Goal: Task Accomplishment & Management: Manage account settings

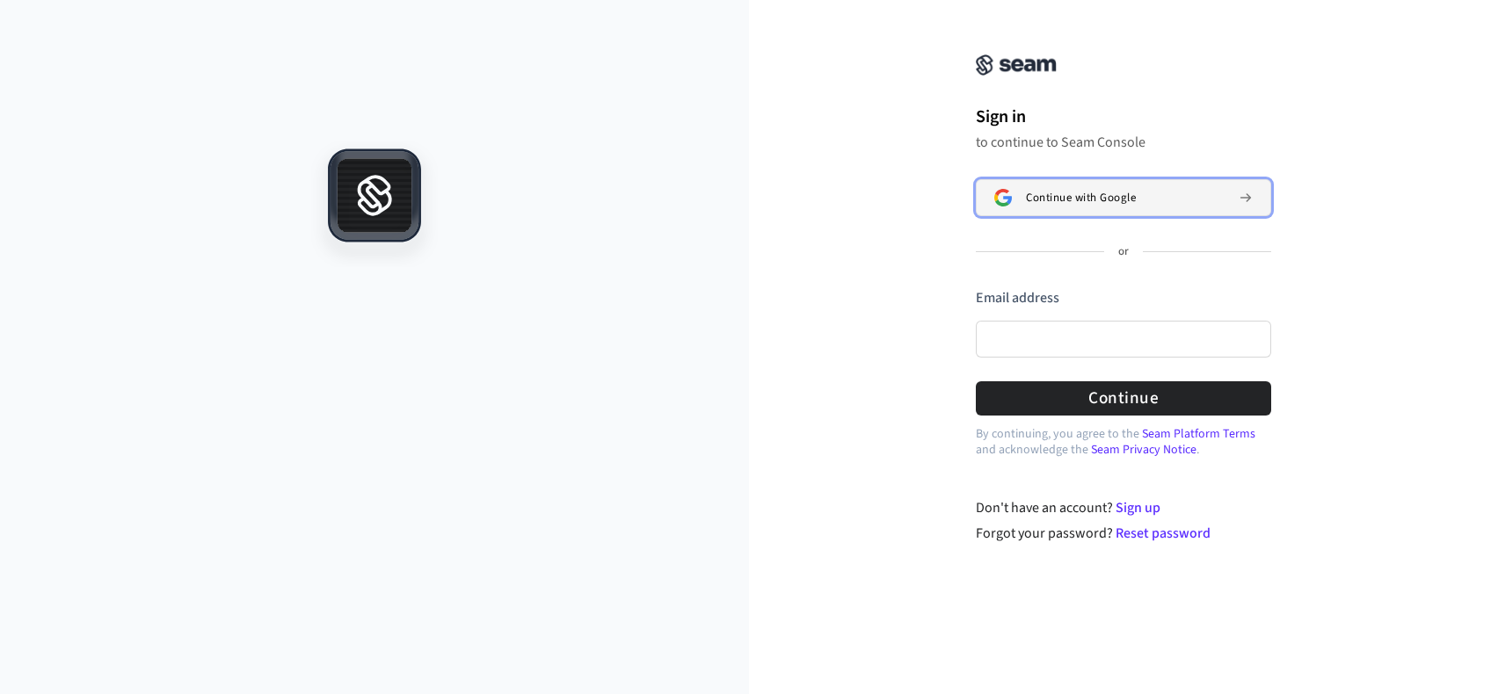
click at [1146, 188] on button "Continue with Google" at bounding box center [1123, 197] width 295 height 37
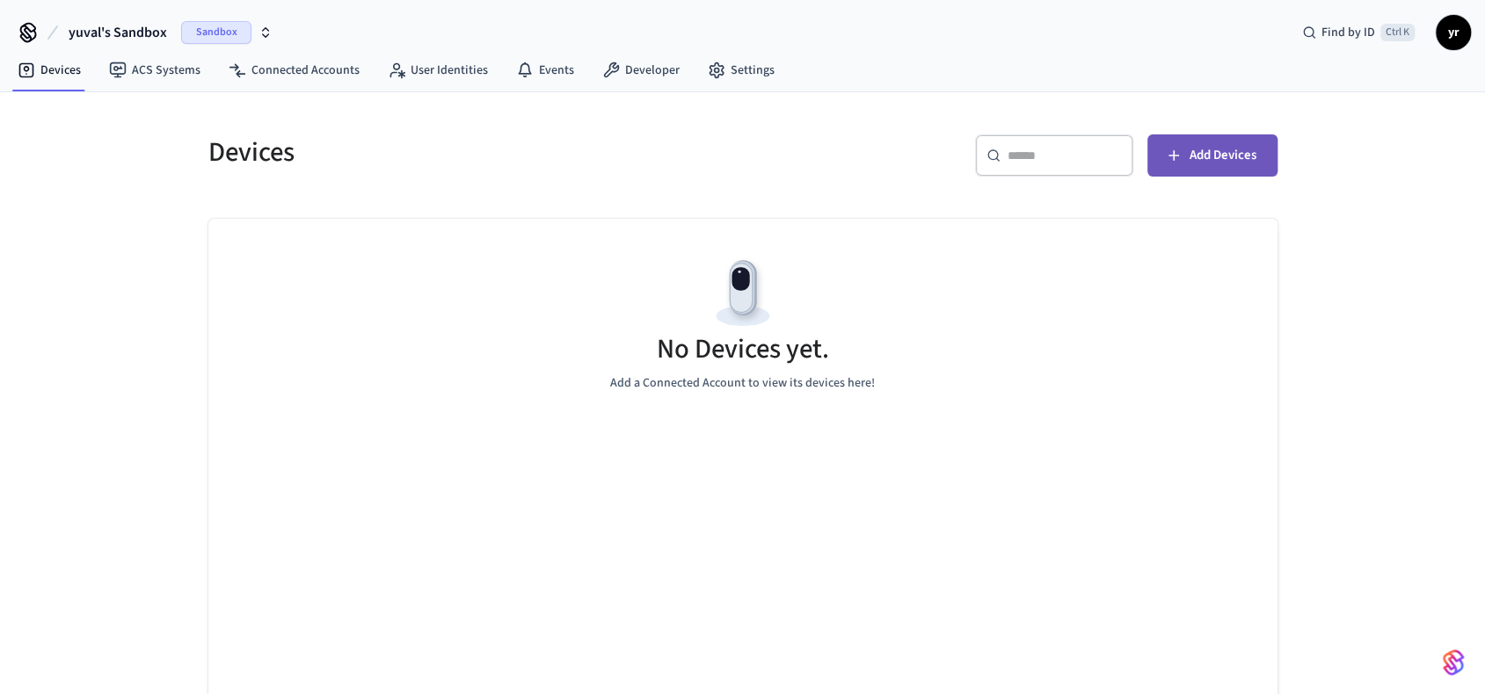
click at [1234, 167] on button "Add Devices" at bounding box center [1212, 155] width 130 height 42
click at [1243, 160] on span "Add Devices" at bounding box center [1222, 155] width 67 height 23
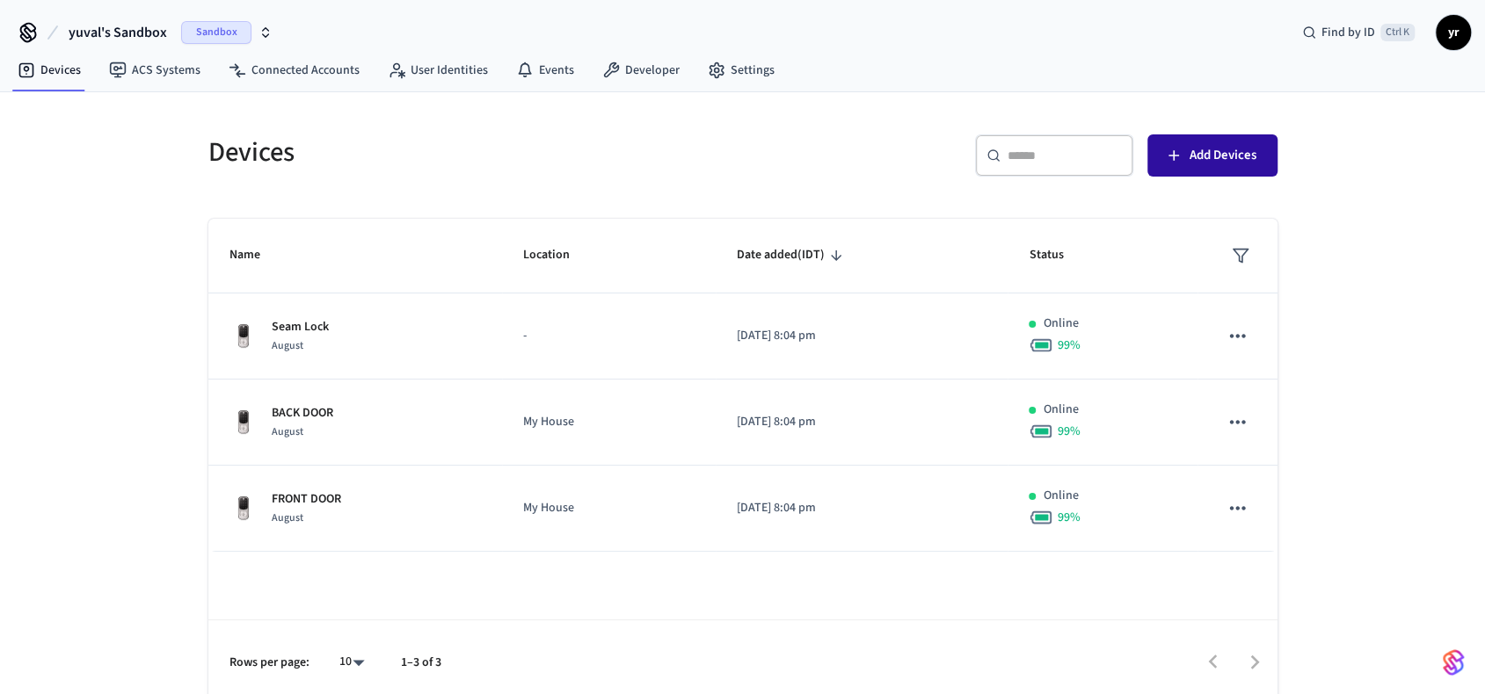
click at [1215, 163] on span "Add Devices" at bounding box center [1222, 155] width 67 height 23
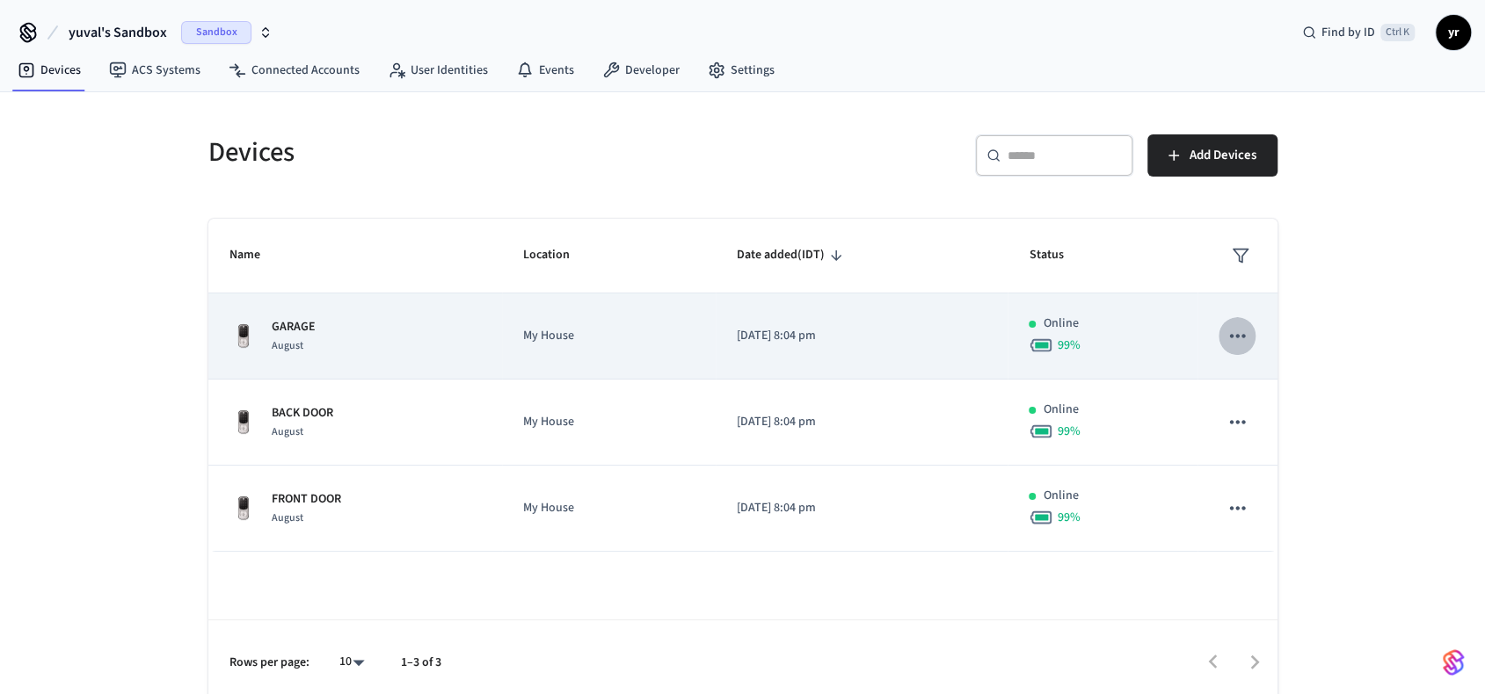
click at [1251, 338] on button "sticky table" at bounding box center [1236, 335] width 37 height 37
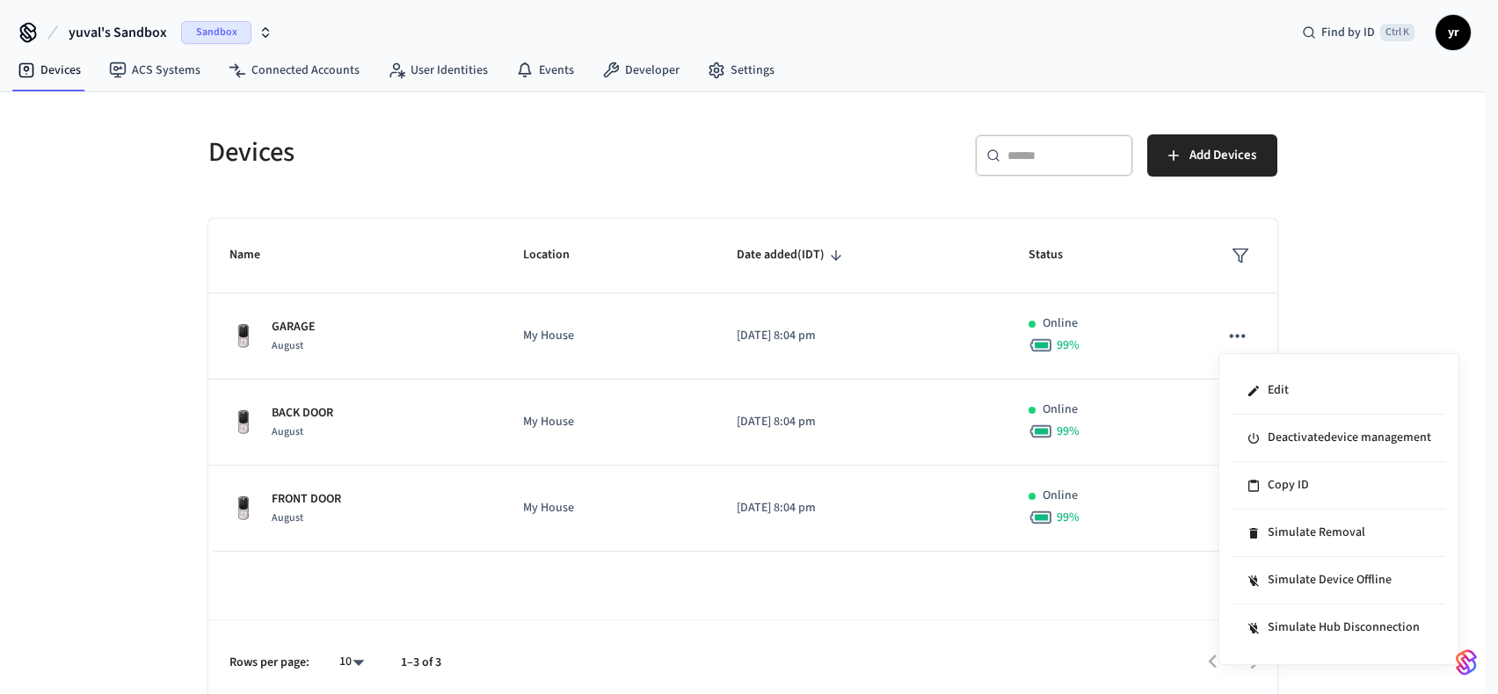
click at [295, 335] on div at bounding box center [749, 347] width 1498 height 694
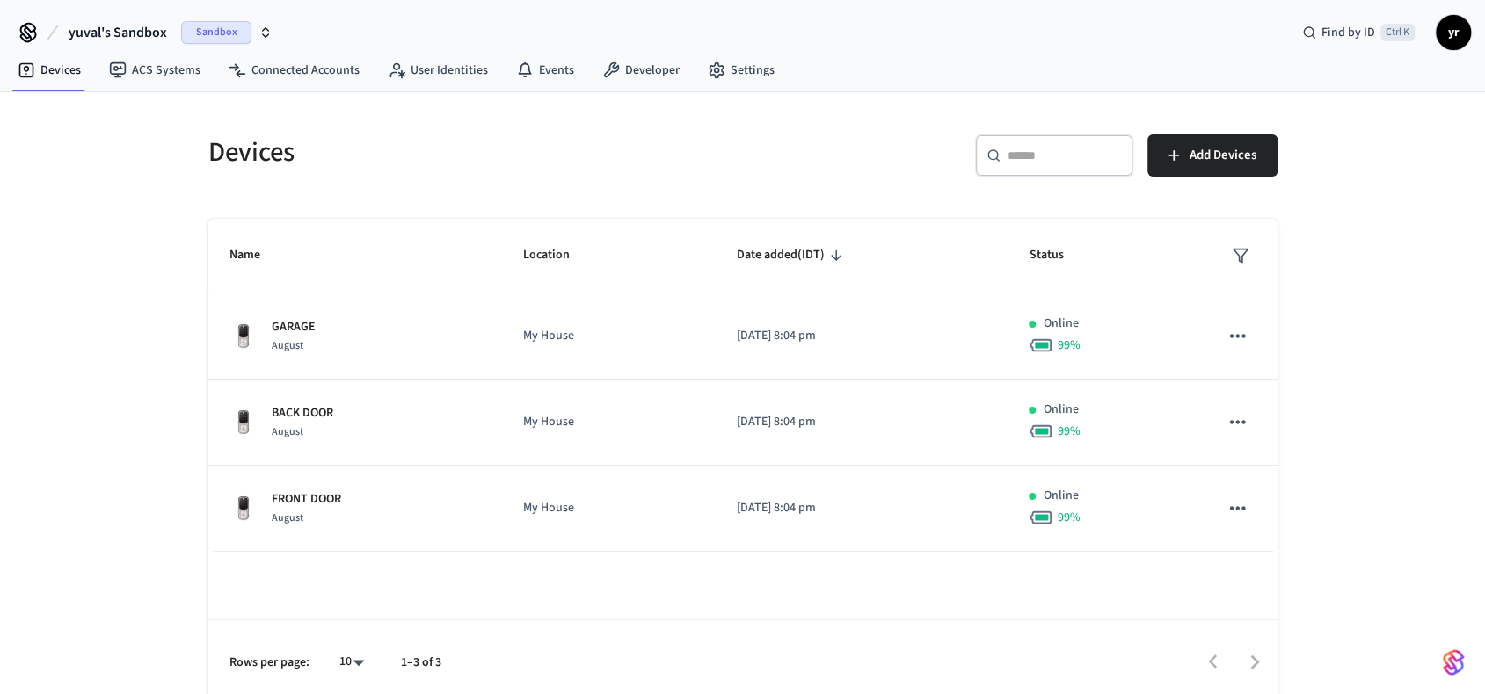
scroll to position [10, 0]
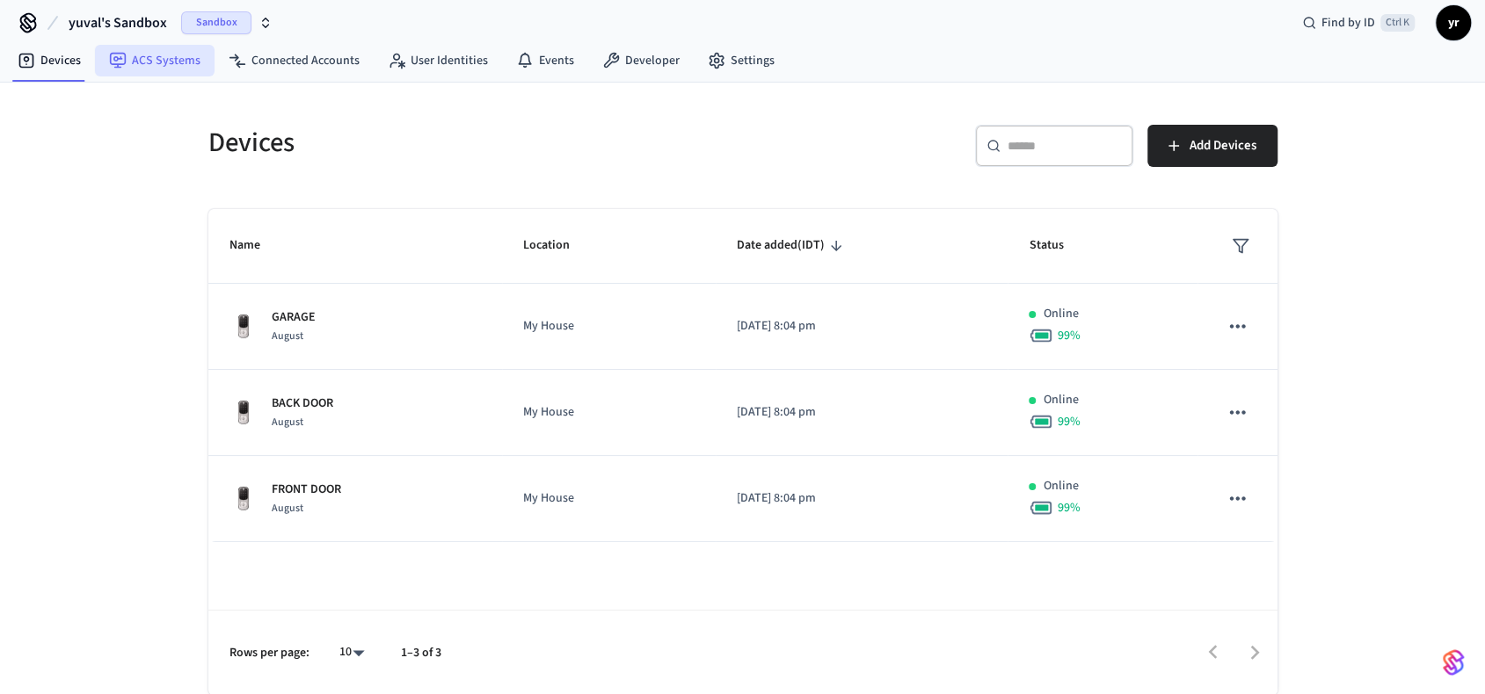
click at [176, 64] on link "ACS Systems" at bounding box center [155, 61] width 120 height 32
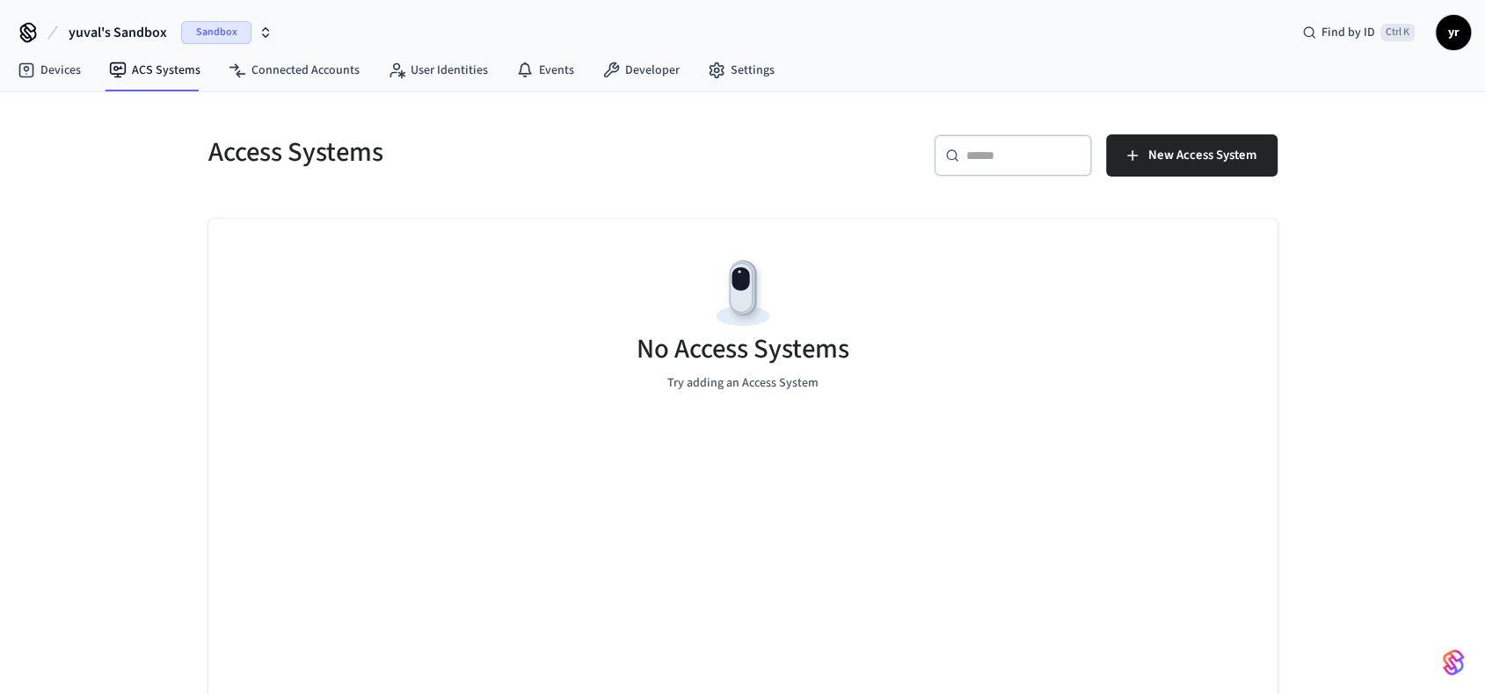
click at [227, 39] on span "Sandbox" at bounding box center [216, 32] width 70 height 23
click at [325, 75] on link "Connected Accounts" at bounding box center [293, 71] width 159 height 32
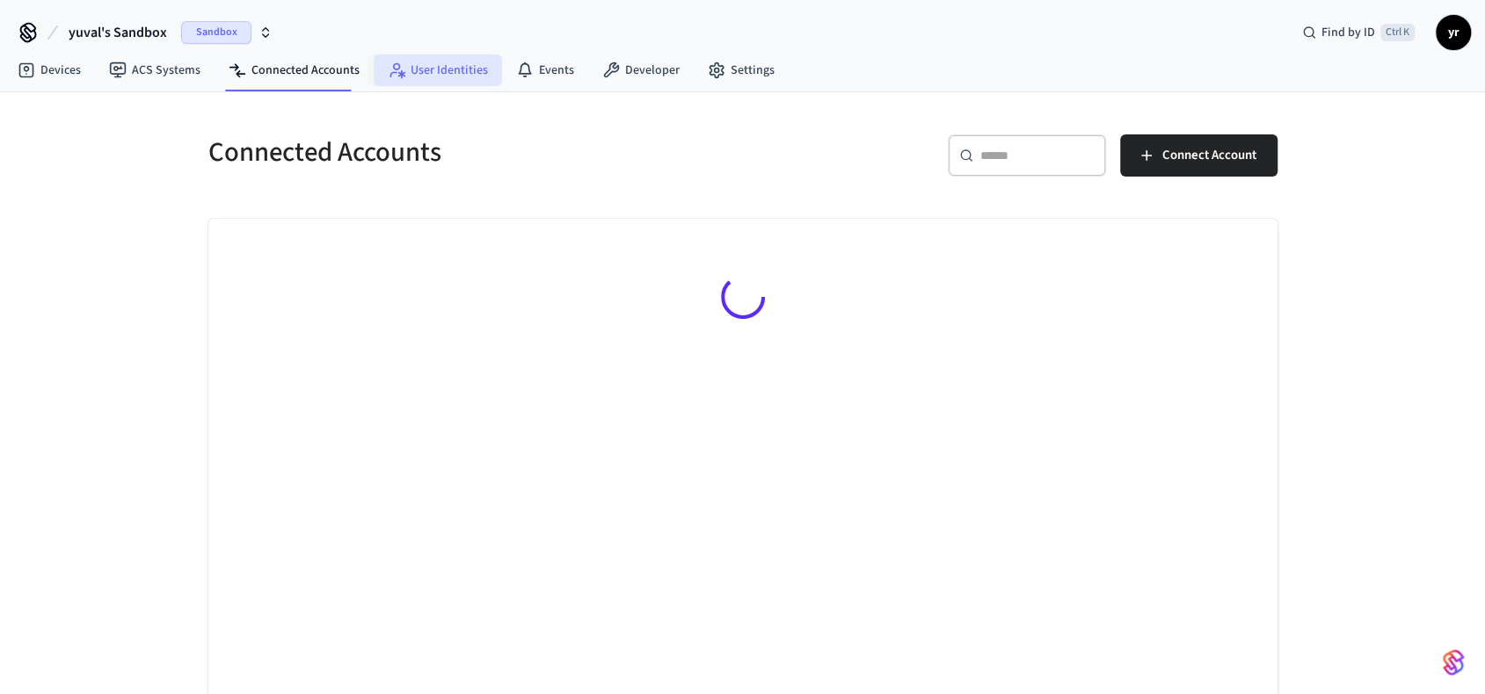
click at [444, 75] on link "User Identities" at bounding box center [438, 71] width 128 height 32
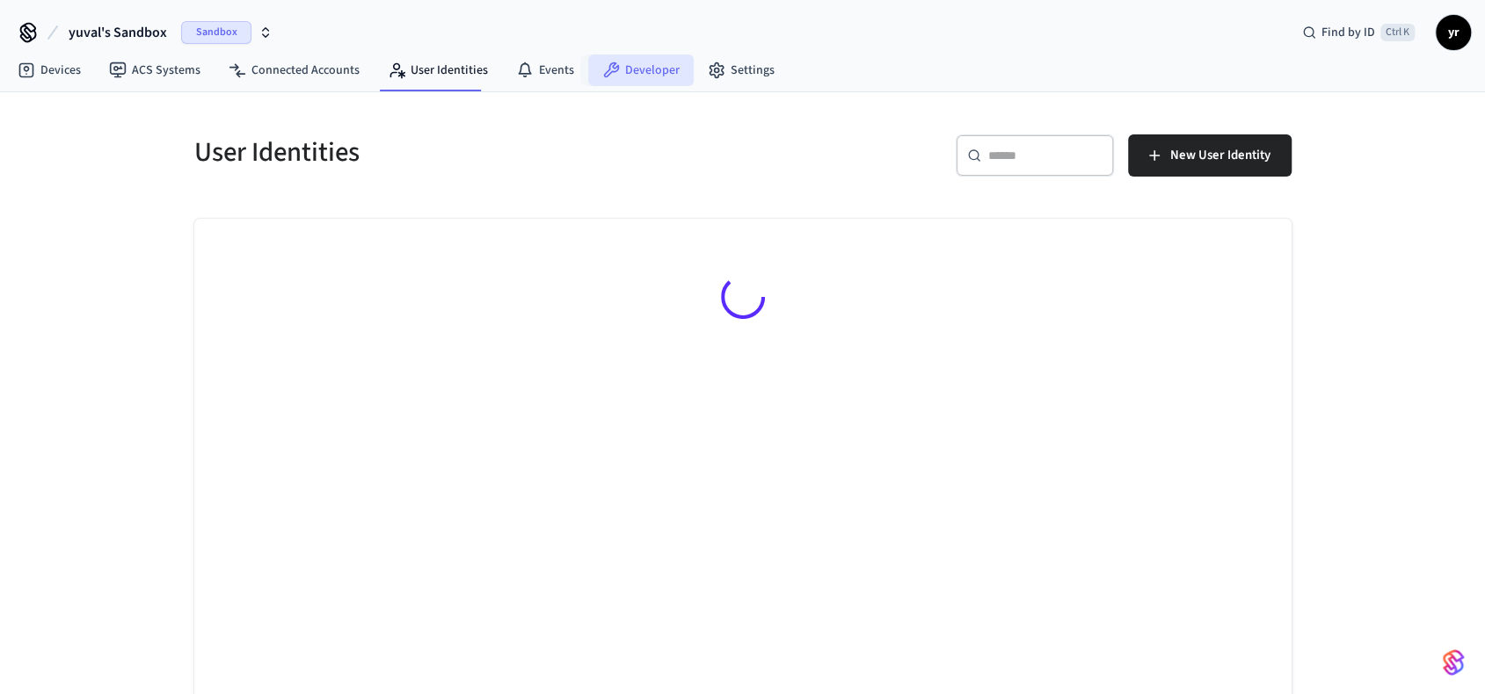
click at [666, 78] on link "Developer" at bounding box center [640, 71] width 105 height 32
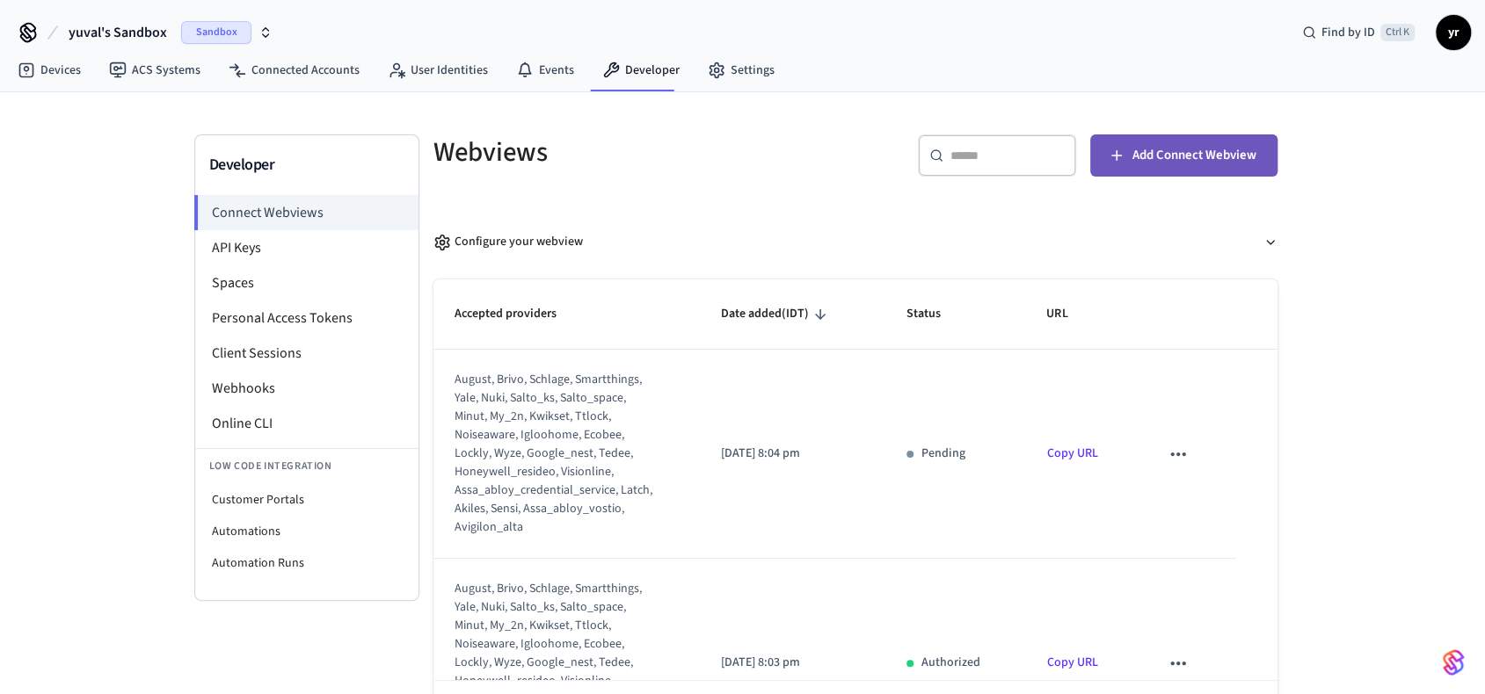
click at [1240, 153] on span "Add Connect Webview" at bounding box center [1194, 155] width 124 height 23
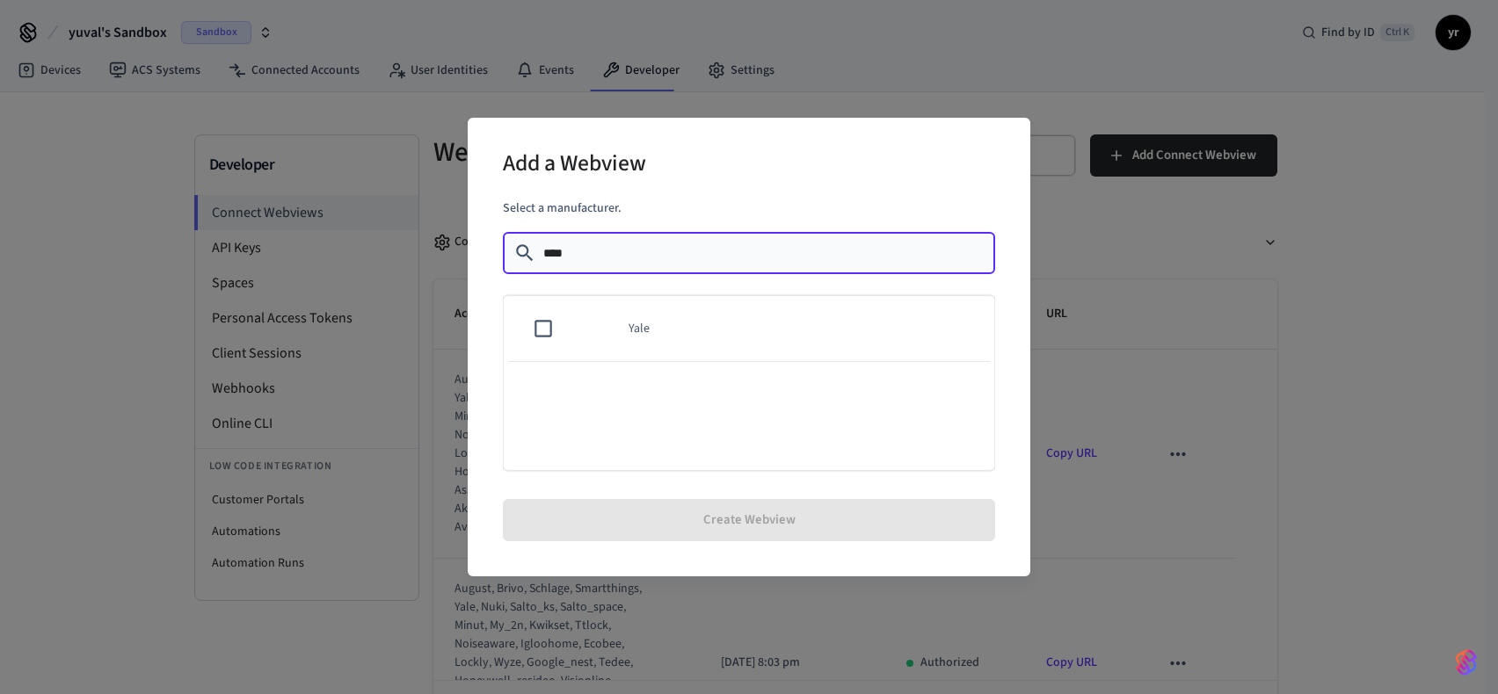
type input "****"
click at [726, 311] on td "Yale" at bounding box center [800, 329] width 387 height 66
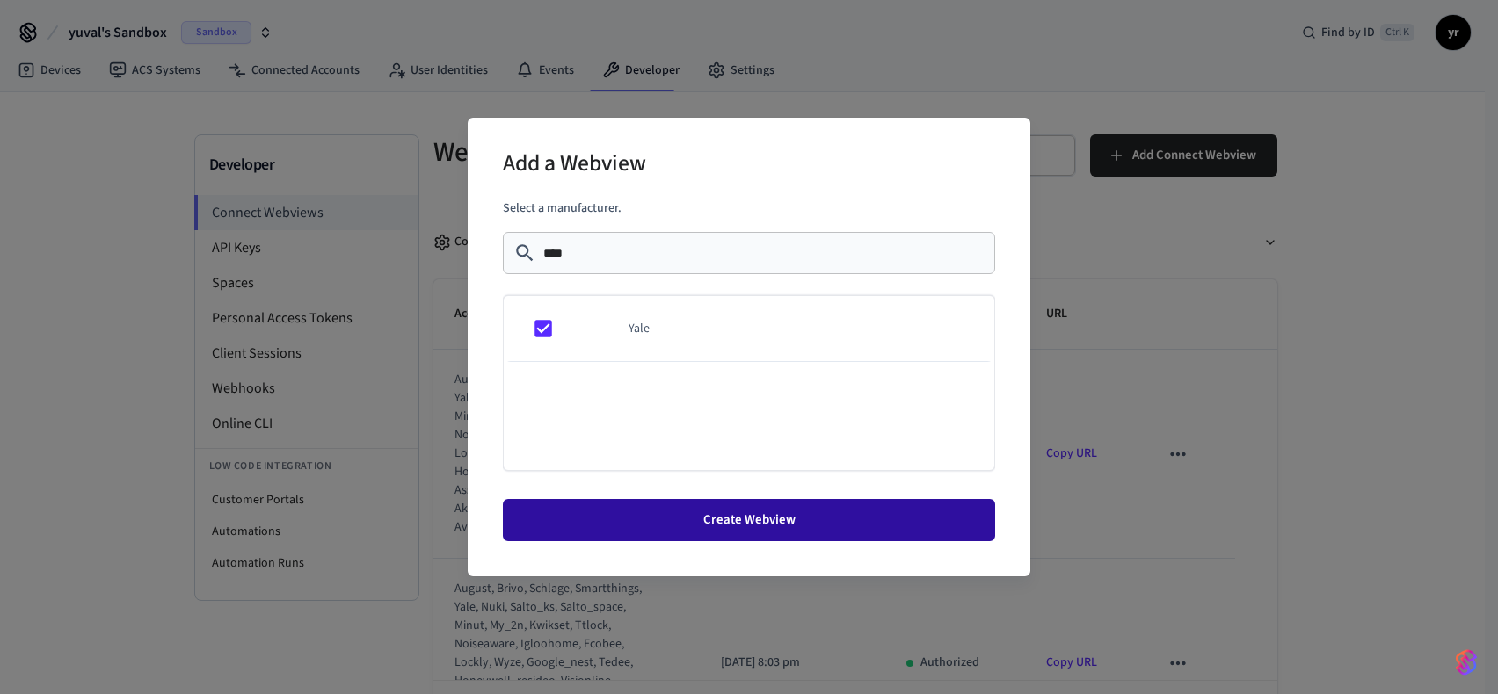
click at [761, 529] on button "Create Webview" at bounding box center [749, 520] width 492 height 42
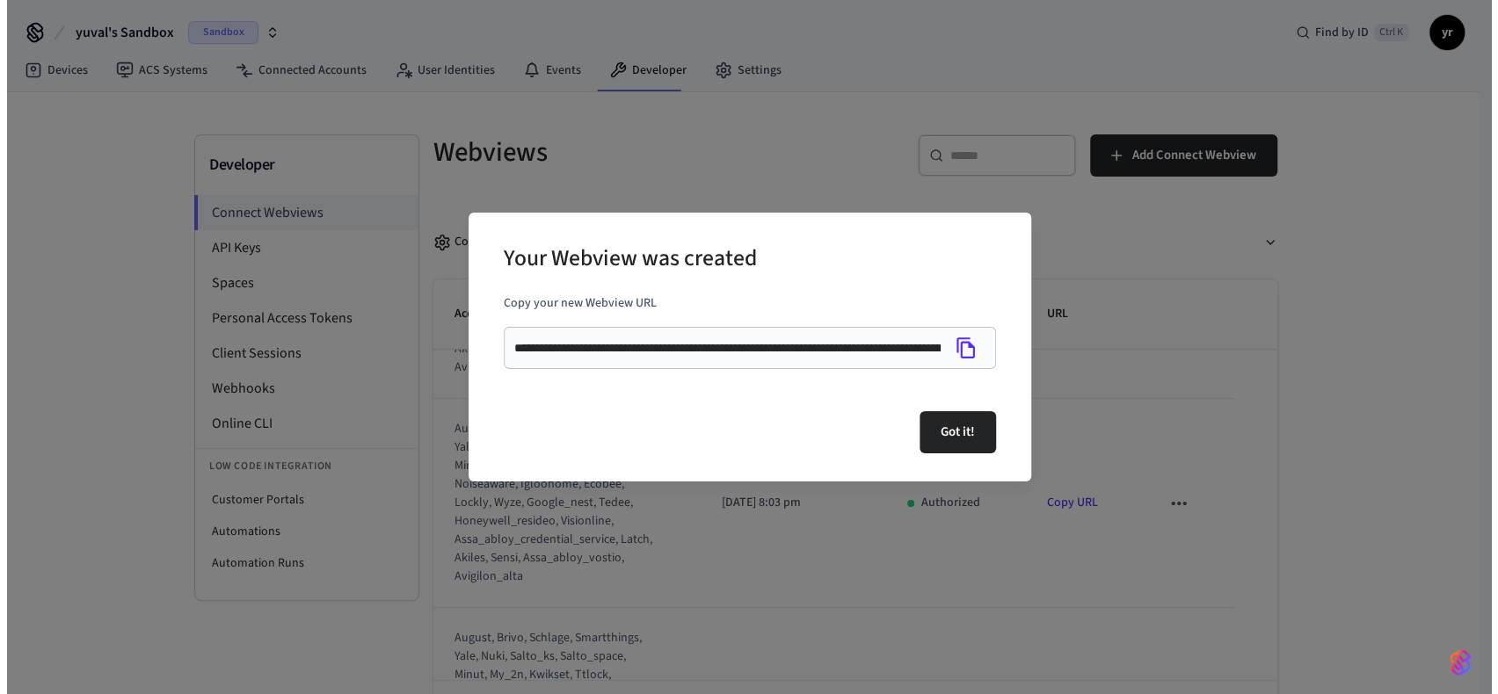
scroll to position [264, 0]
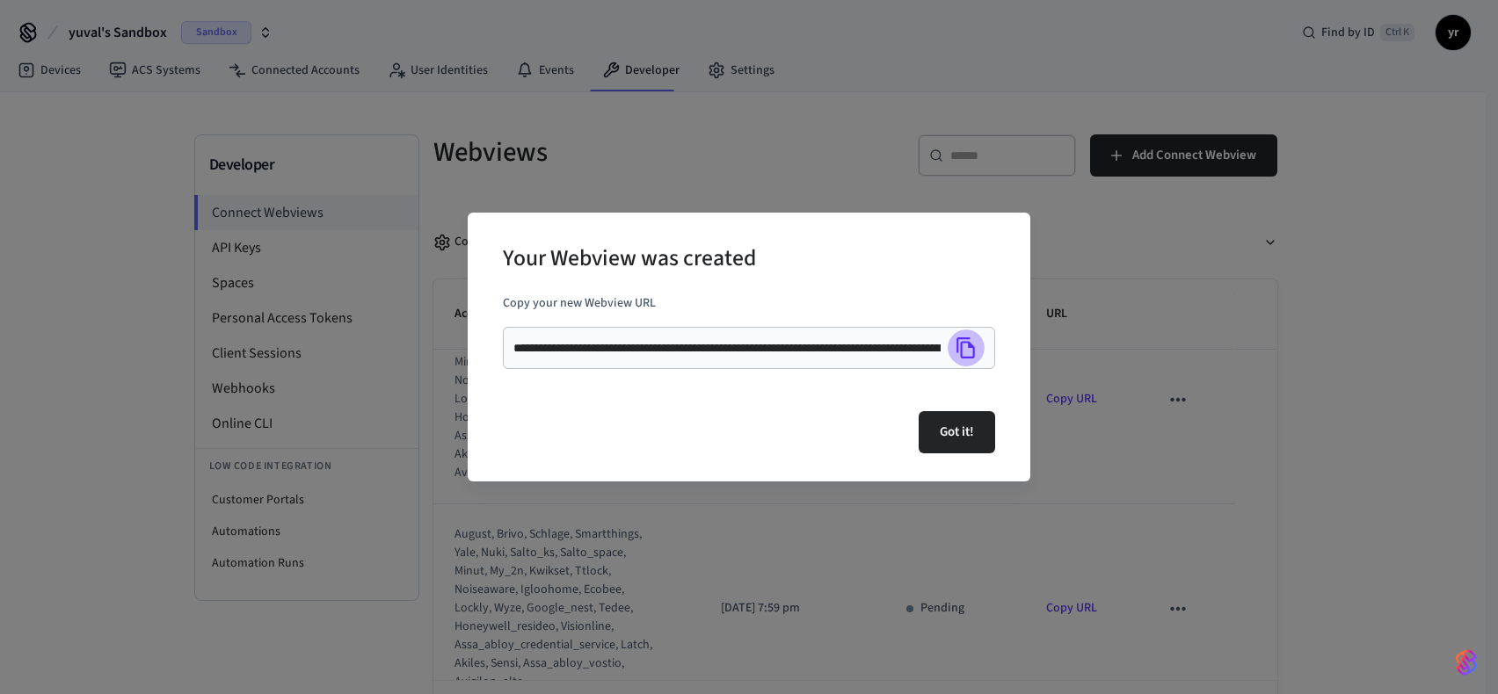
click at [967, 334] on button "Copy" at bounding box center [966, 348] width 37 height 37
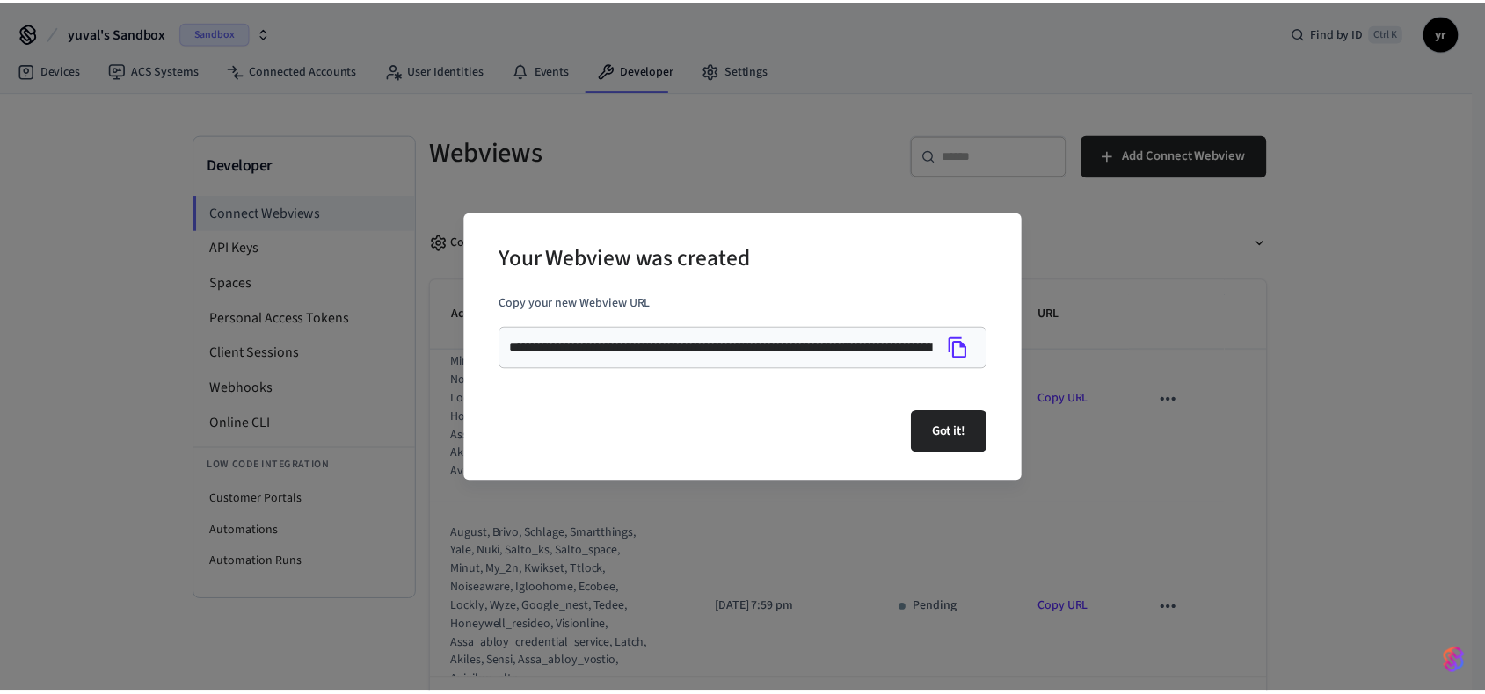
scroll to position [344, 0]
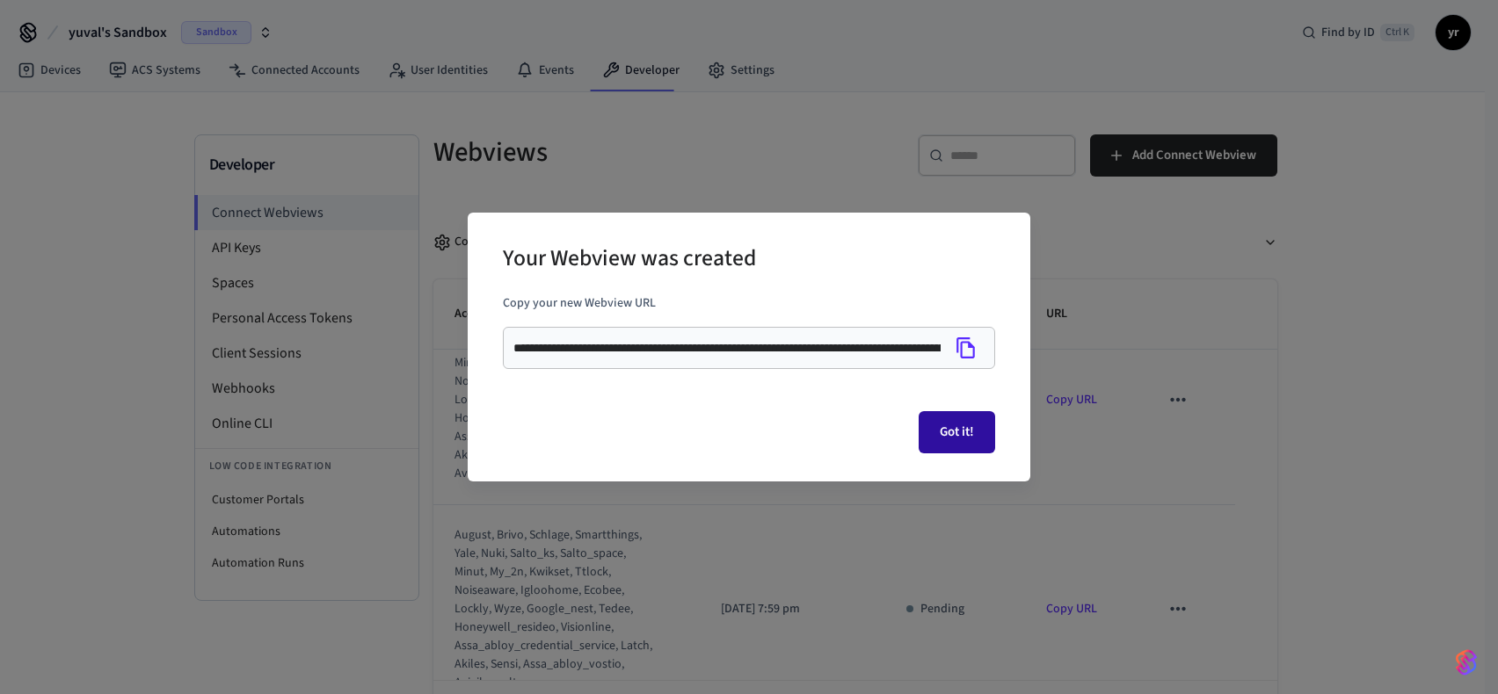
click at [963, 426] on button "Got it!" at bounding box center [957, 432] width 76 height 42
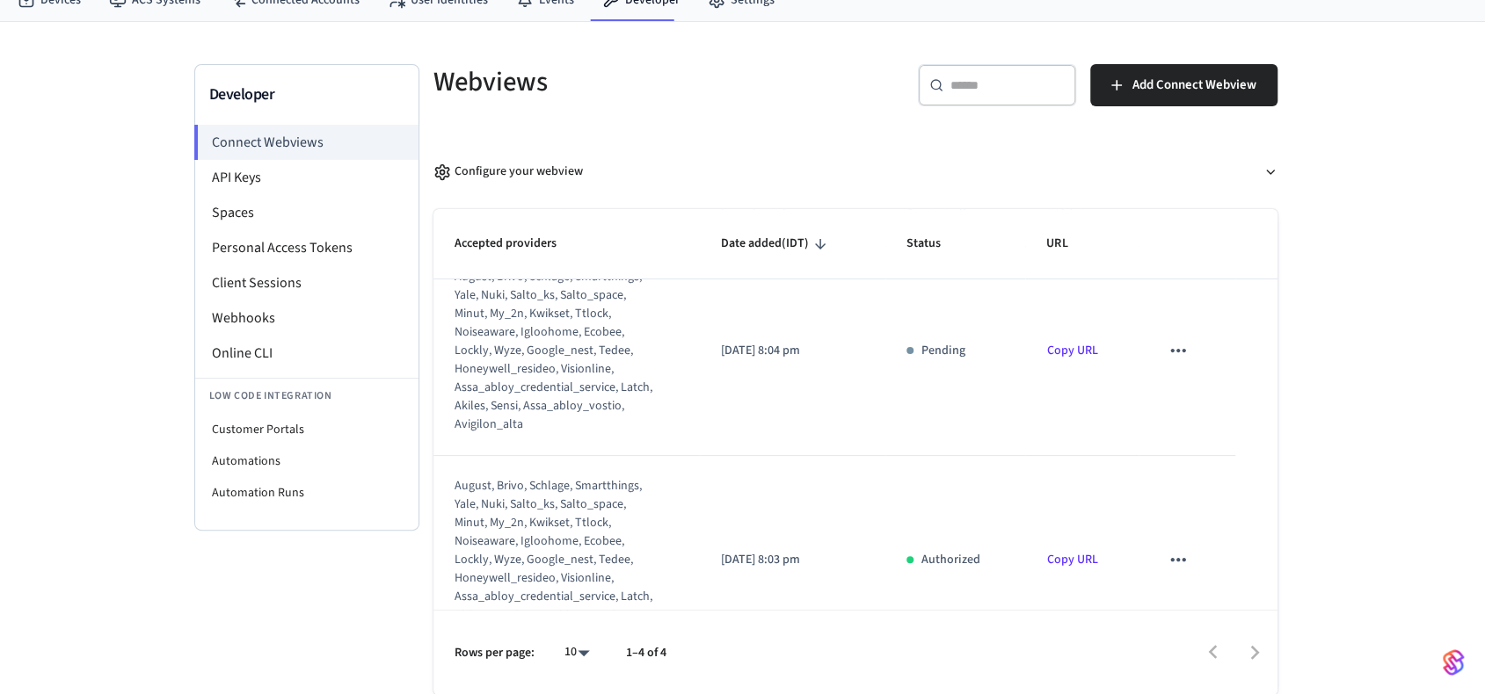
scroll to position [0, 0]
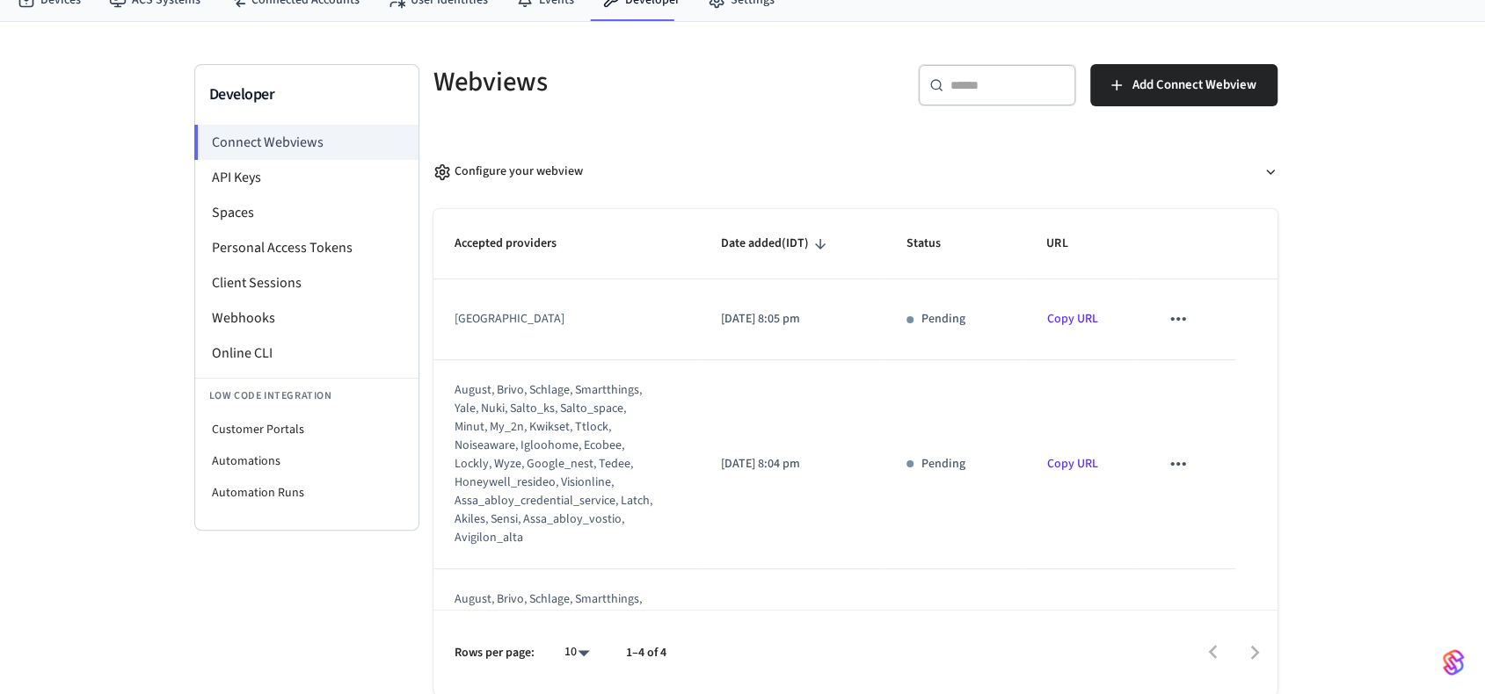
click at [1081, 326] on link "Copy URL" at bounding box center [1071, 319] width 51 height 18
click at [1059, 310] on link "Copy URL" at bounding box center [1071, 319] width 51 height 18
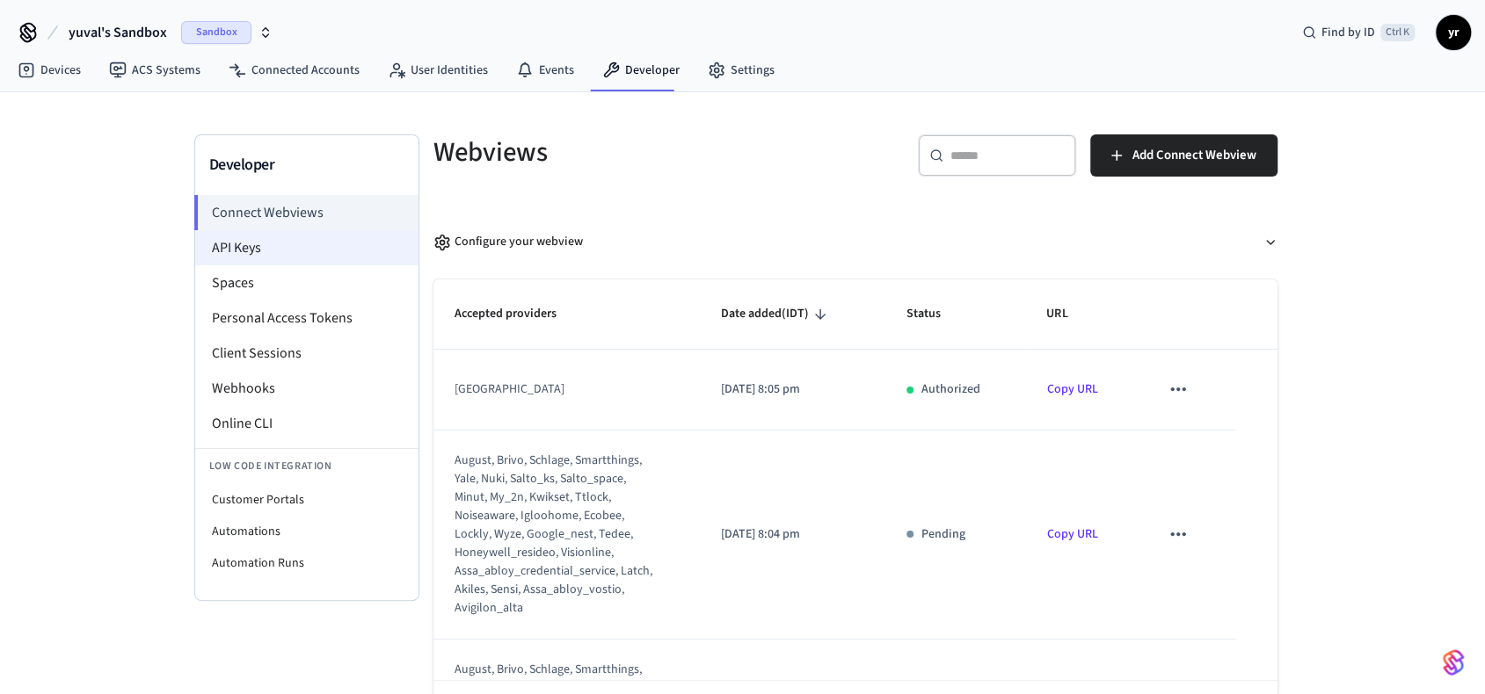
click at [290, 230] on li "API Keys" at bounding box center [306, 247] width 223 height 35
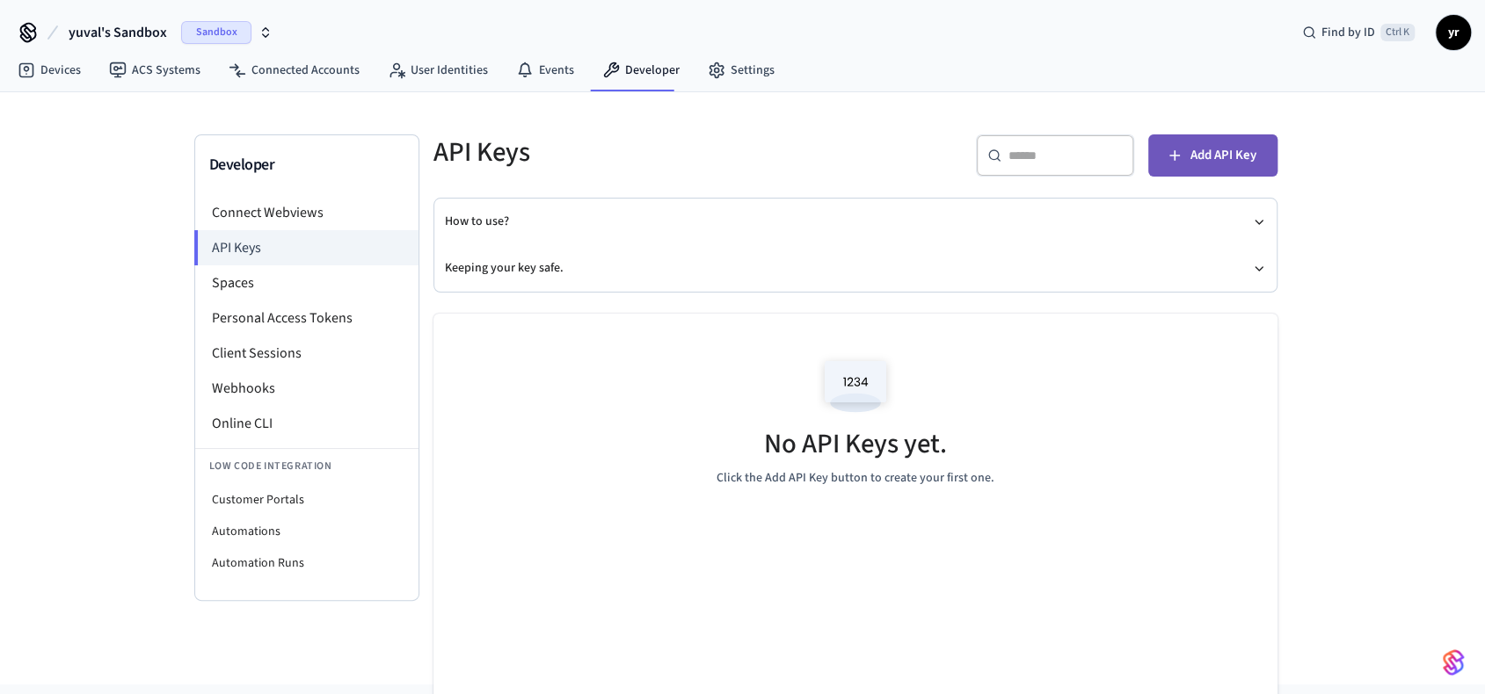
click at [1218, 147] on span "Add API Key" at bounding box center [1223, 155] width 66 height 23
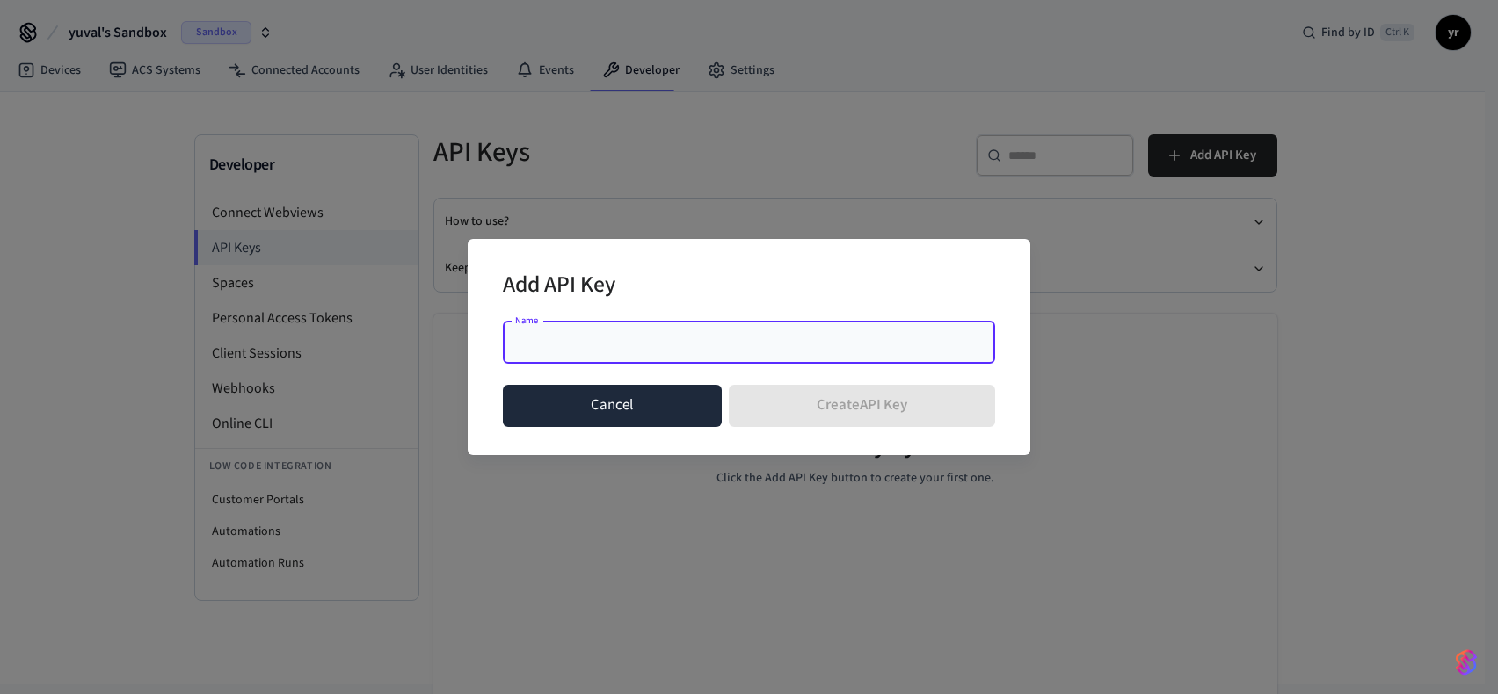
click at [657, 403] on button "Cancel" at bounding box center [612, 406] width 219 height 42
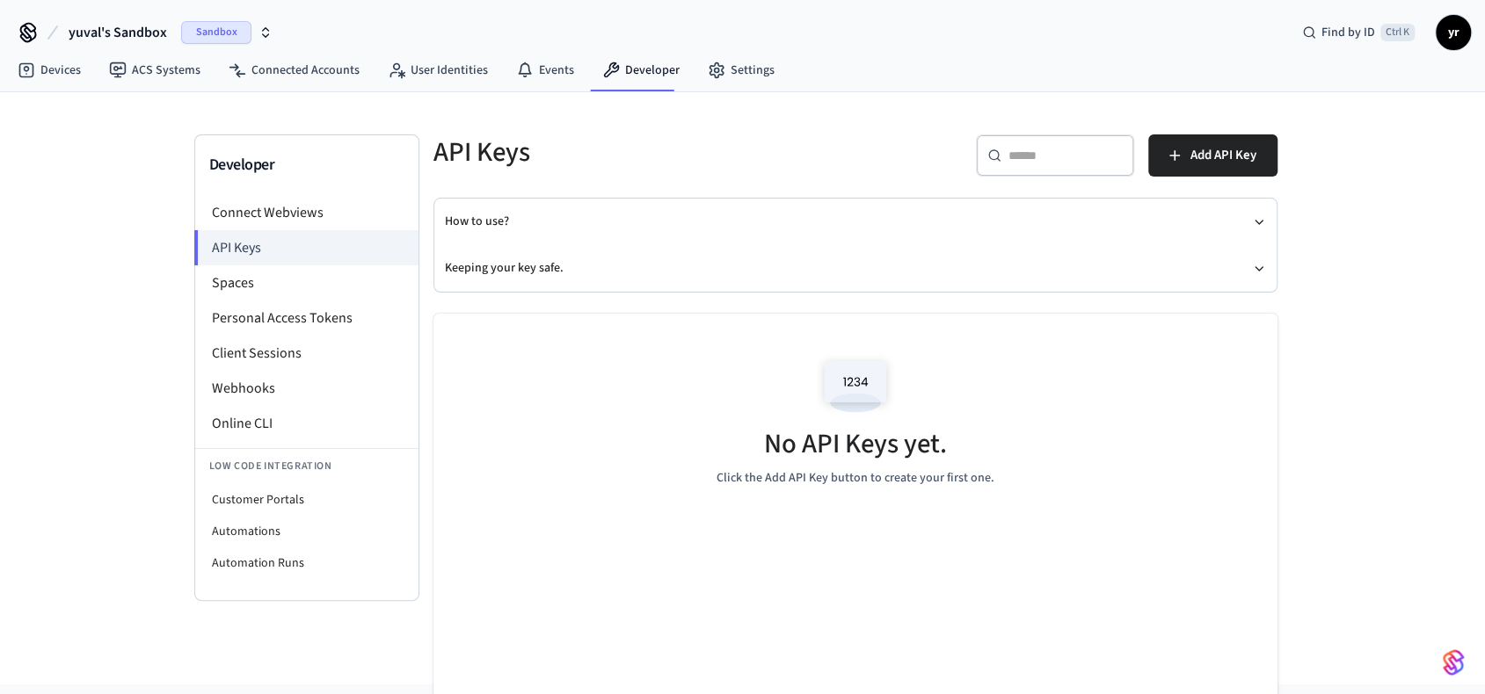
click at [153, 36] on span "yuval's Sandbox" at bounding box center [118, 32] width 98 height 21
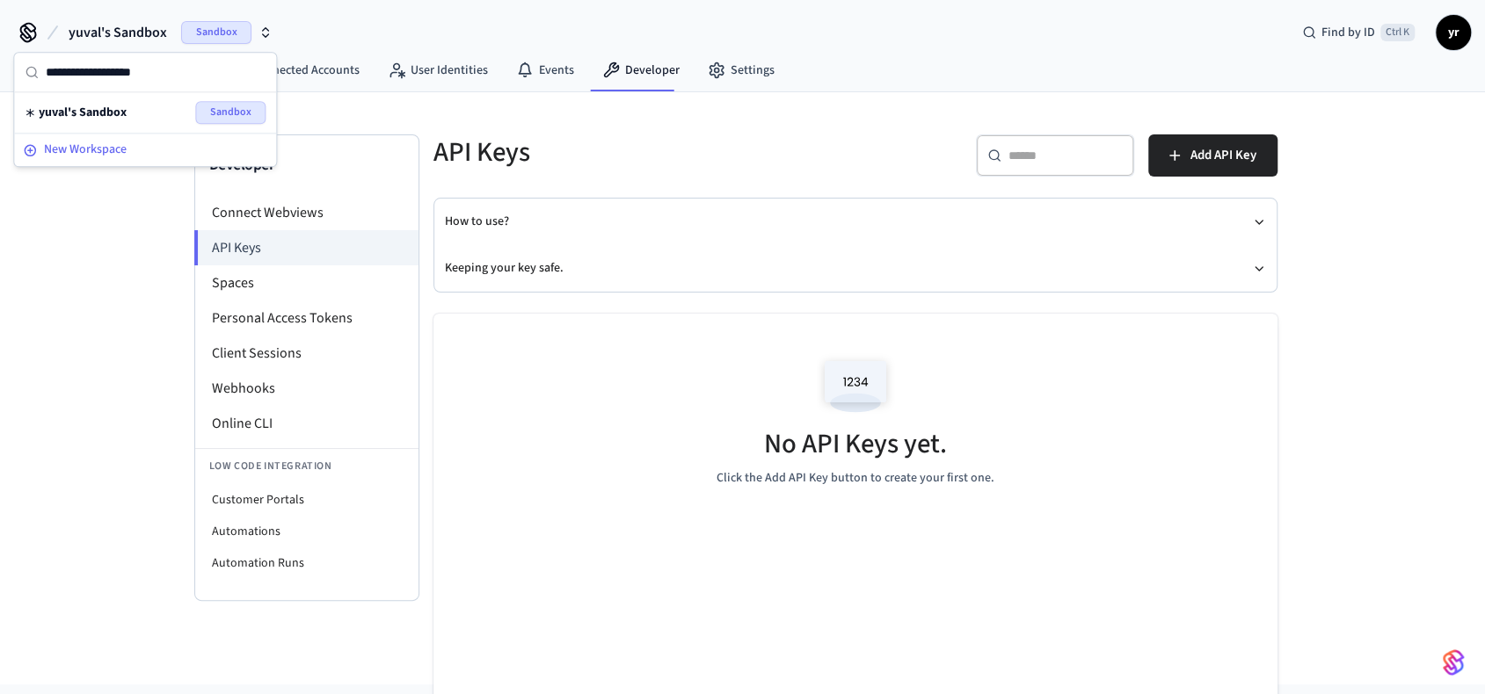
click at [77, 142] on span "New Workspace" at bounding box center [85, 150] width 83 height 18
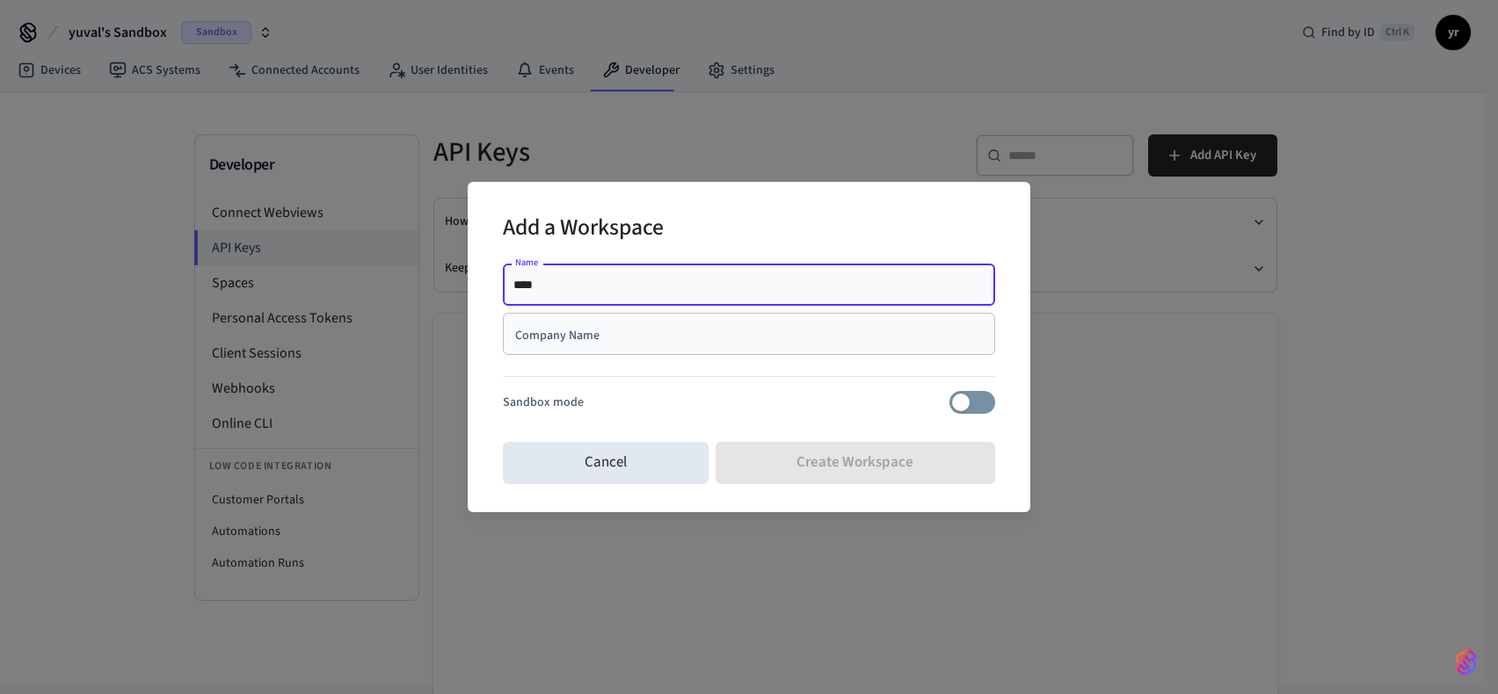
type input "*****"
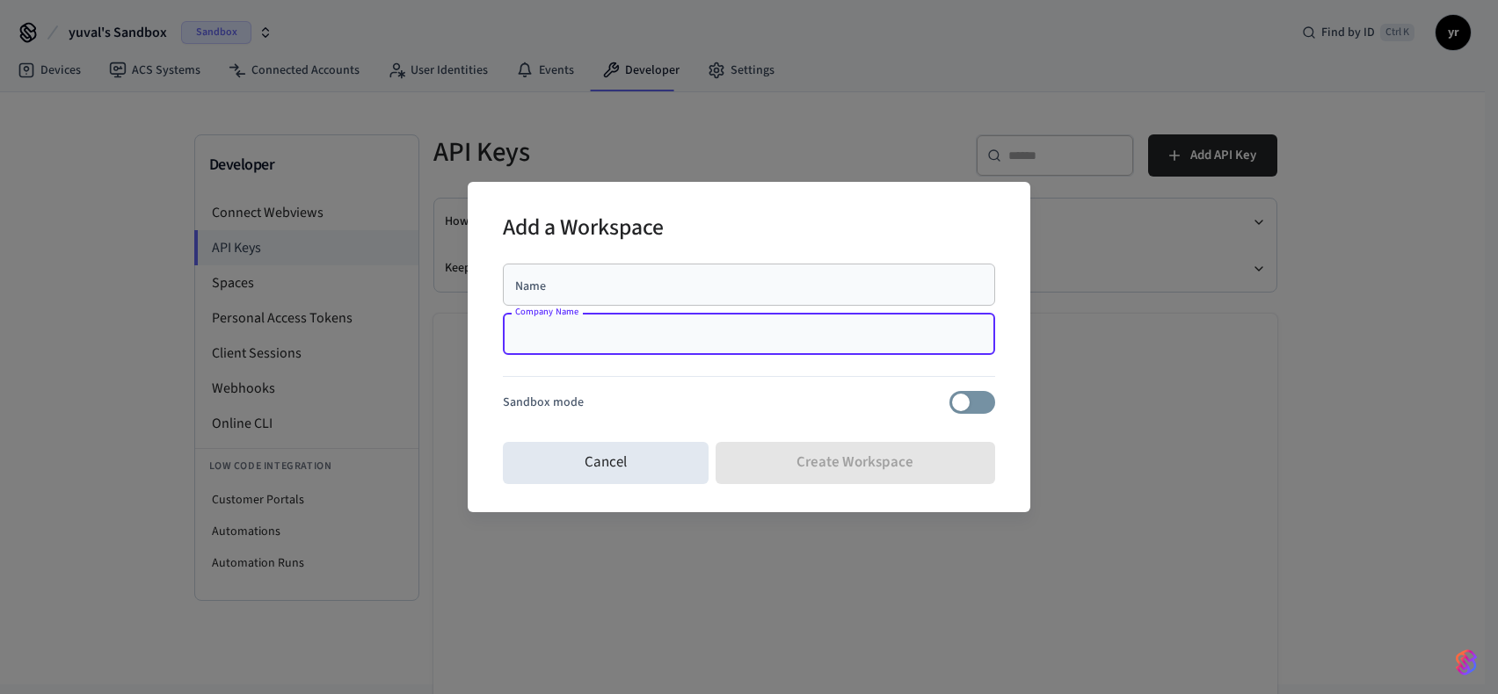
click at [527, 330] on input "Company Name" at bounding box center [748, 334] width 471 height 18
paste input "*****"
type input "**********"
click at [737, 294] on div "Name" at bounding box center [749, 285] width 492 height 42
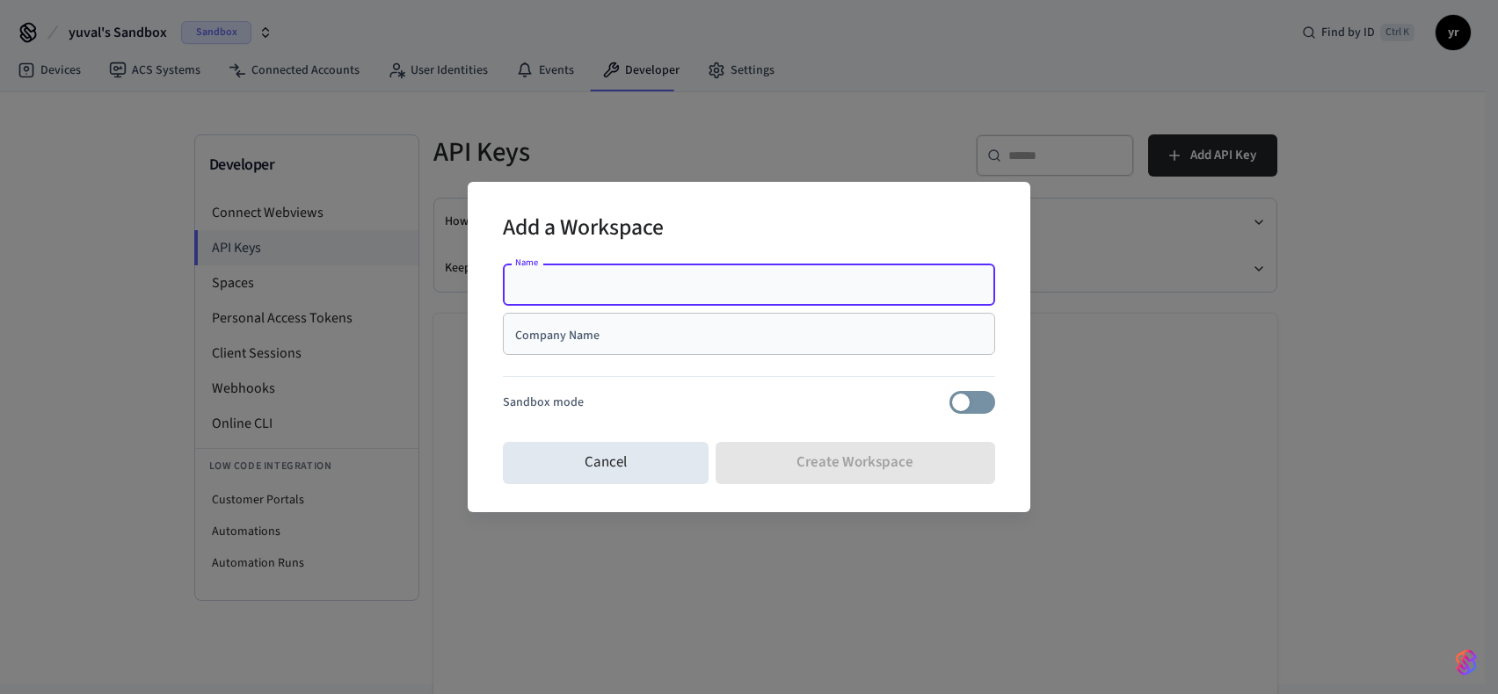
paste input "**********"
type input "**********"
click at [803, 417] on div "**********" at bounding box center [749, 346] width 492 height 178
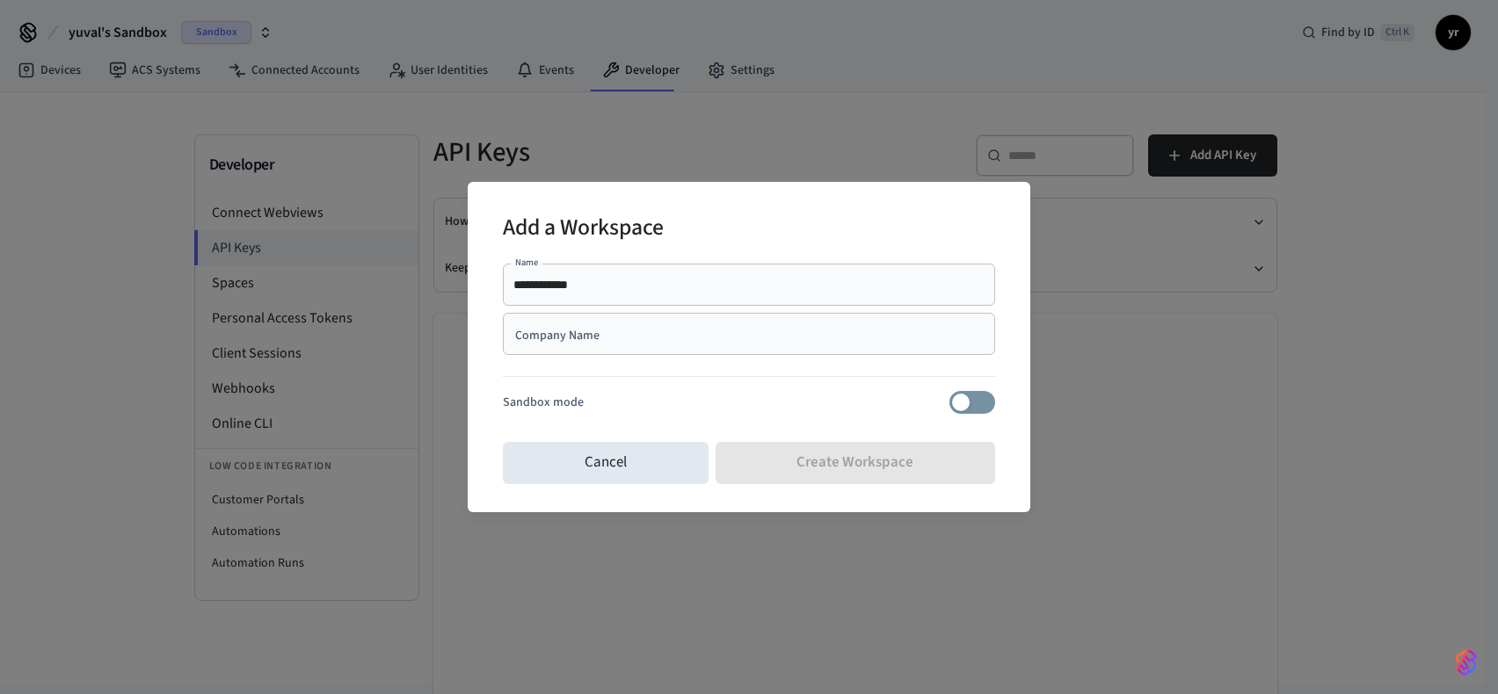
click at [720, 342] on input "Company Name" at bounding box center [748, 334] width 471 height 18
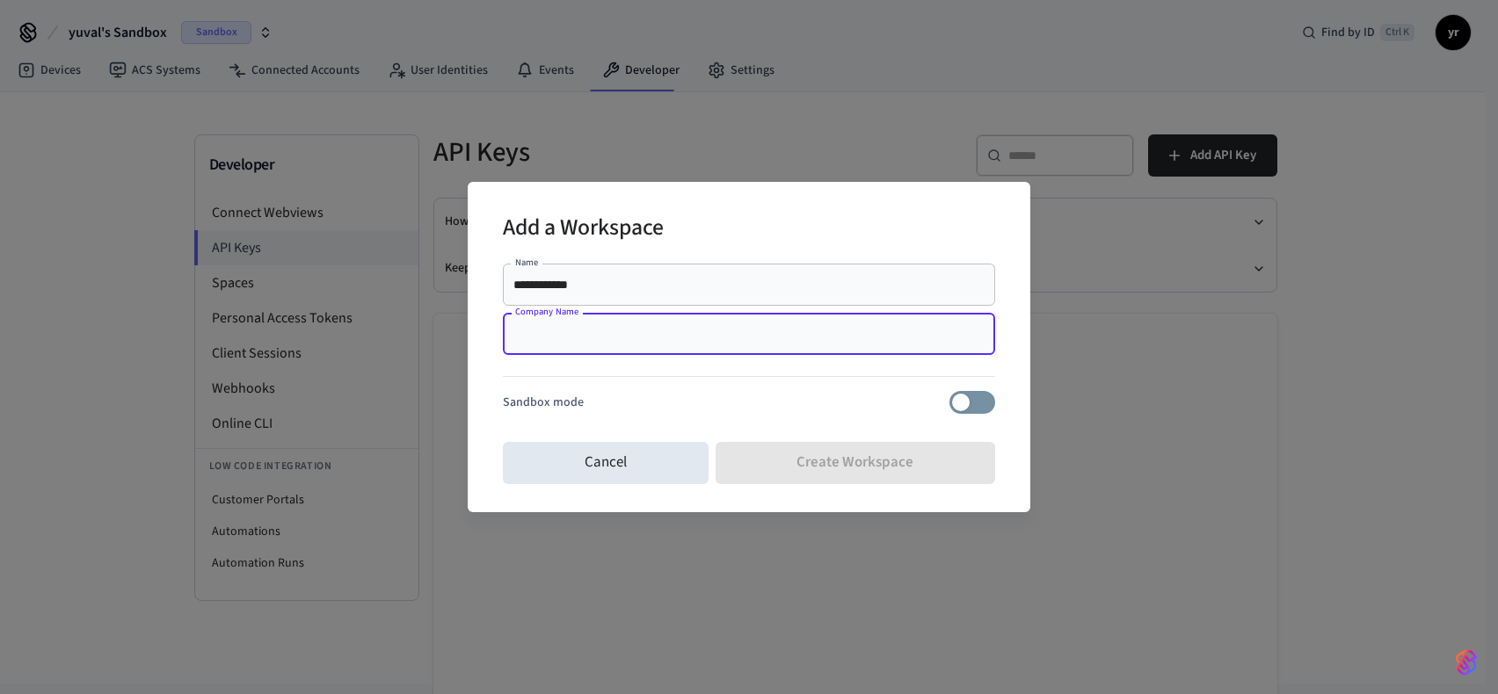
paste input "**********"
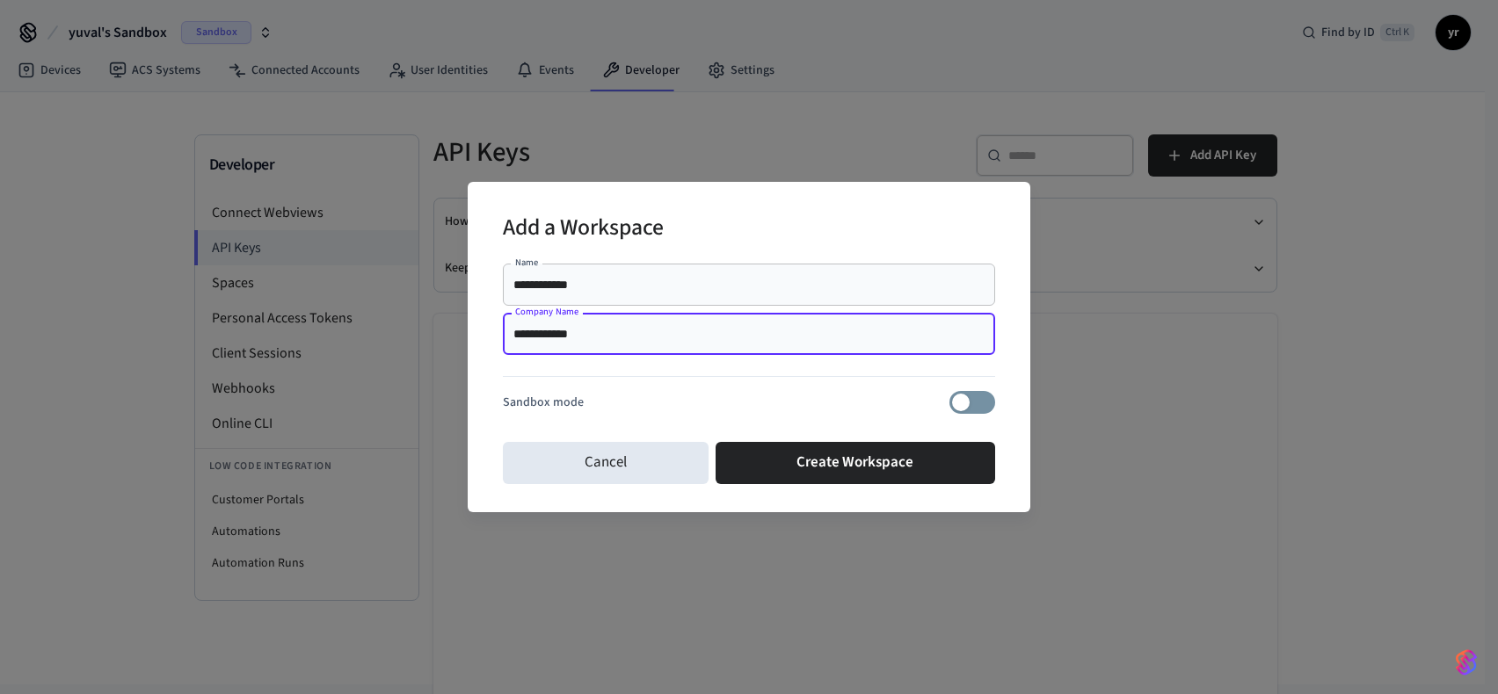
type input "**********"
click at [737, 393] on div "Sandbox mode" at bounding box center [749, 402] width 492 height 23
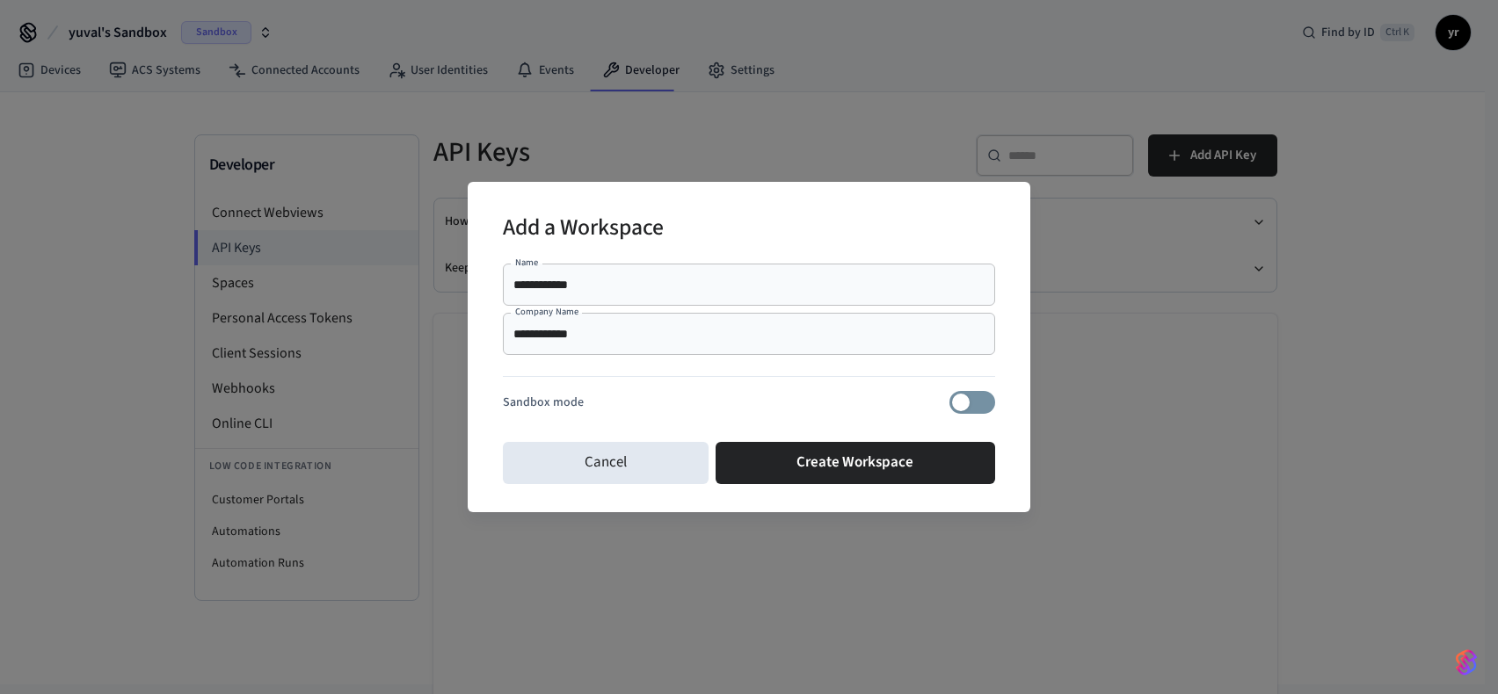
drag, startPoint x: 668, startPoint y: 305, endPoint x: 366, endPoint y: 302, distance: 302.4
click at [366, 302] on div "**********" at bounding box center [749, 347] width 1498 height 694
click at [541, 302] on div "**********" at bounding box center [749, 285] width 492 height 42
click at [544, 300] on div "**********" at bounding box center [749, 285] width 492 height 42
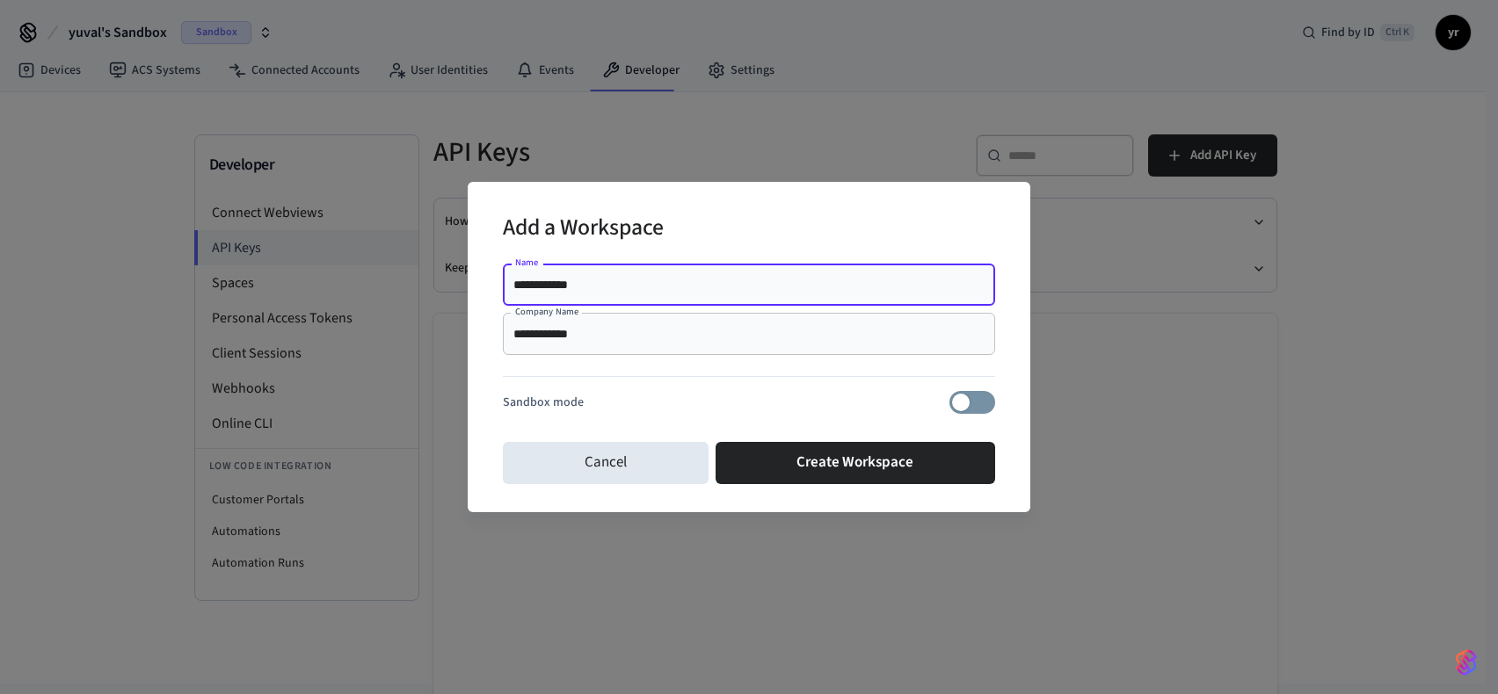
click at [544, 300] on div "**********" at bounding box center [749, 285] width 492 height 42
click at [550, 287] on input "**********" at bounding box center [748, 285] width 471 height 18
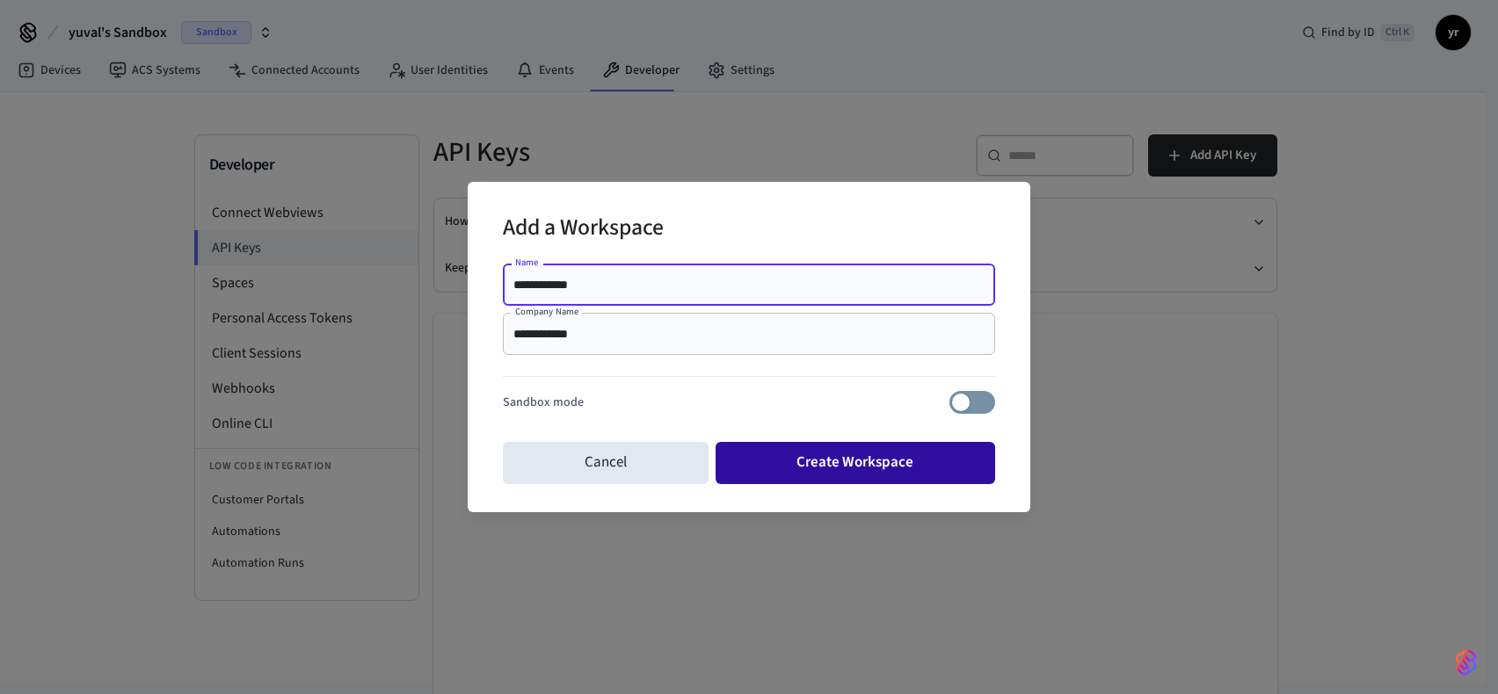
click at [776, 446] on button "Create Workspace" at bounding box center [856, 463] width 280 height 42
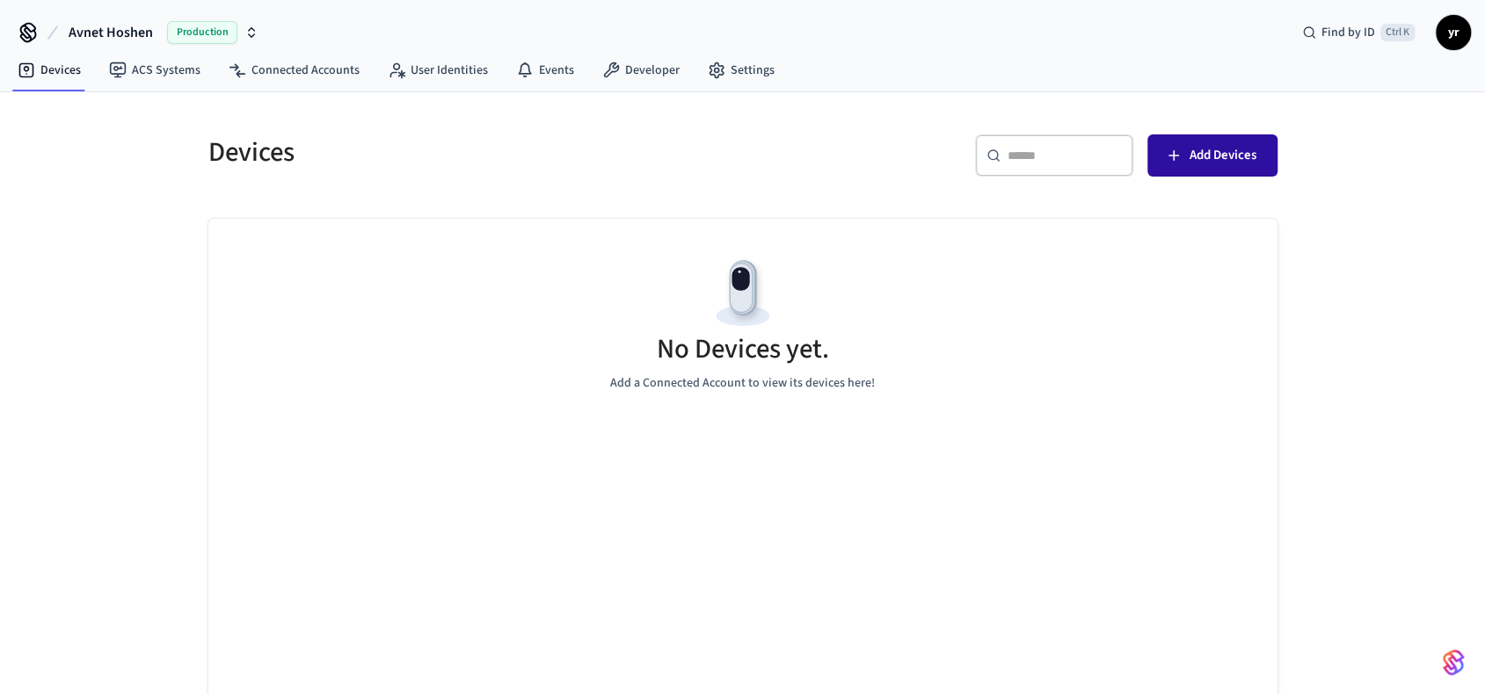
click at [1208, 152] on span "Add Devices" at bounding box center [1222, 155] width 67 height 23
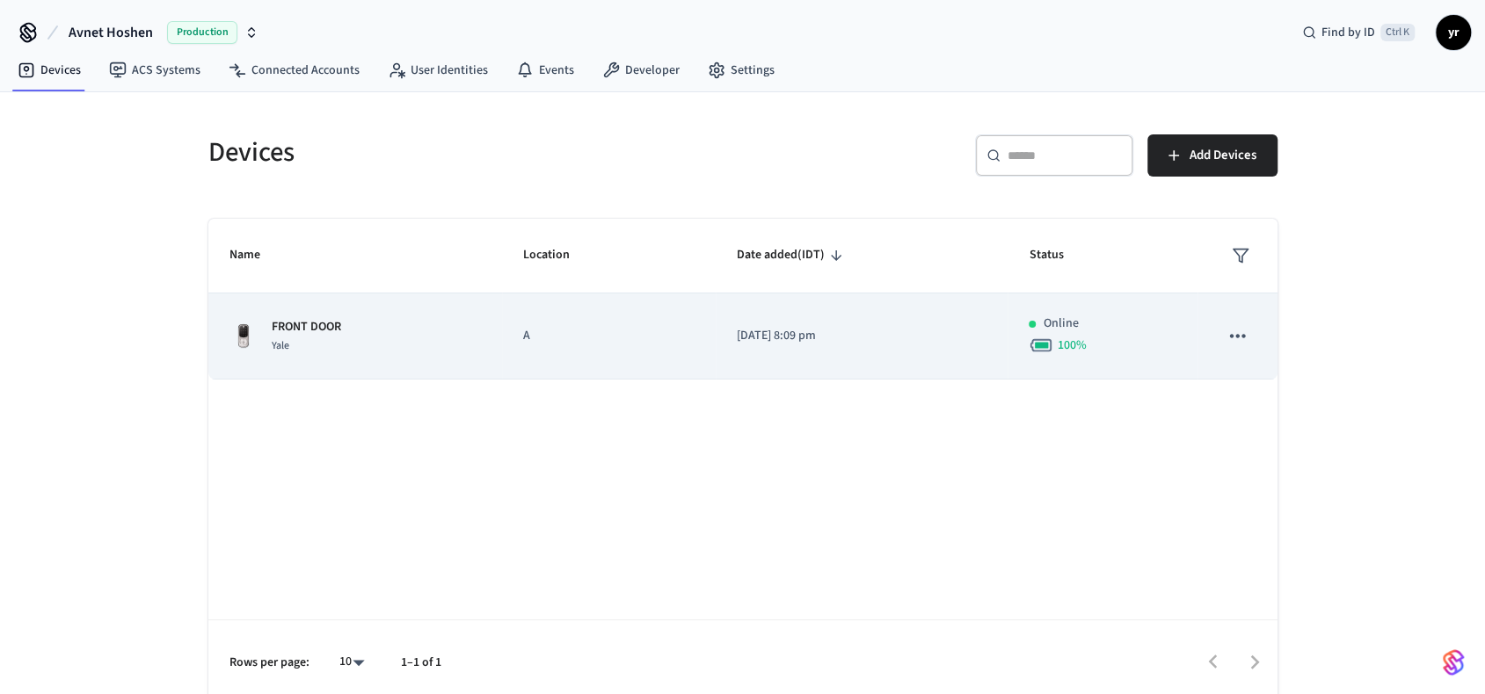
click at [1258, 342] on td "sticky table" at bounding box center [1236, 337] width 79 height 86
click at [1240, 325] on icon "sticky table" at bounding box center [1236, 335] width 23 height 23
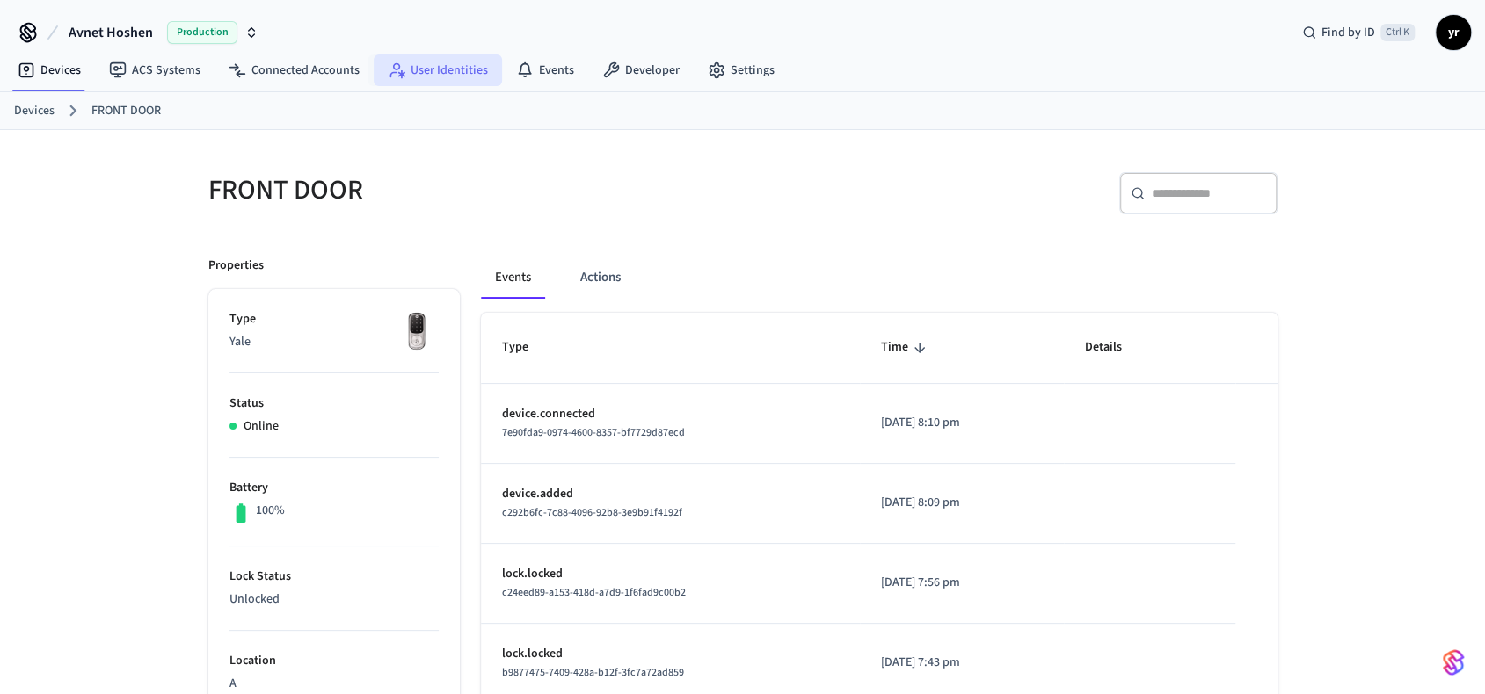
click at [421, 65] on link "User Identities" at bounding box center [438, 71] width 128 height 32
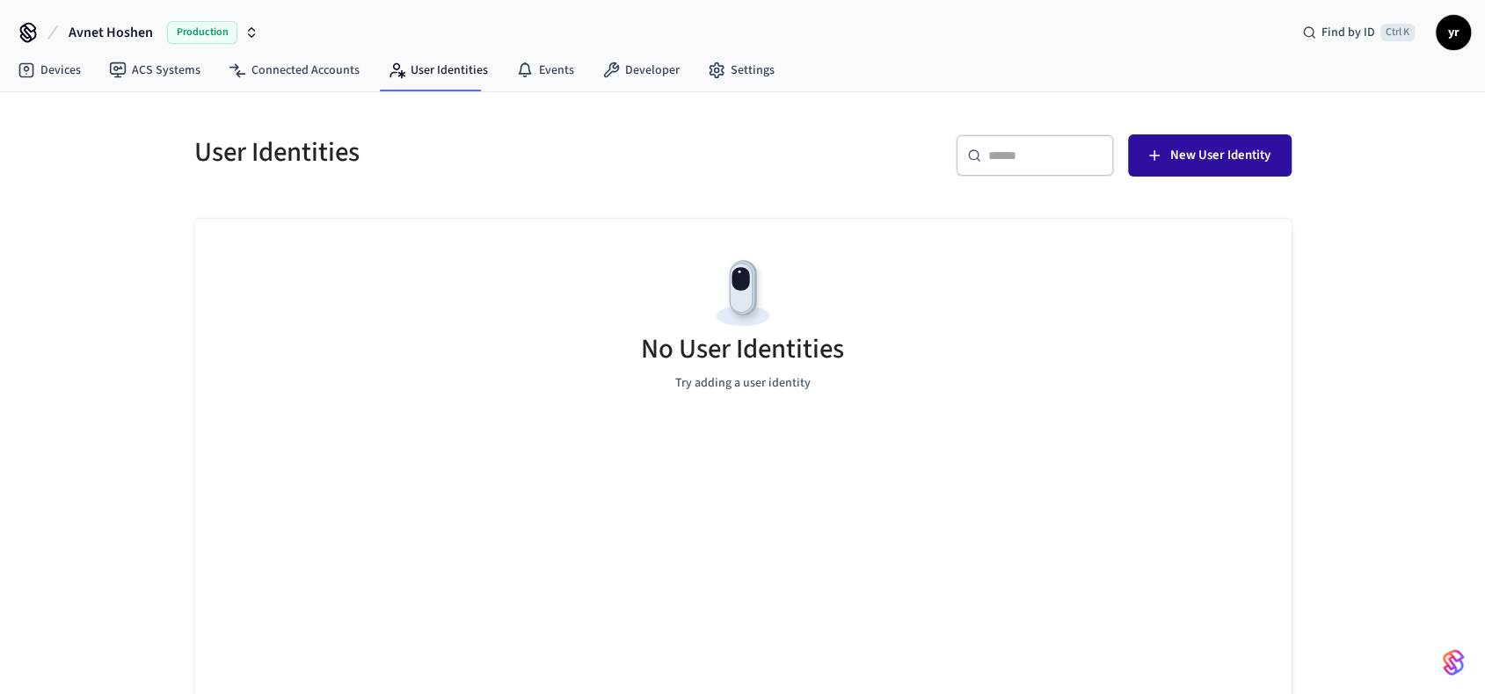
click at [1278, 154] on button "New User Identity" at bounding box center [1210, 155] width 164 height 42
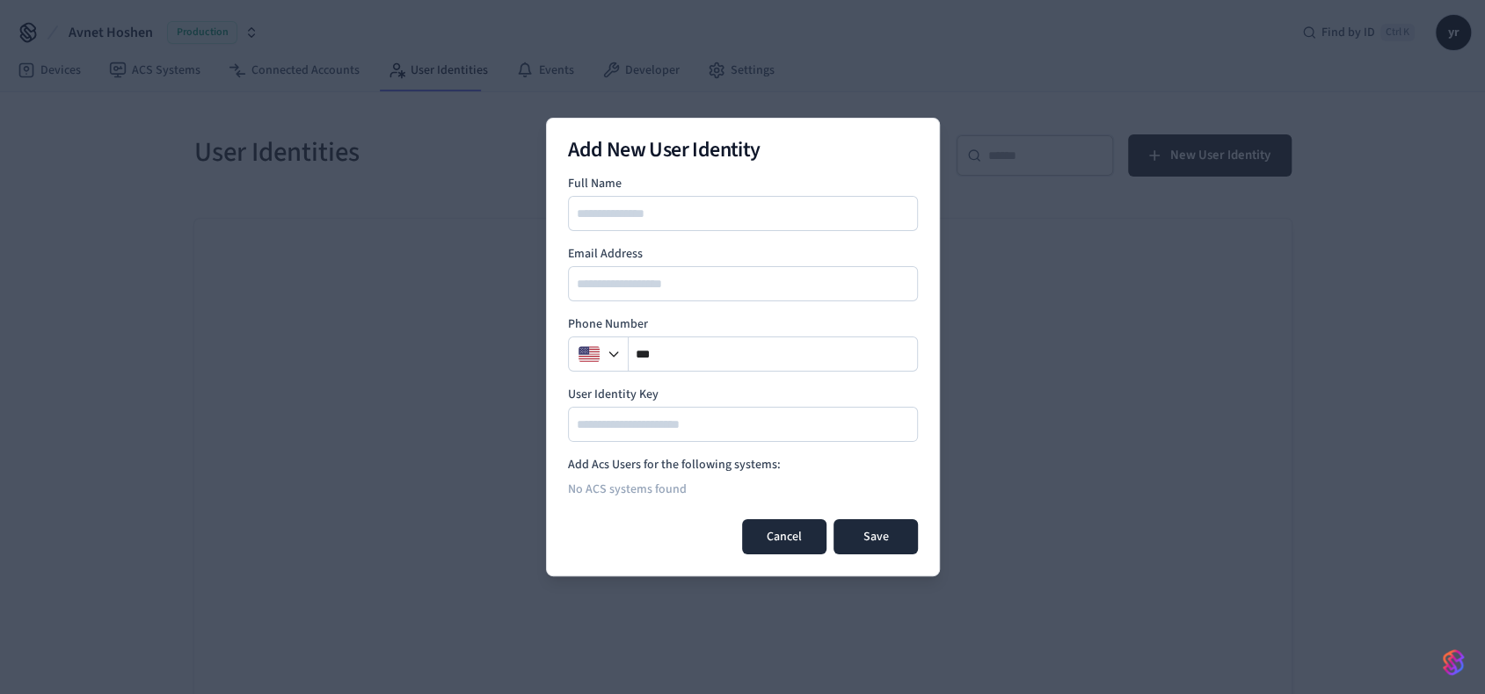
click at [790, 535] on button "Cancel" at bounding box center [784, 537] width 84 height 35
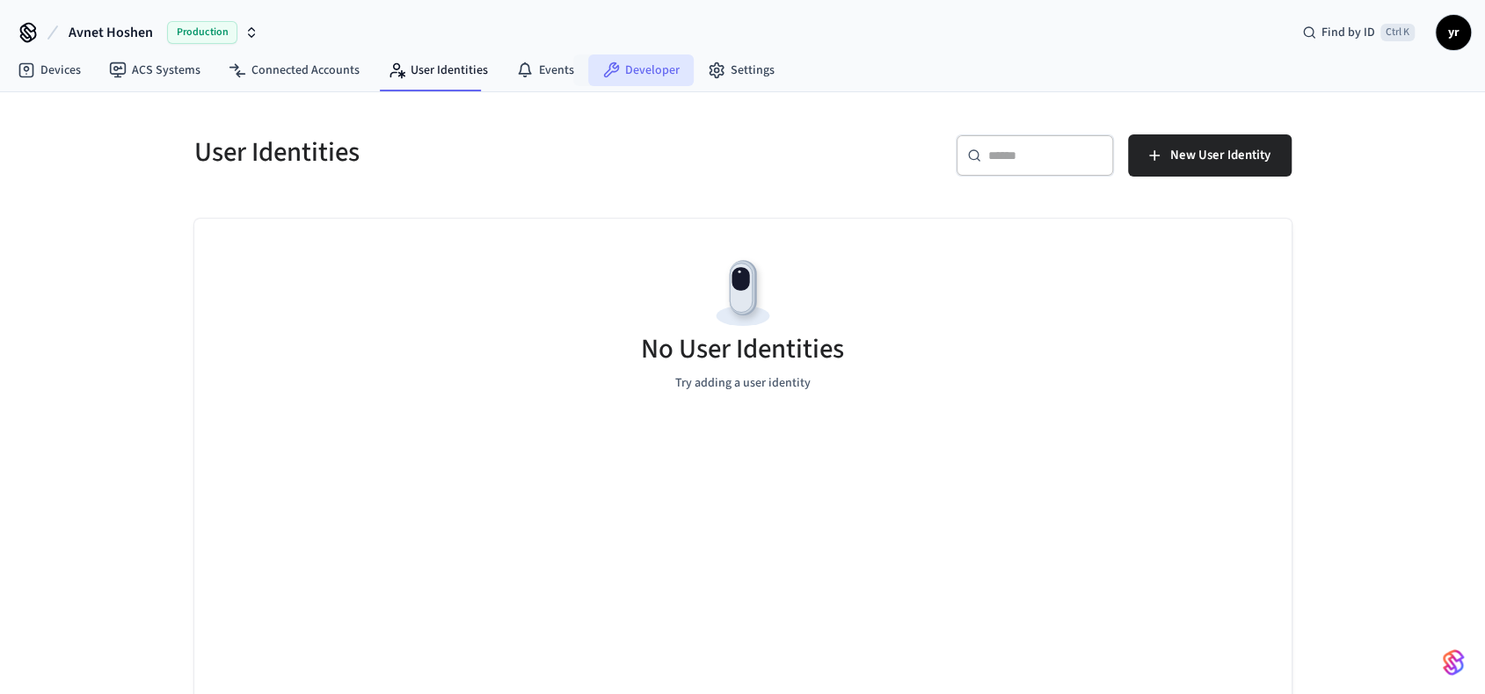
click at [610, 68] on icon at bounding box center [612, 70] width 16 height 16
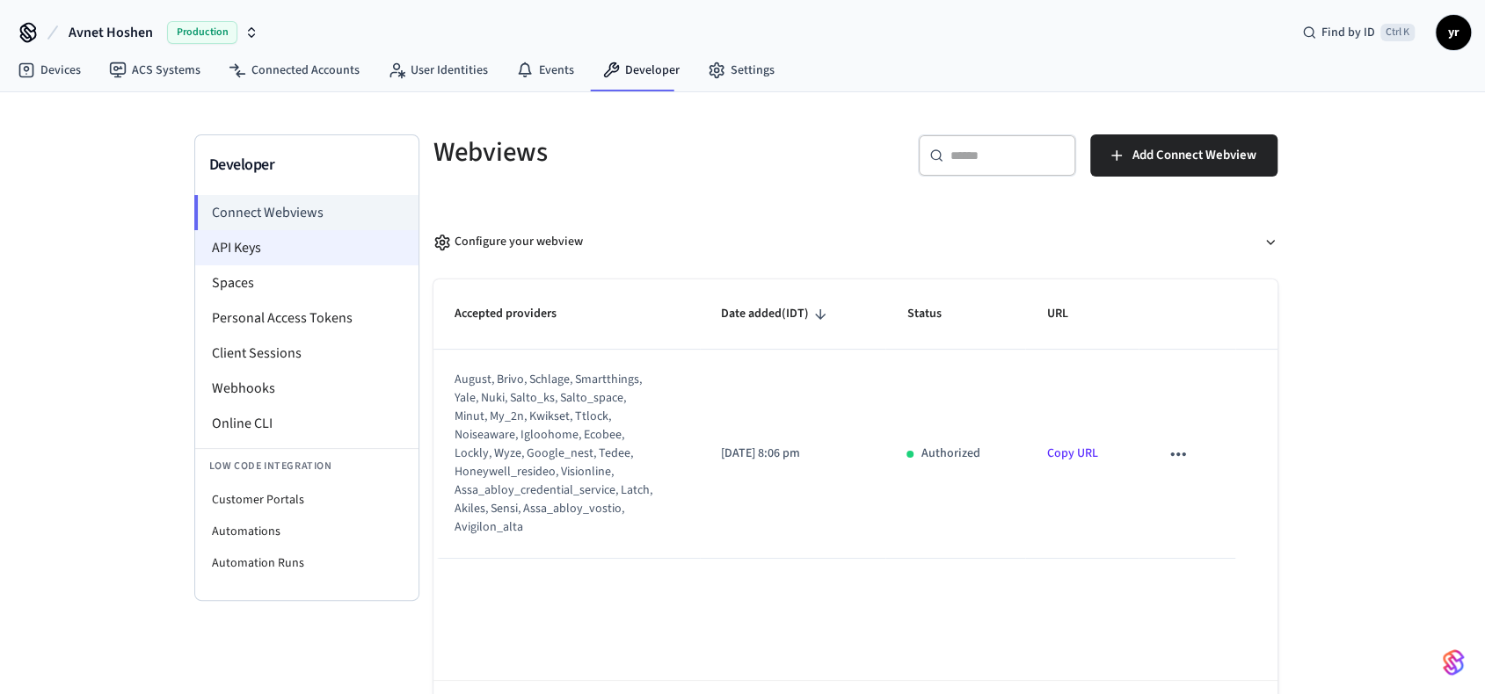
click at [222, 256] on li "API Keys" at bounding box center [306, 247] width 223 height 35
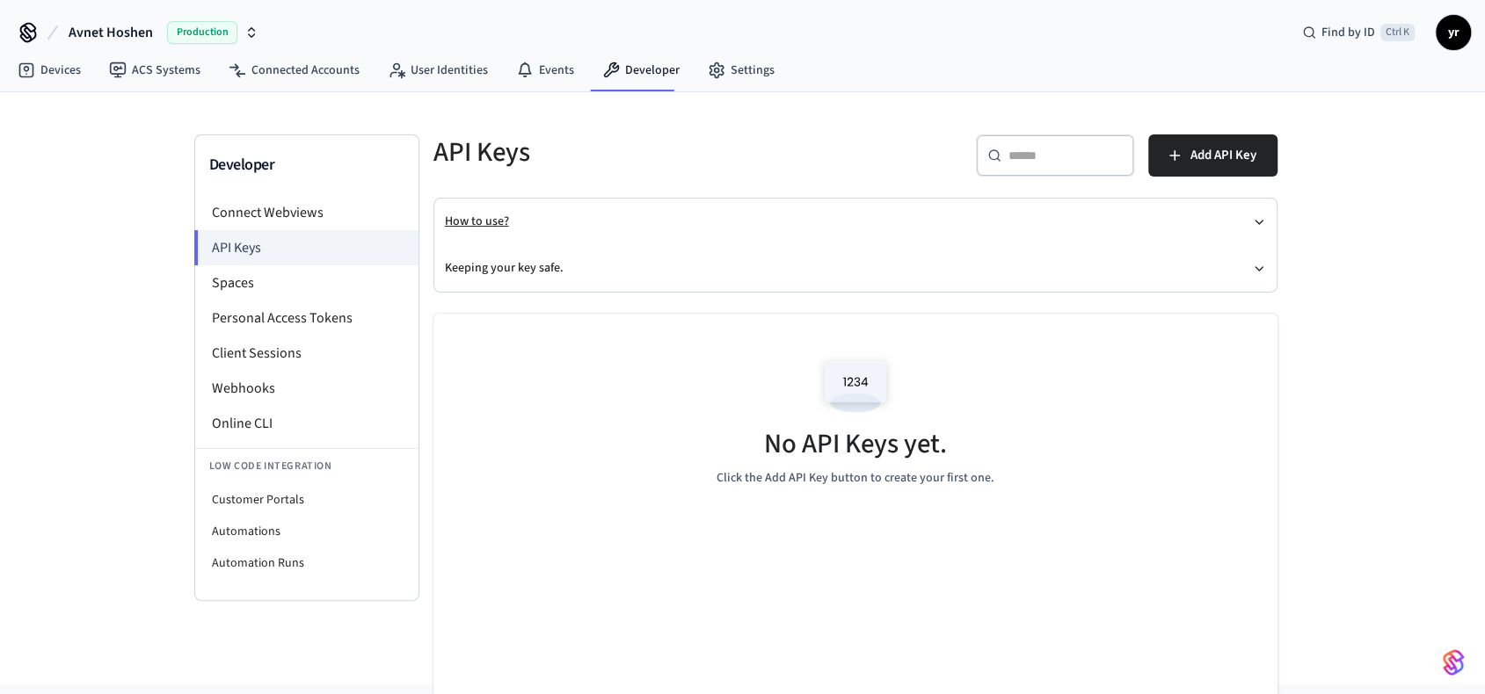
scroll to position [83, 0]
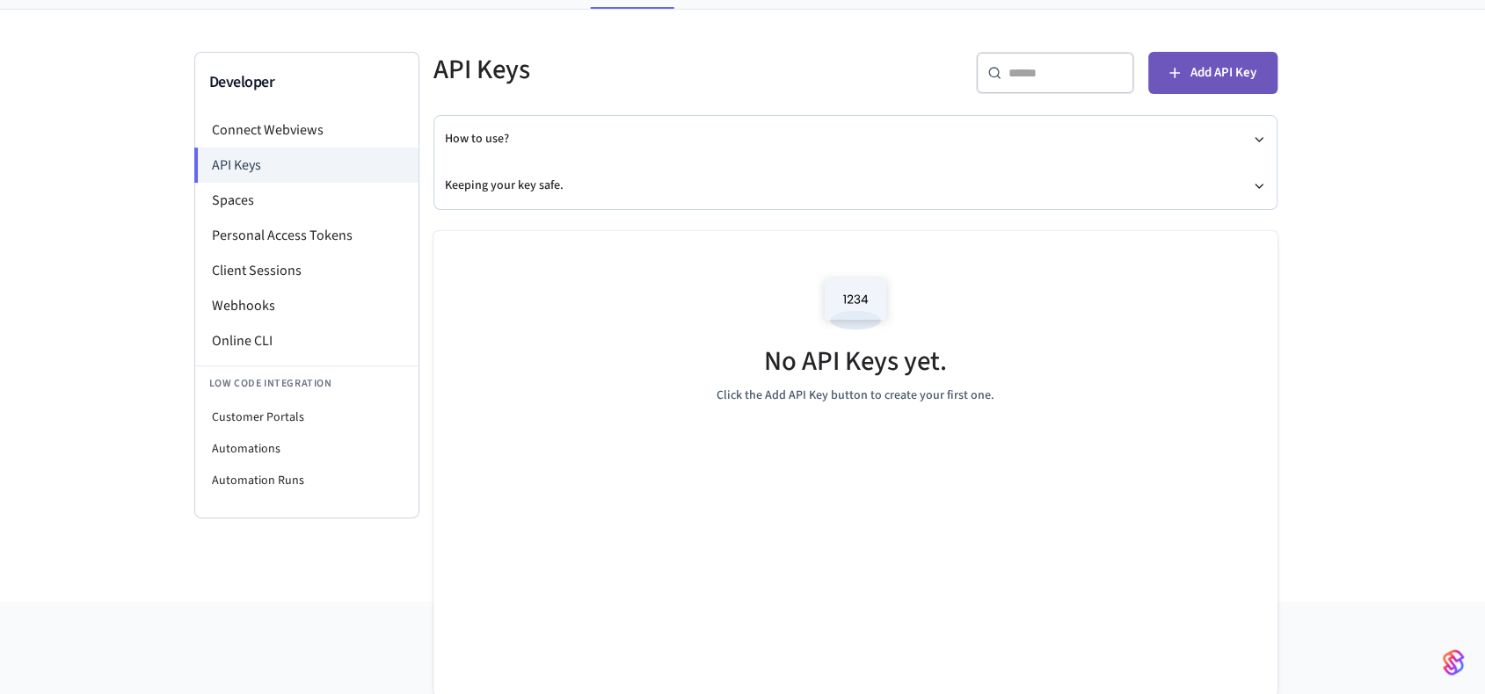
click at [1266, 68] on button "Add API Key" at bounding box center [1212, 73] width 129 height 42
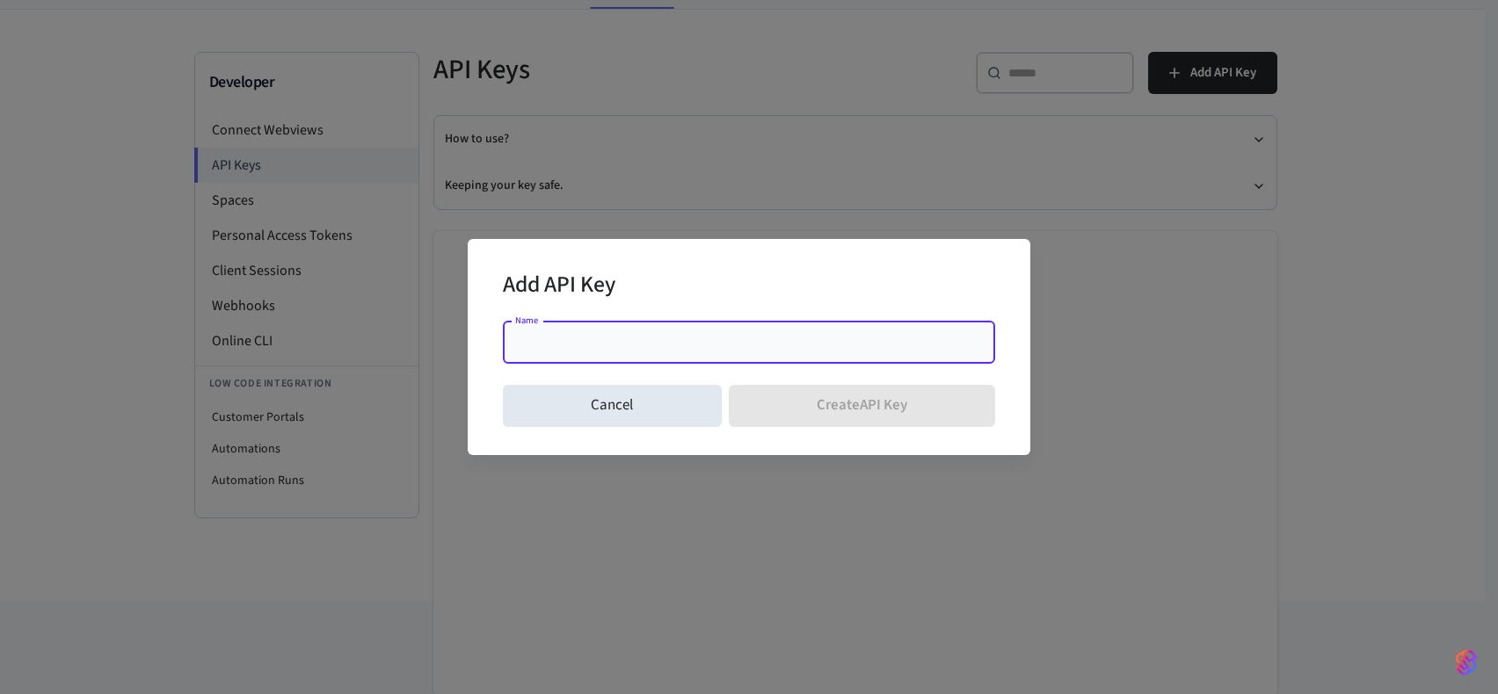
click at [617, 351] on div "Name" at bounding box center [749, 343] width 492 height 42
type input "*"
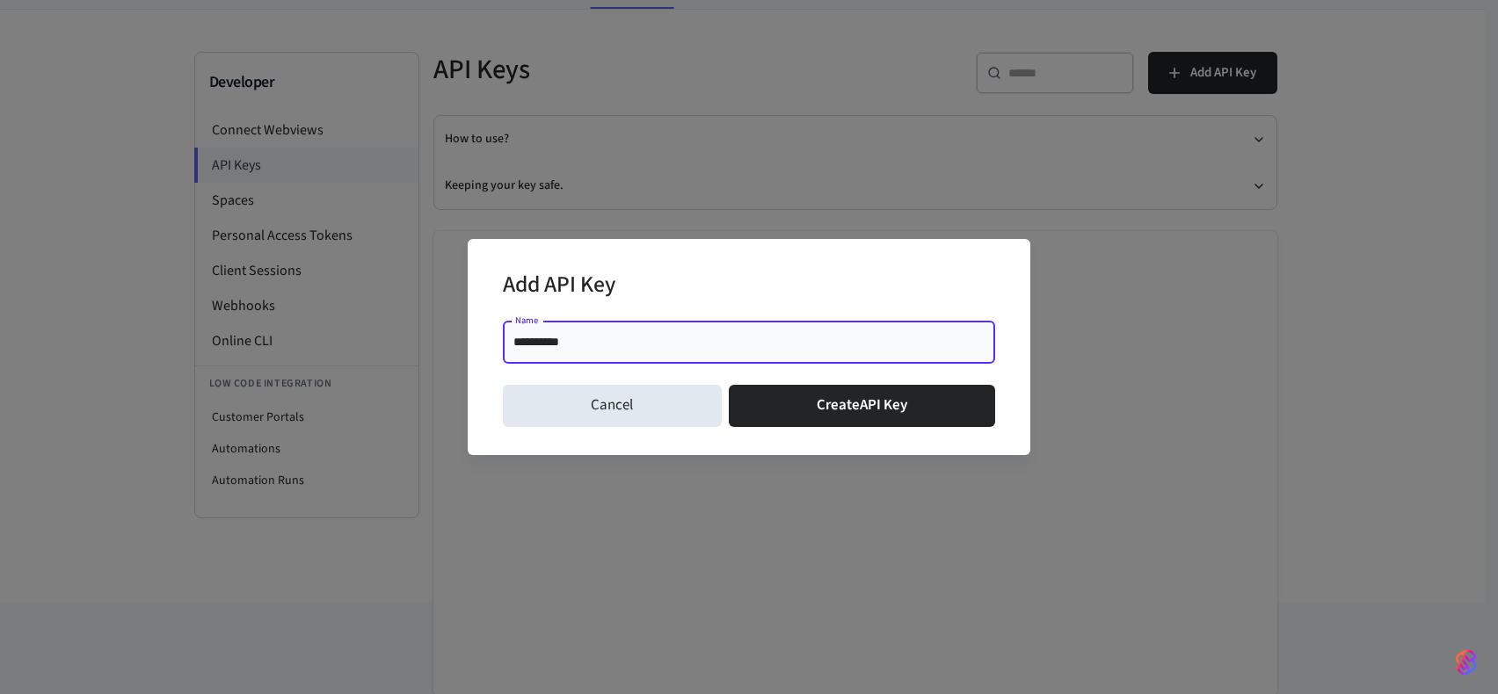
type input "**********"
click button "Create API Key" at bounding box center [862, 406] width 267 height 42
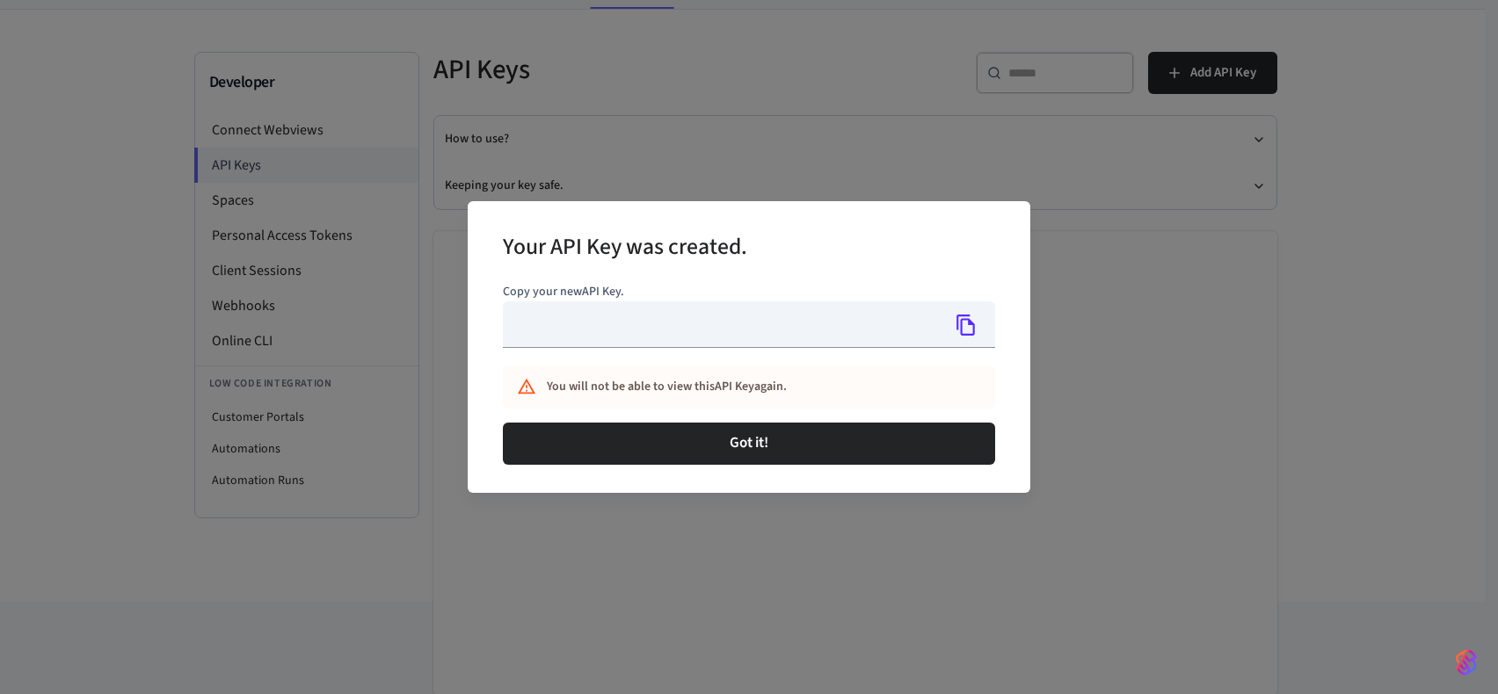
type input "**********"
click at [962, 332] on icon "Copy" at bounding box center [965, 325] width 18 height 21
click at [520, 292] on p "Copy your new API Key ." at bounding box center [749, 292] width 492 height 18
click at [973, 323] on icon "Copy" at bounding box center [965, 325] width 18 height 21
click at [403, 145] on div "**********" at bounding box center [749, 347] width 1498 height 694
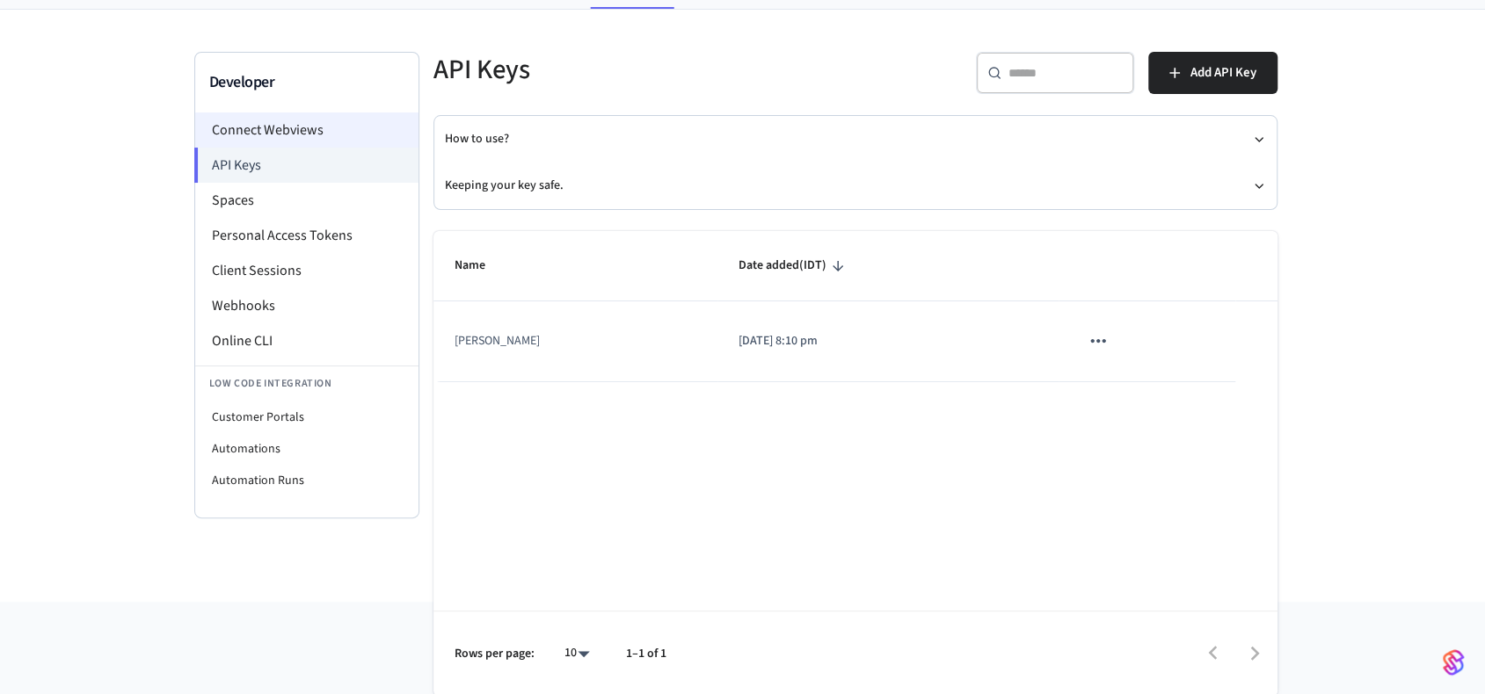
click at [345, 133] on li "Connect Webviews" at bounding box center [306, 130] width 223 height 35
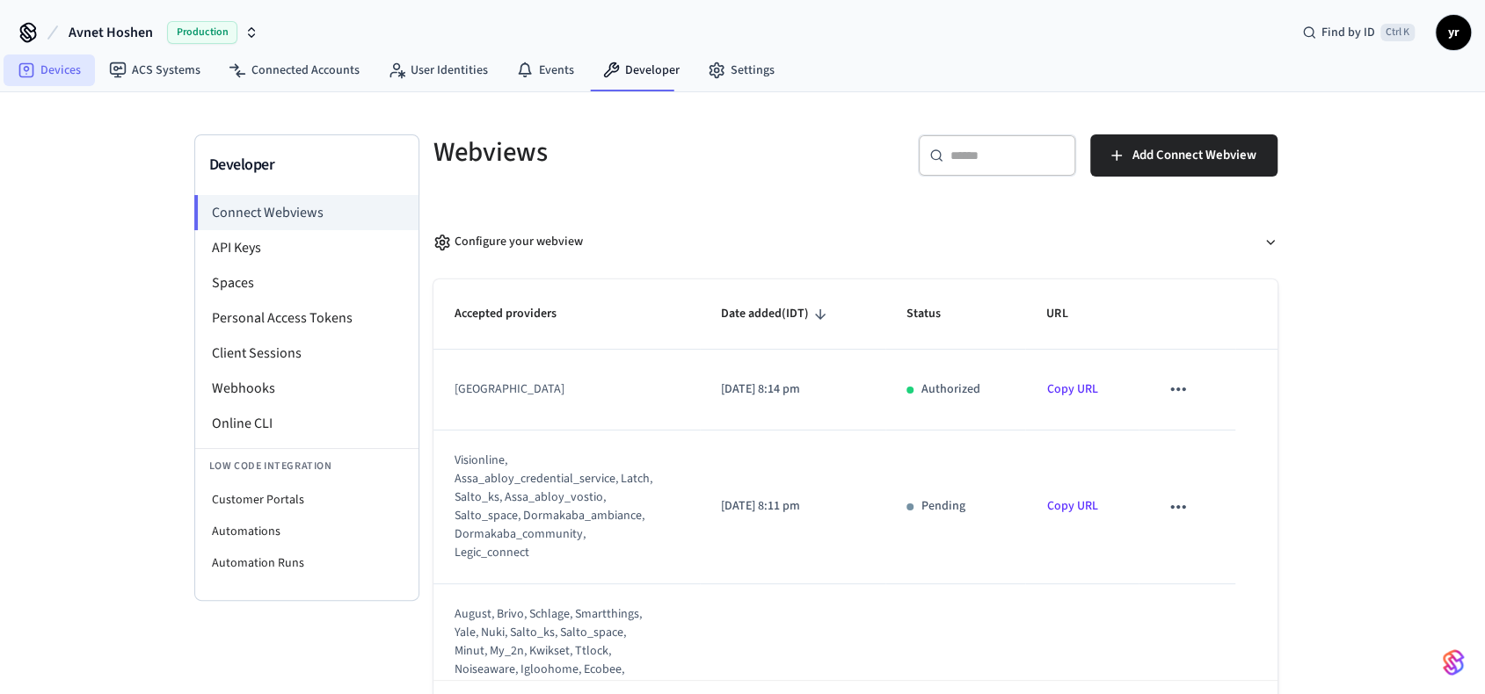
click at [62, 70] on link "Devices" at bounding box center [49, 71] width 91 height 32
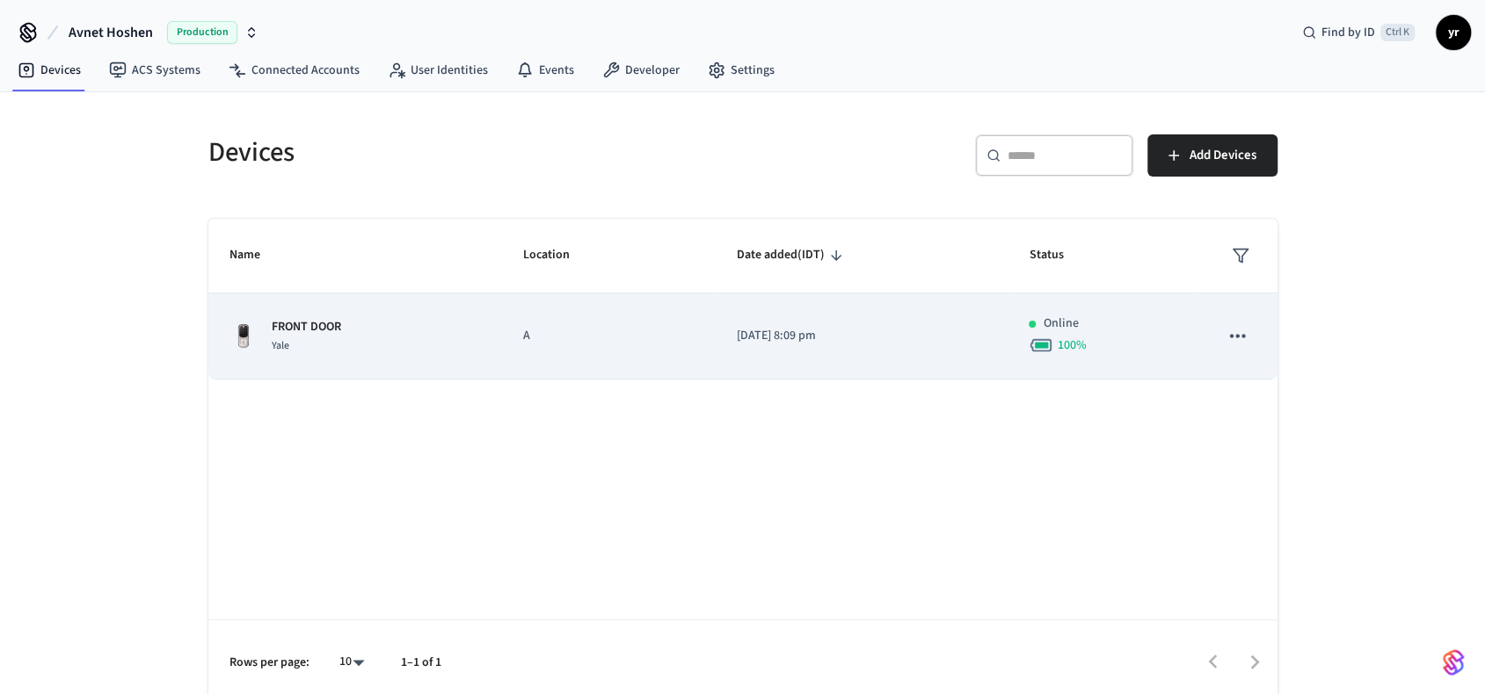
click at [1247, 326] on button "sticky table" at bounding box center [1236, 335] width 37 height 37
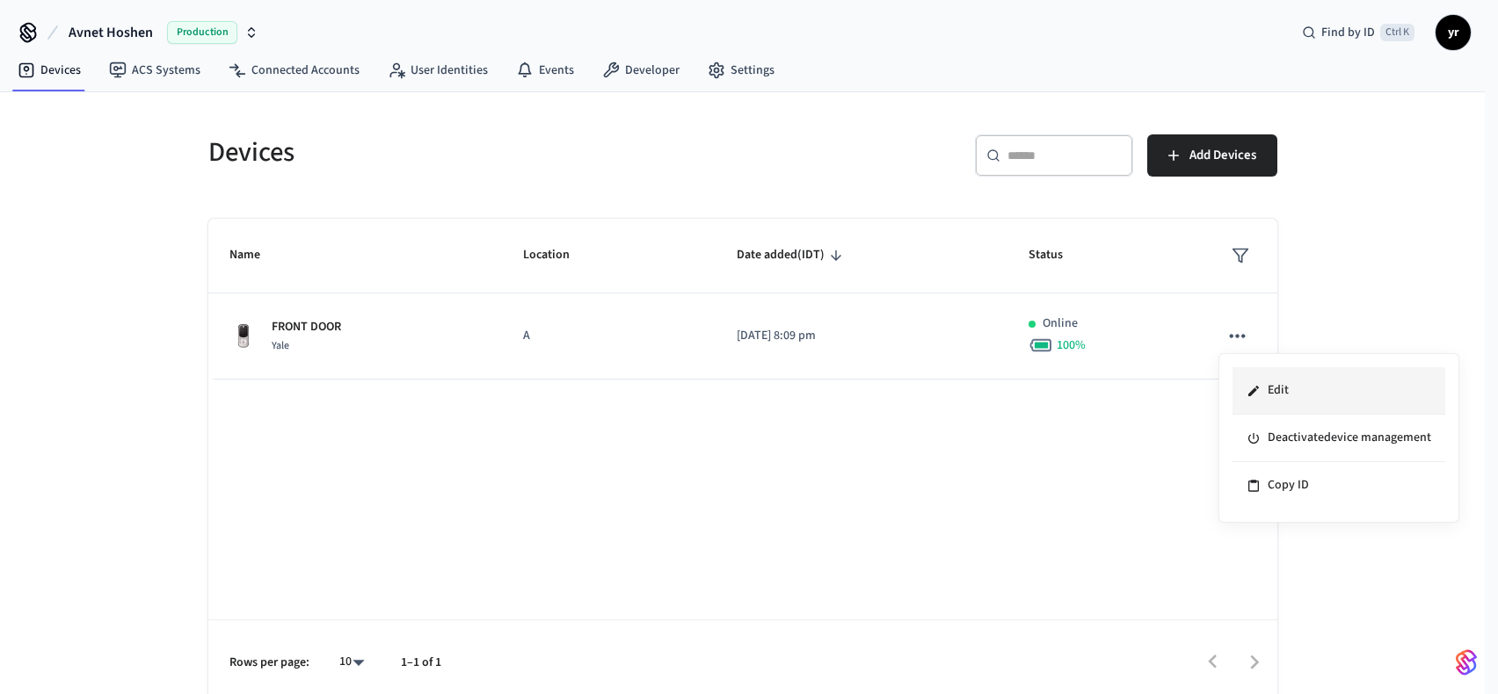
click at [1283, 382] on li "Edit" at bounding box center [1338, 390] width 213 height 47
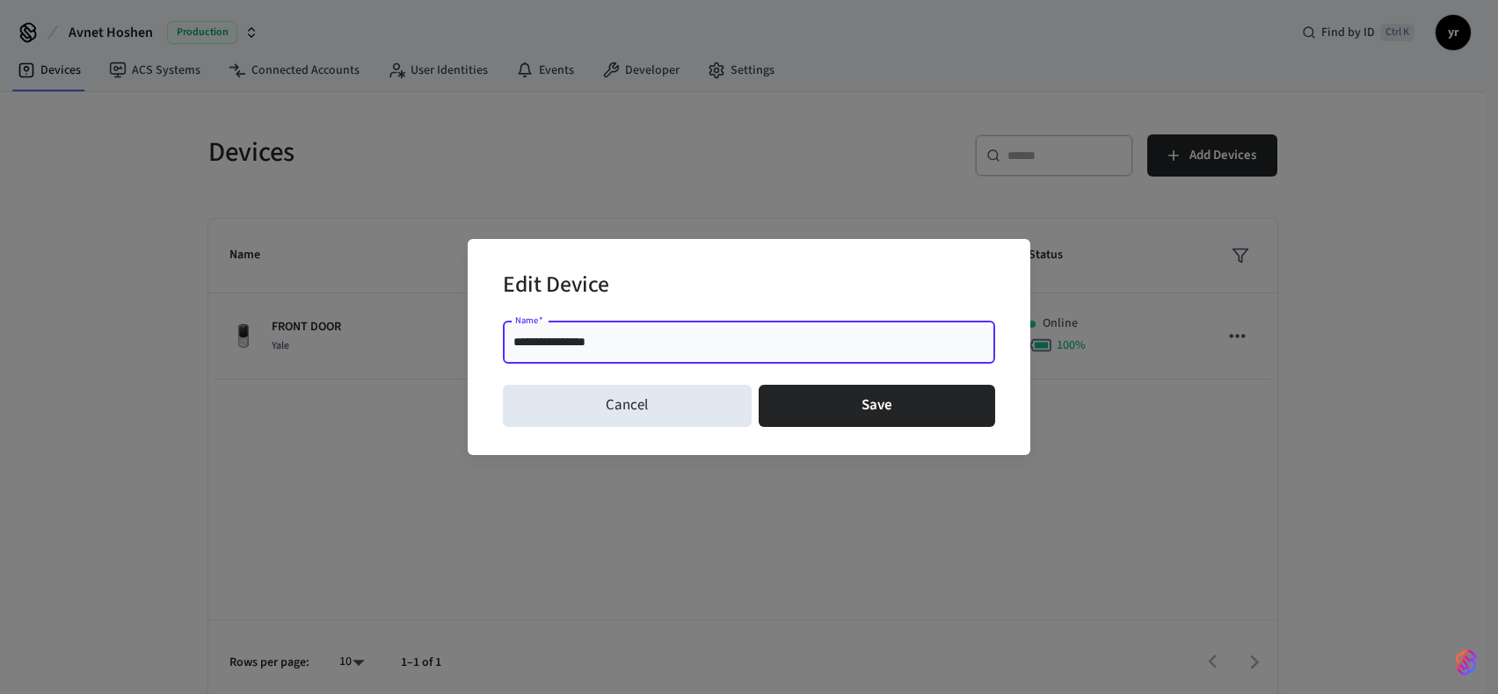
type input "**********"
click at [759, 385] on button "Save" at bounding box center [877, 406] width 237 height 42
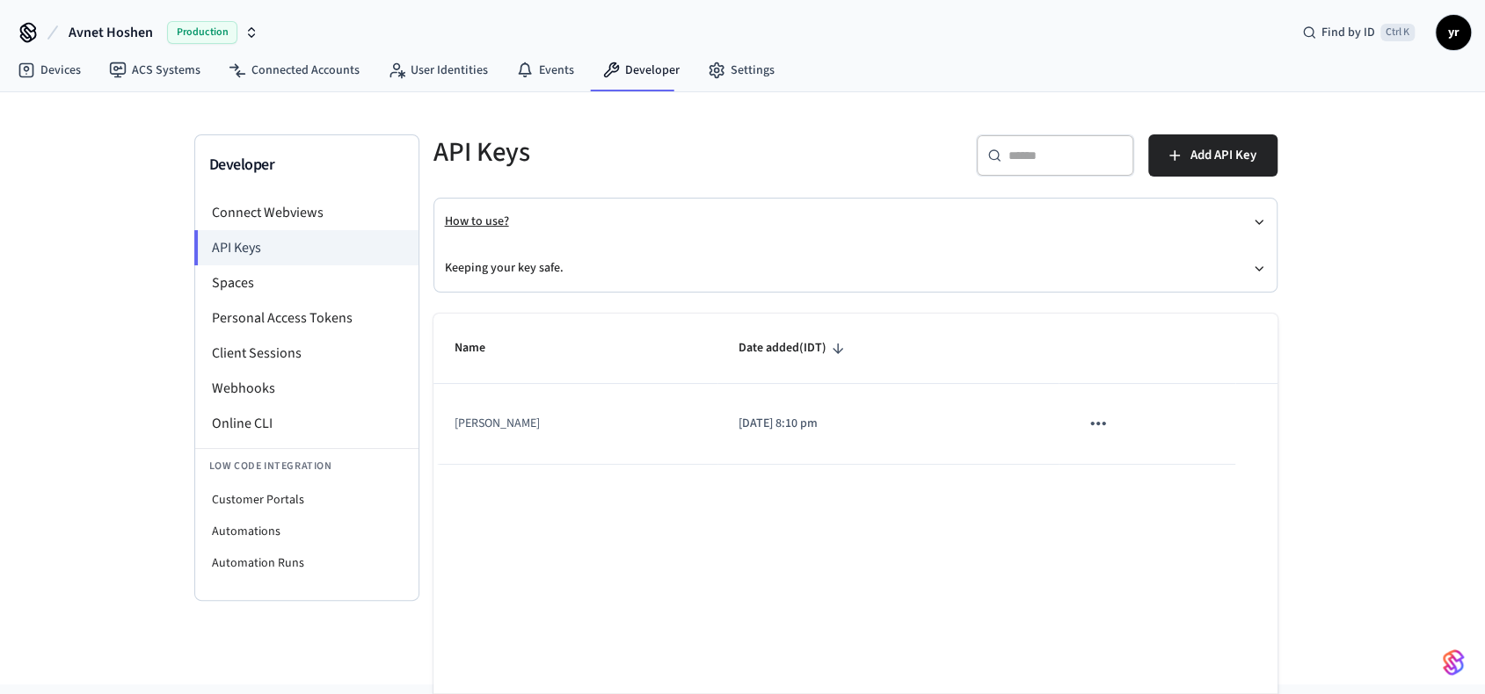
click at [650, 219] on button "How to use?" at bounding box center [855, 222] width 821 height 47
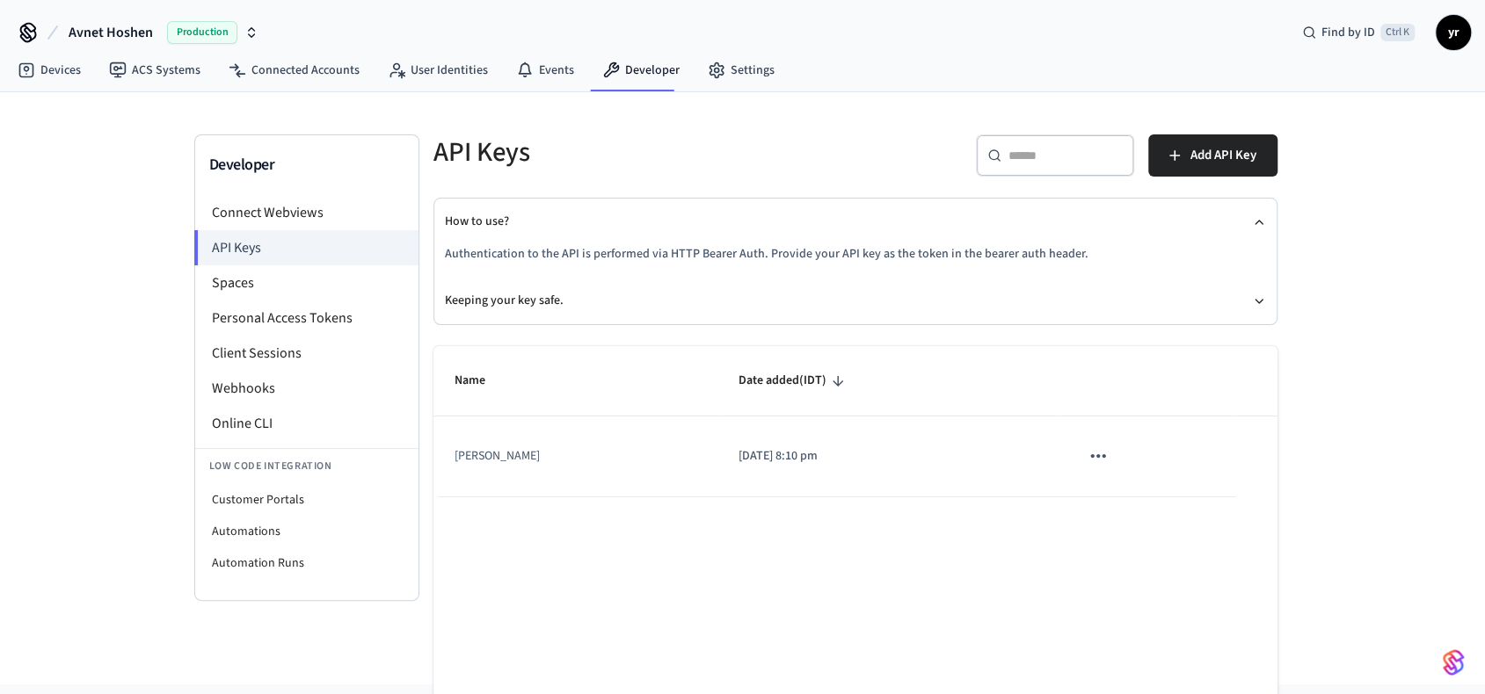
click at [622, 254] on p "Authentication to the API is performed via HTTP Bearer Auth. Provide your API k…" at bounding box center [855, 254] width 821 height 18
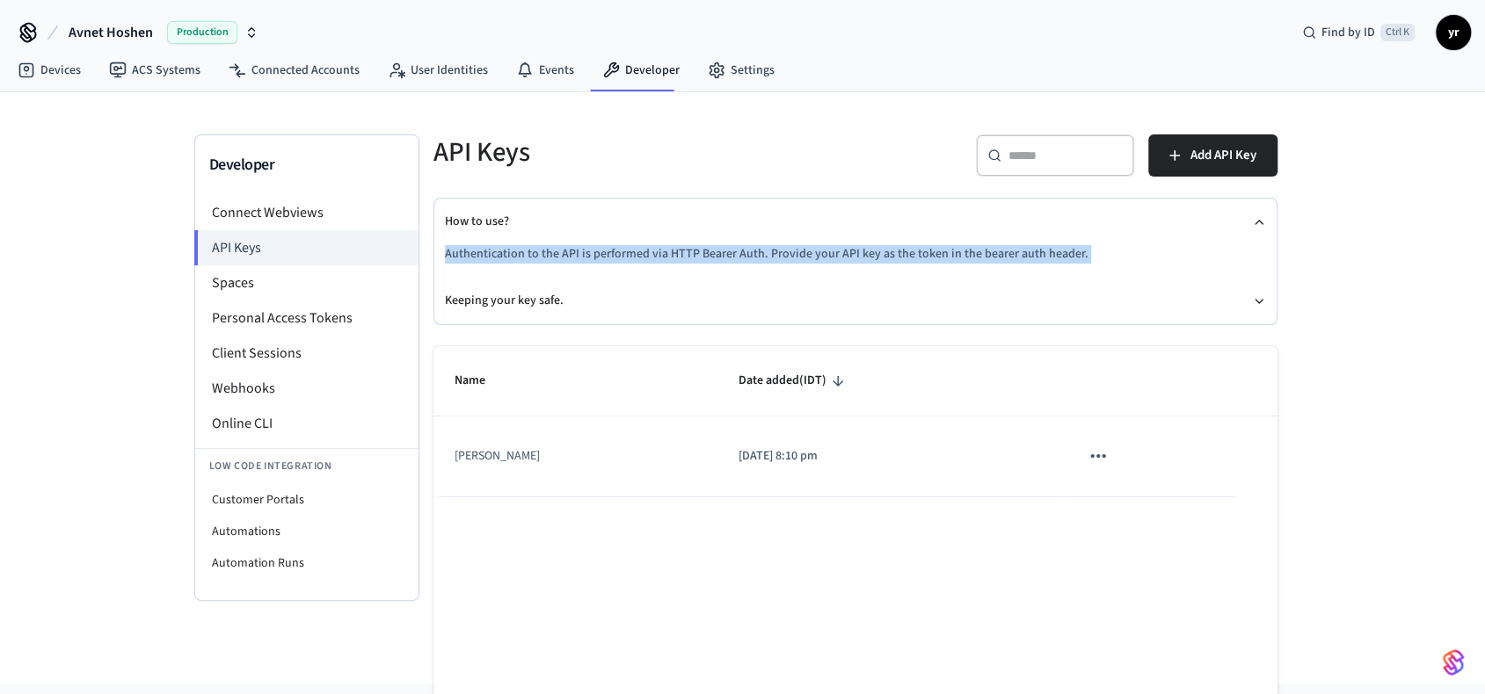
click at [622, 254] on p "Authentication to the API is performed via HTTP Bearer Auth. Provide your API k…" at bounding box center [855, 254] width 821 height 18
click at [716, 69] on link "Settings" at bounding box center [741, 71] width 95 height 32
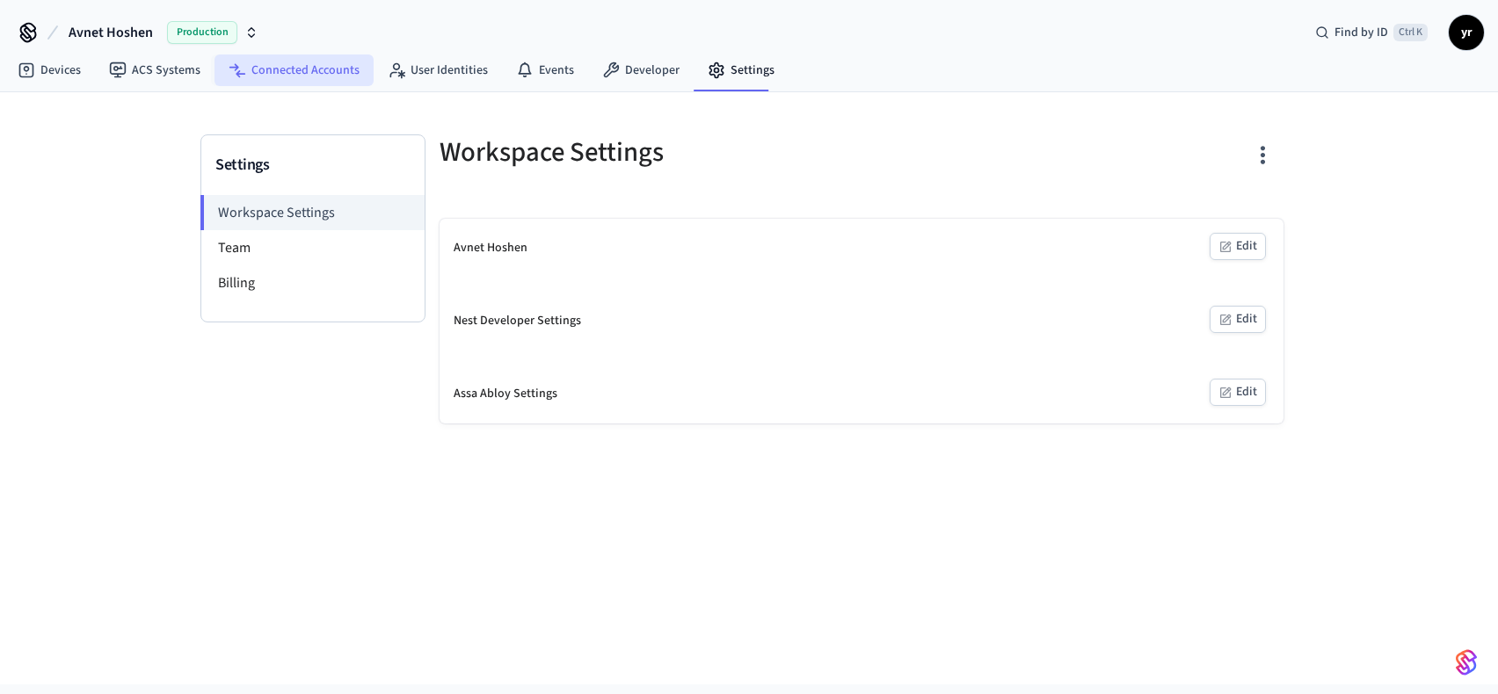
click at [331, 74] on link "Connected Accounts" at bounding box center [293, 71] width 159 height 32
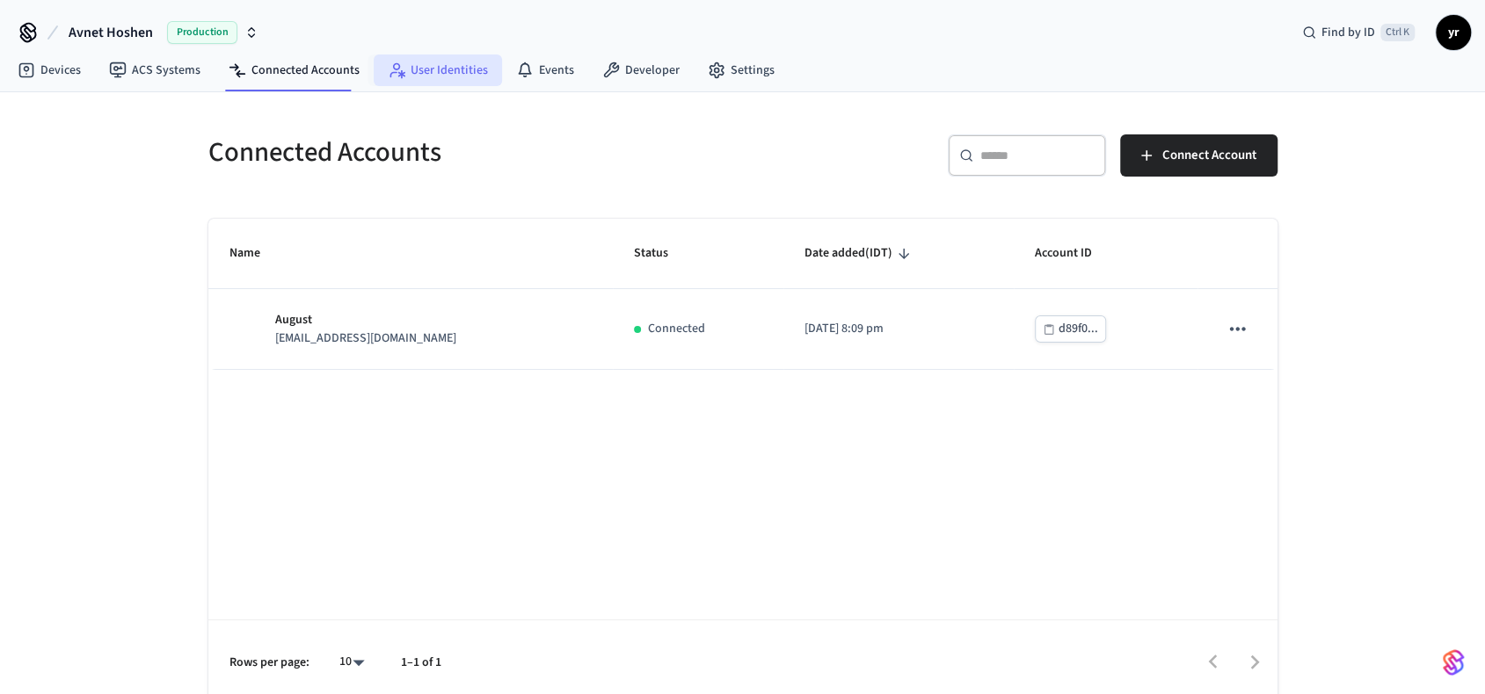
click at [404, 67] on link "User Identities" at bounding box center [438, 71] width 128 height 32
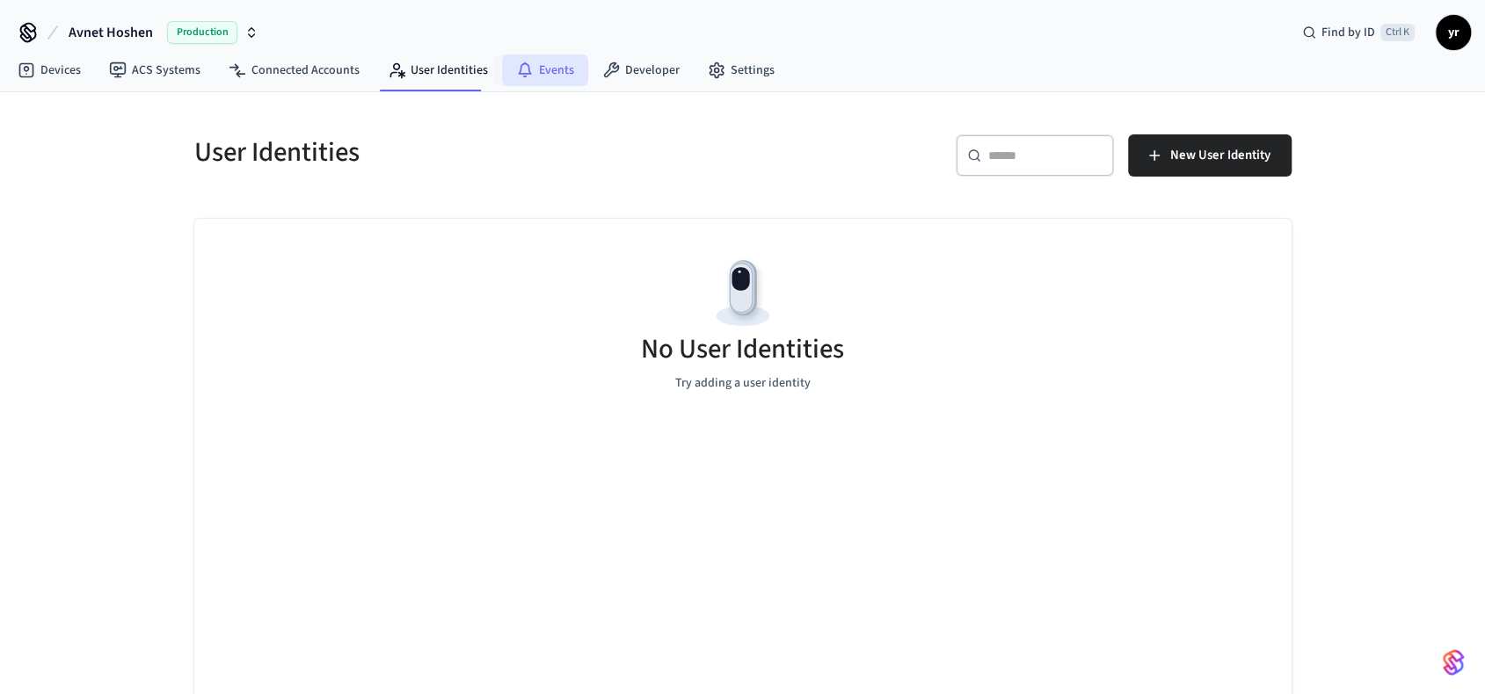
click at [541, 76] on link "Events" at bounding box center [545, 71] width 86 height 32
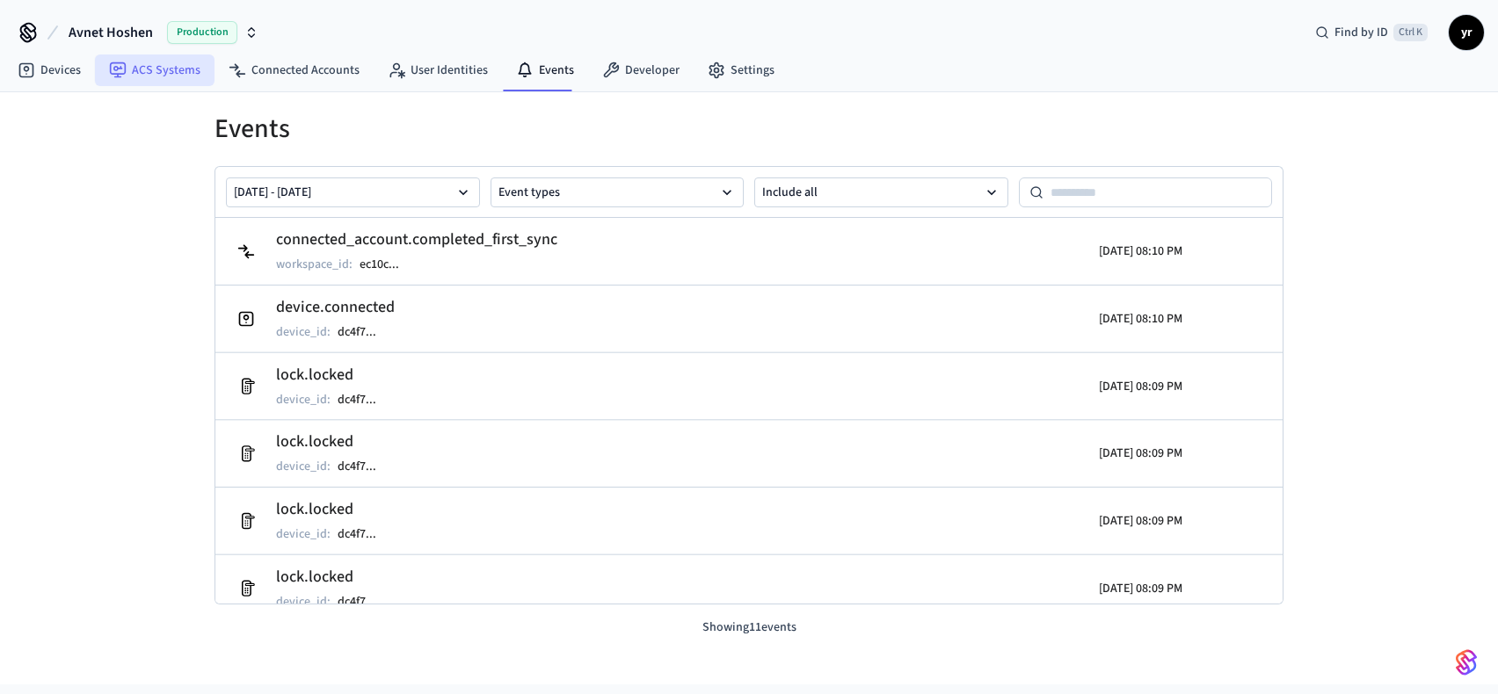
click at [192, 75] on link "ACS Systems" at bounding box center [155, 71] width 120 height 32
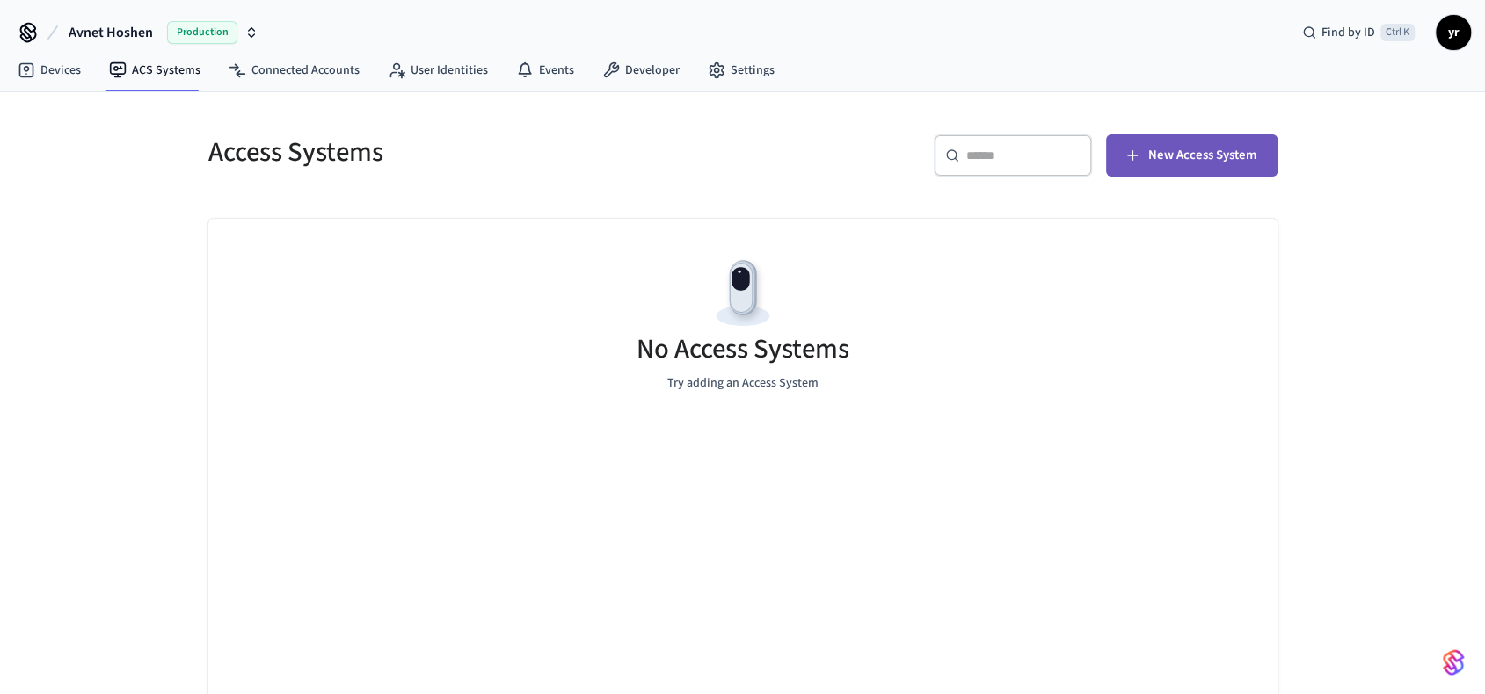
click at [1194, 162] on span "New Access System" at bounding box center [1202, 155] width 108 height 23
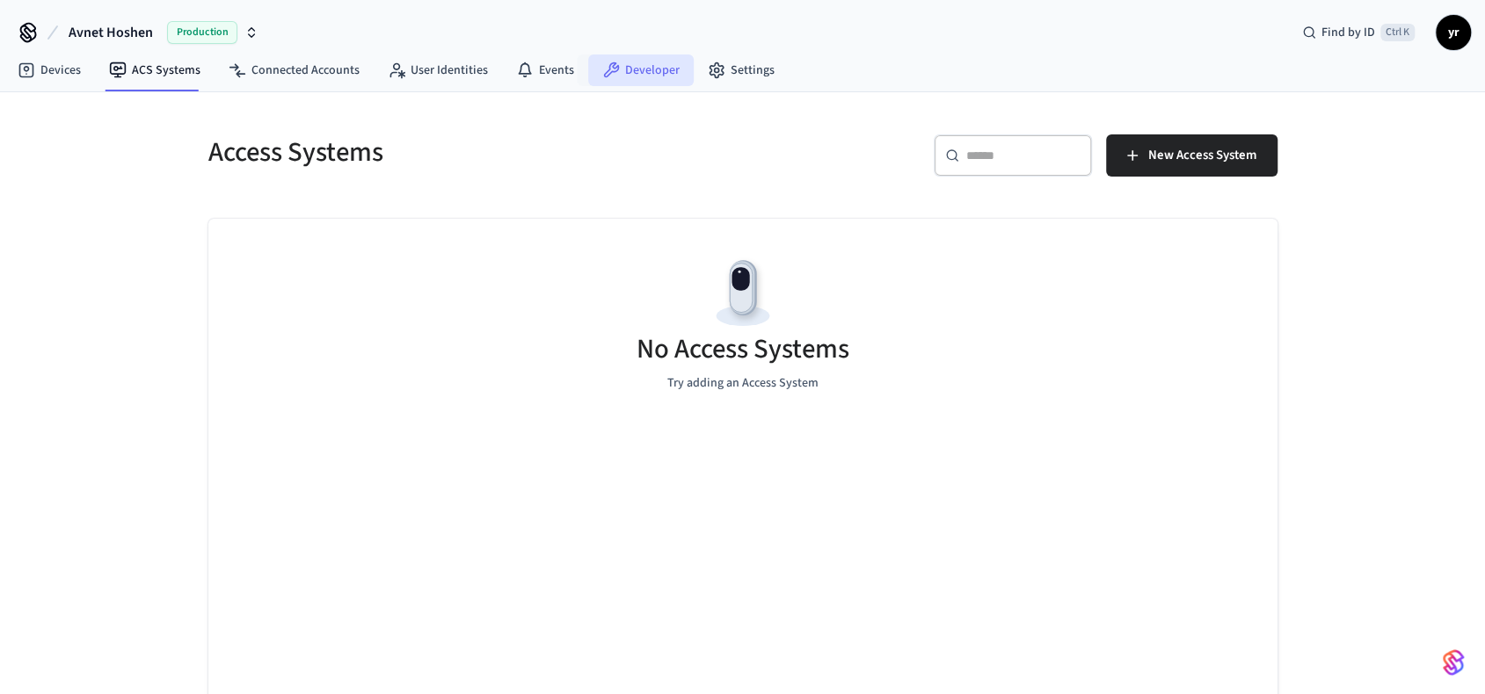
click at [650, 72] on link "Developer" at bounding box center [640, 71] width 105 height 32
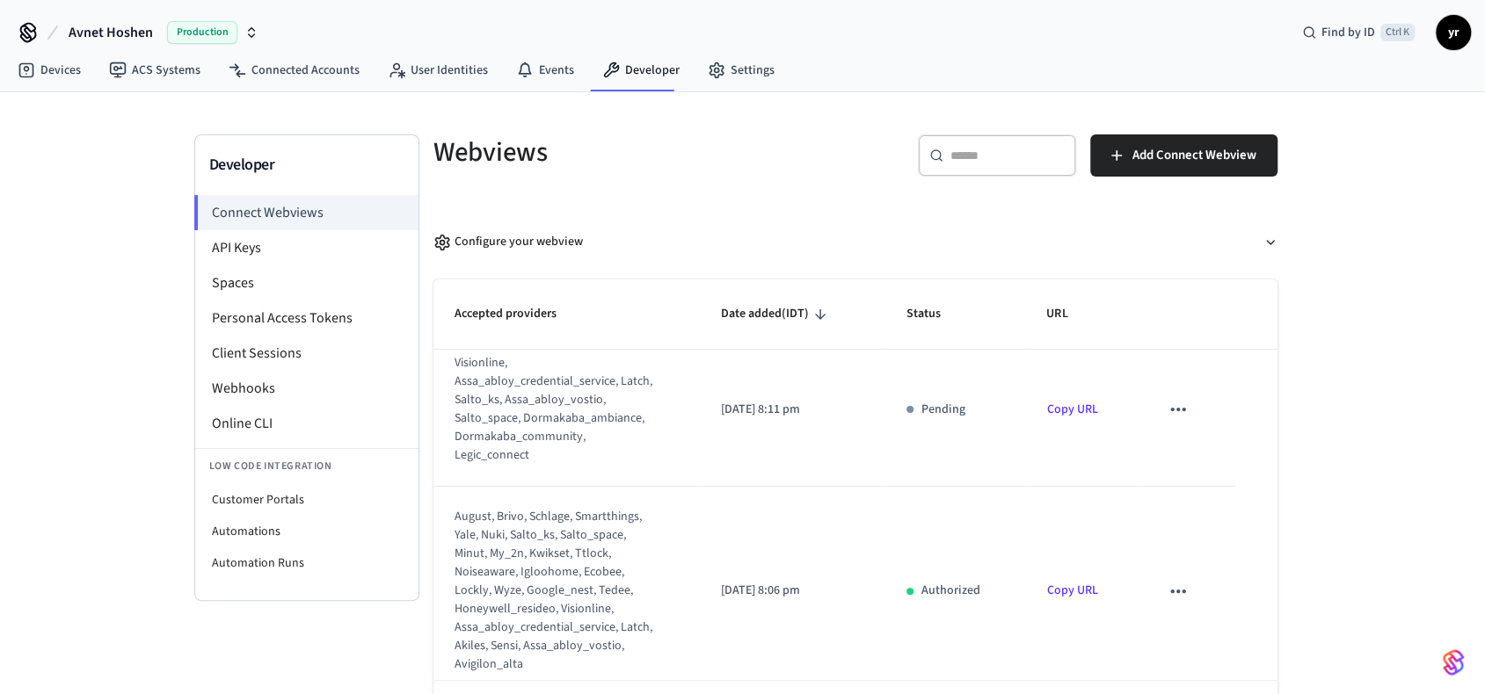
scroll to position [32, 0]
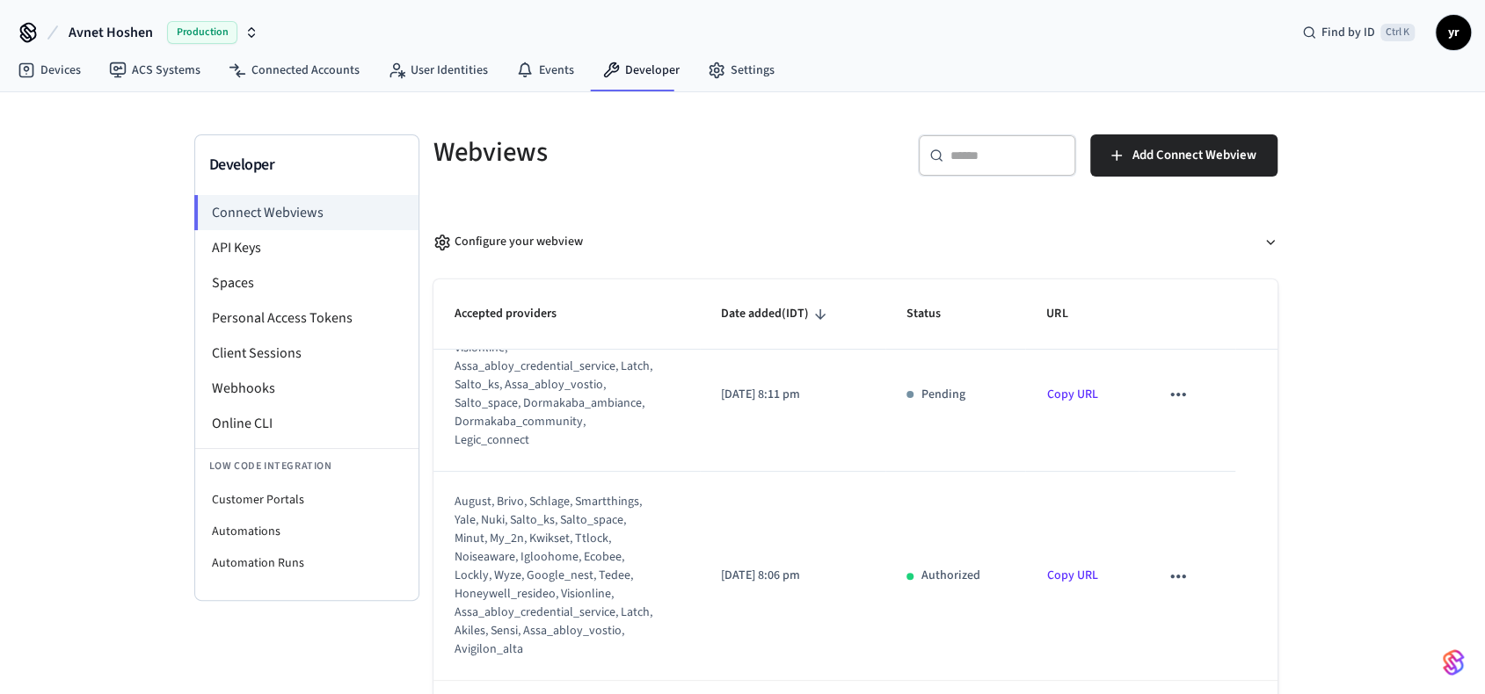
click at [1170, 575] on icon "sticky table" at bounding box center [1177, 577] width 15 height 4
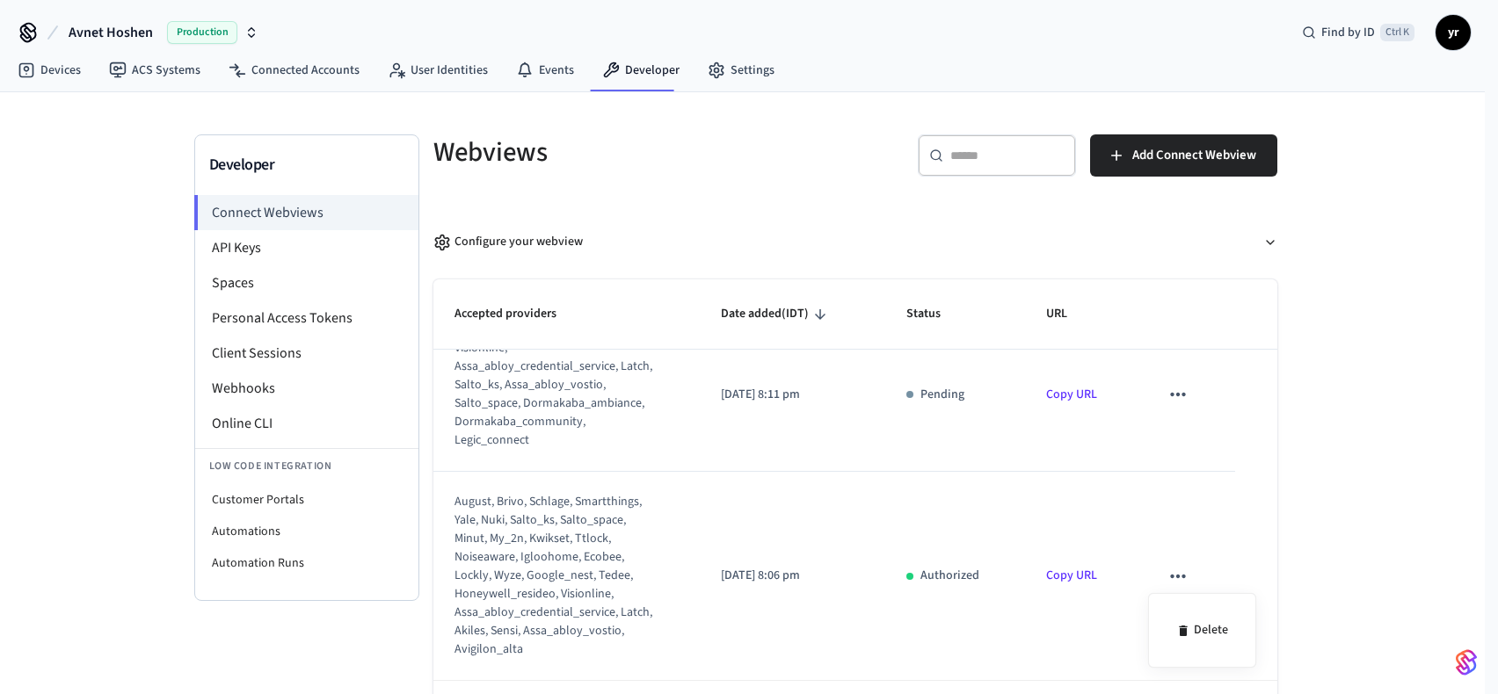
click at [1036, 563] on div at bounding box center [749, 347] width 1498 height 694
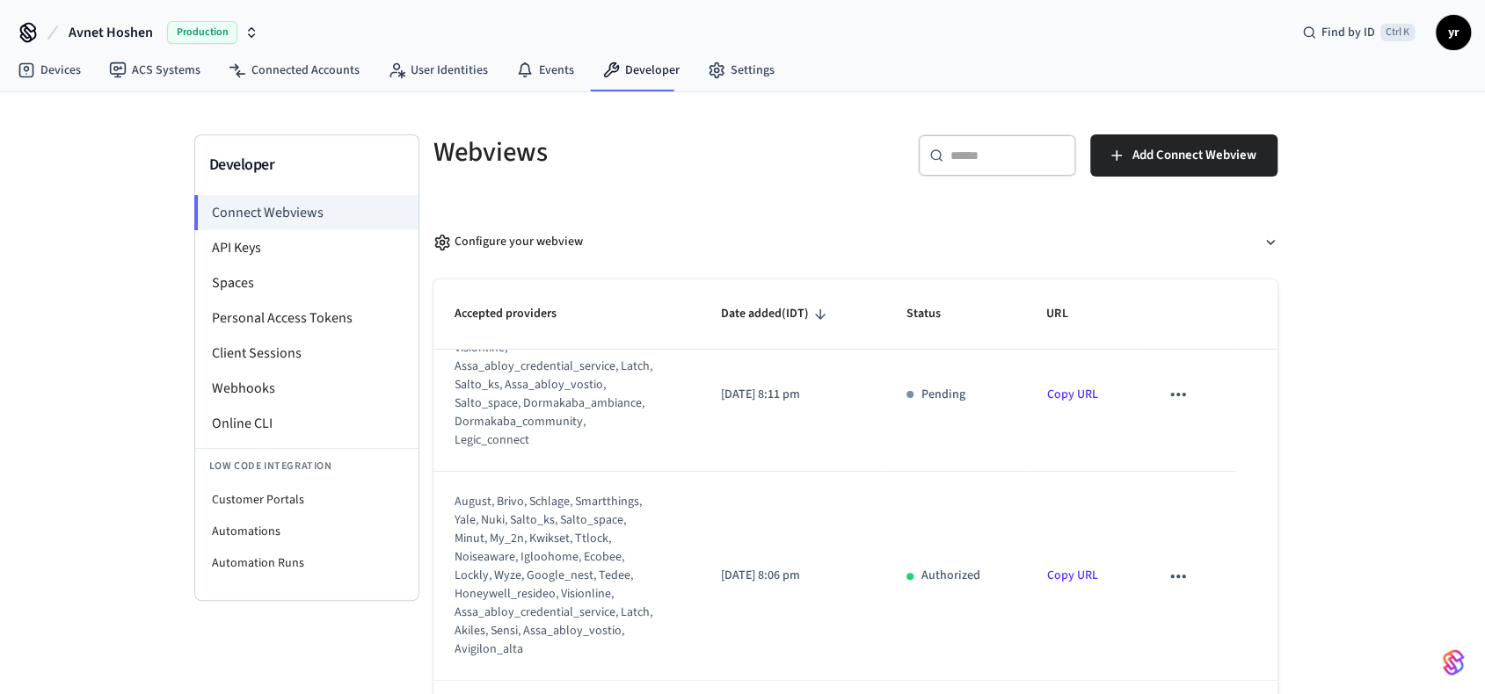
click at [1069, 574] on link "Copy URL" at bounding box center [1071, 576] width 51 height 18
click at [280, 251] on li "API Keys" at bounding box center [306, 247] width 223 height 35
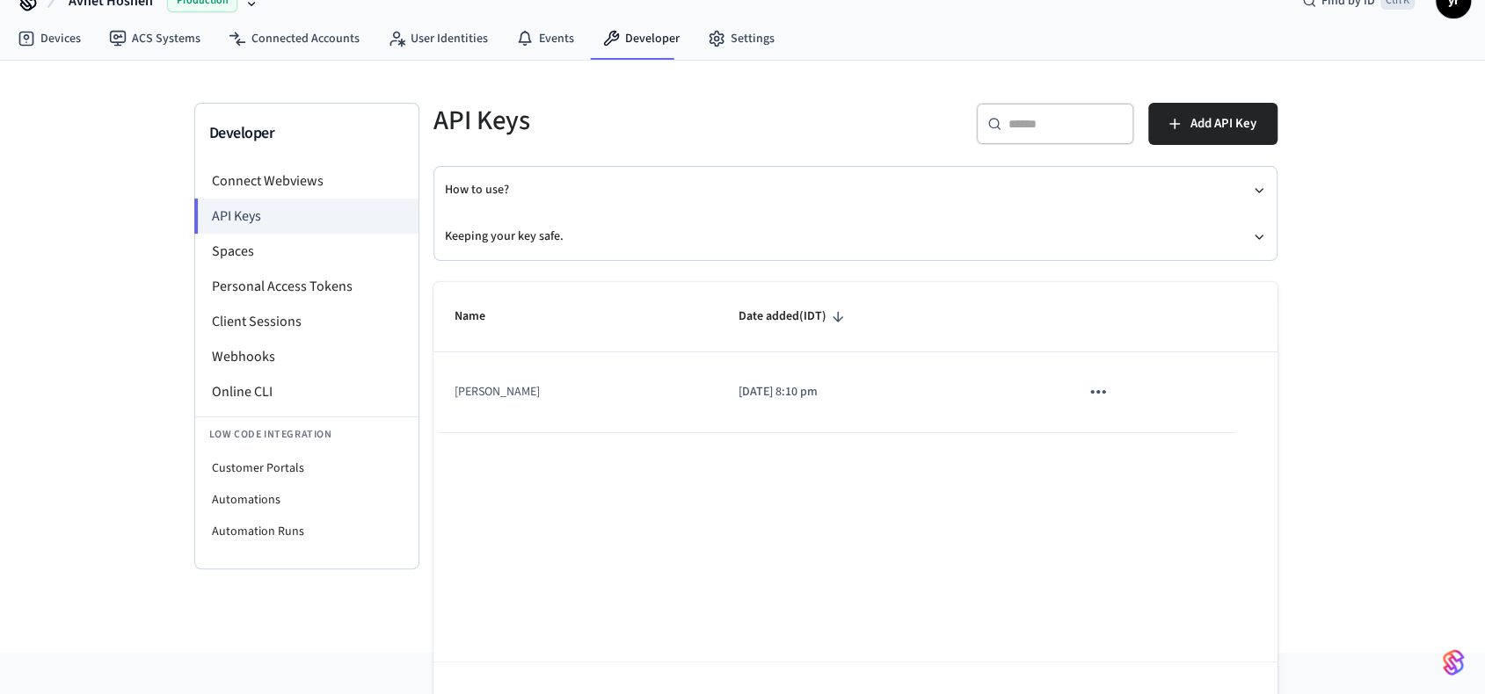
scroll to position [83, 0]
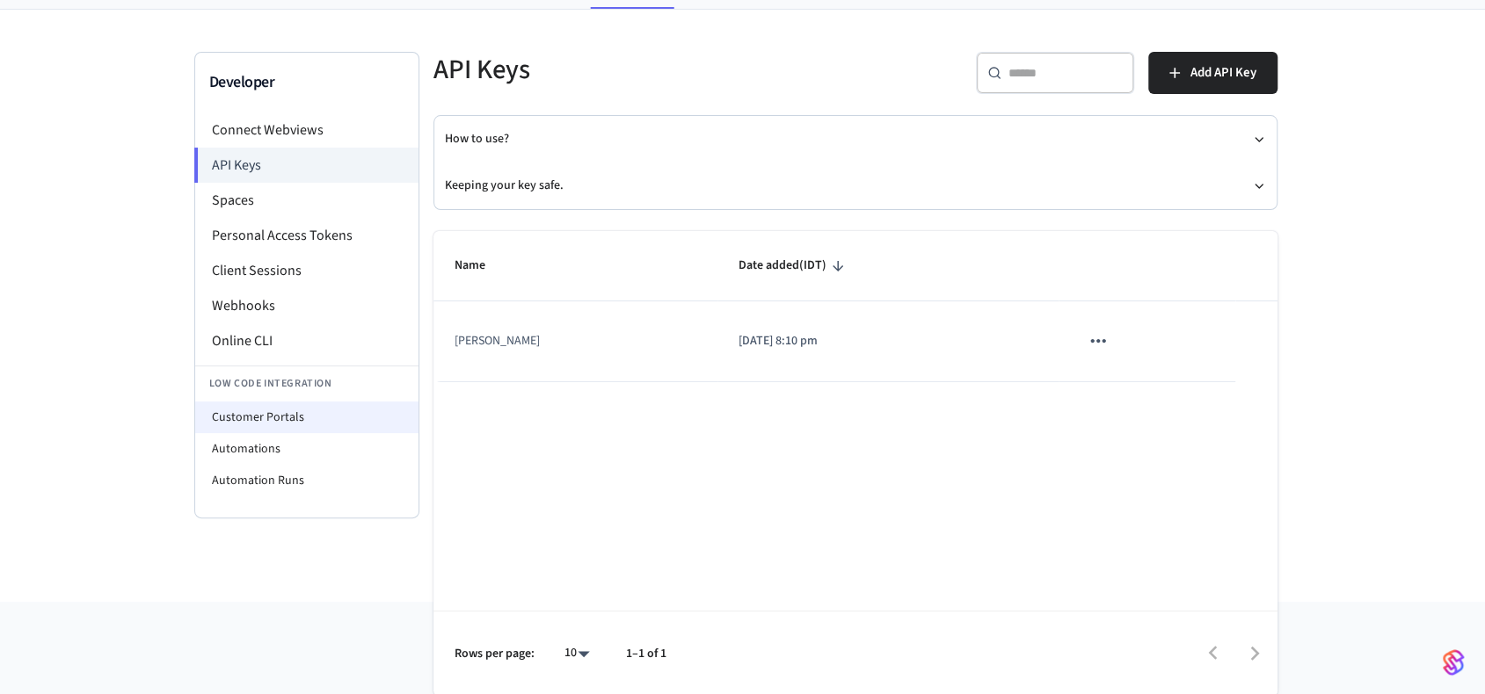
click at [301, 418] on li "Customer Portals" at bounding box center [306, 418] width 223 height 32
select select "**********"
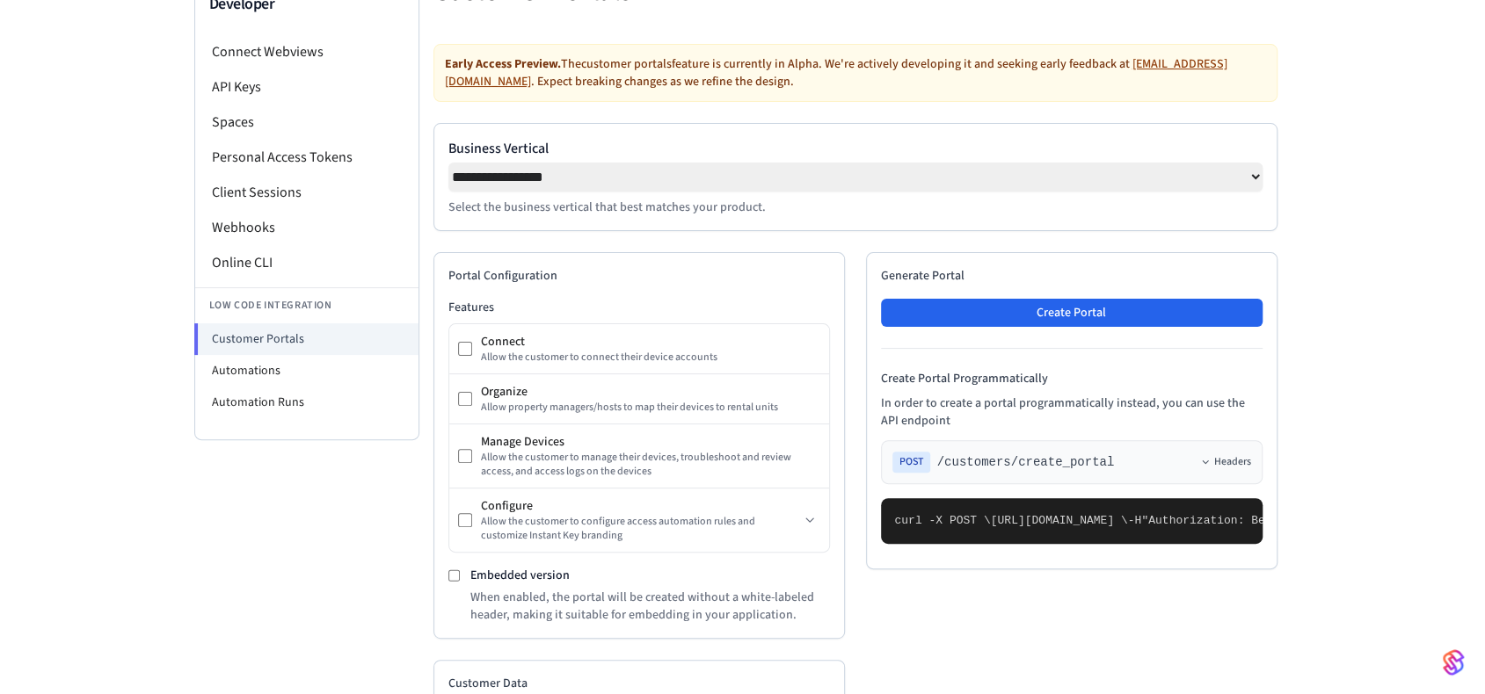
scroll to position [60, 0]
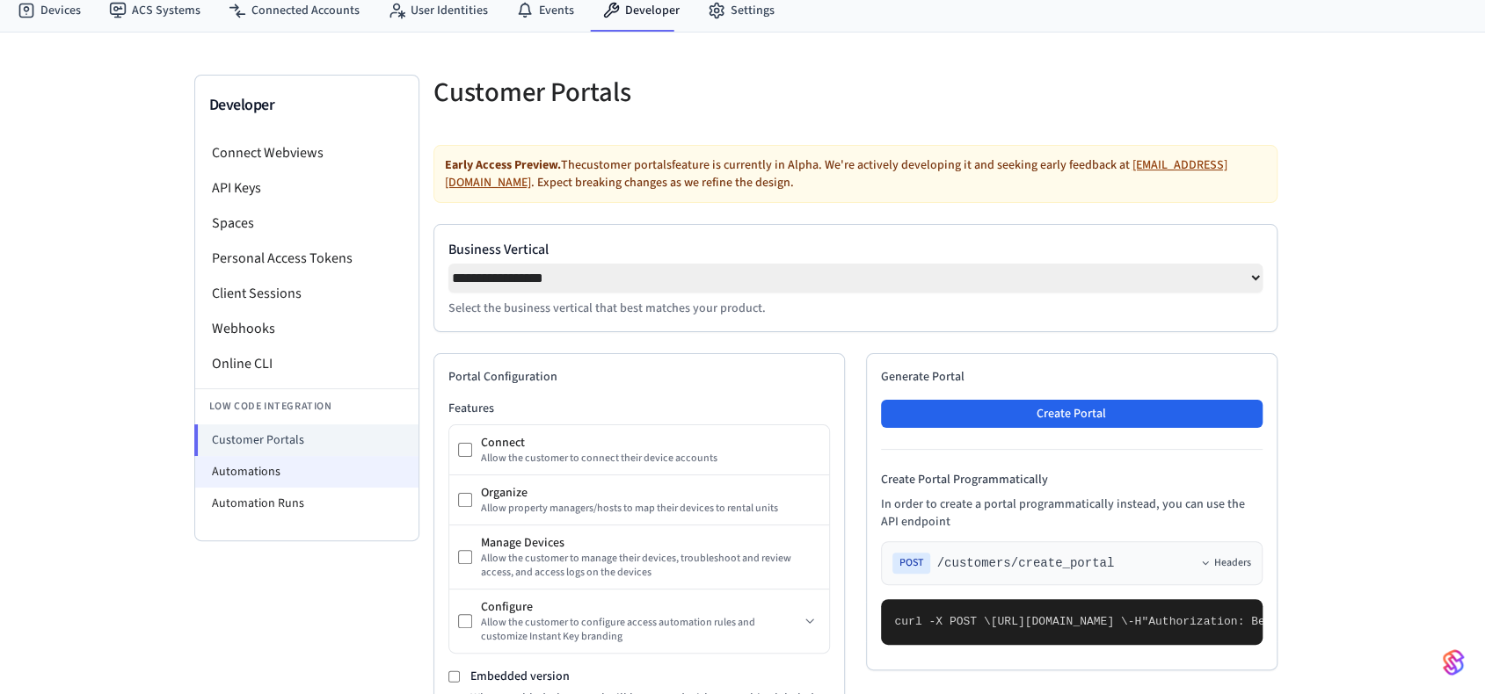
click at [278, 472] on li "Automations" at bounding box center [306, 472] width 223 height 32
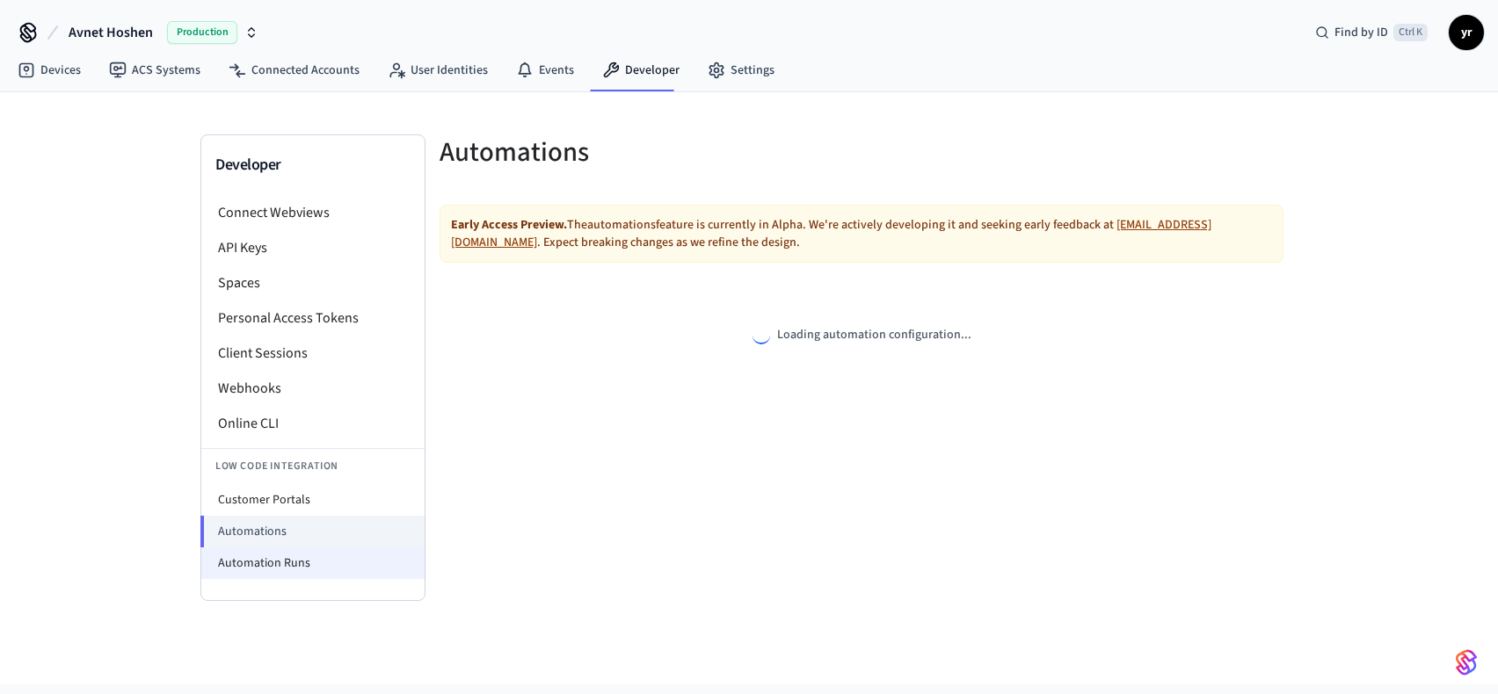
select select "**********"
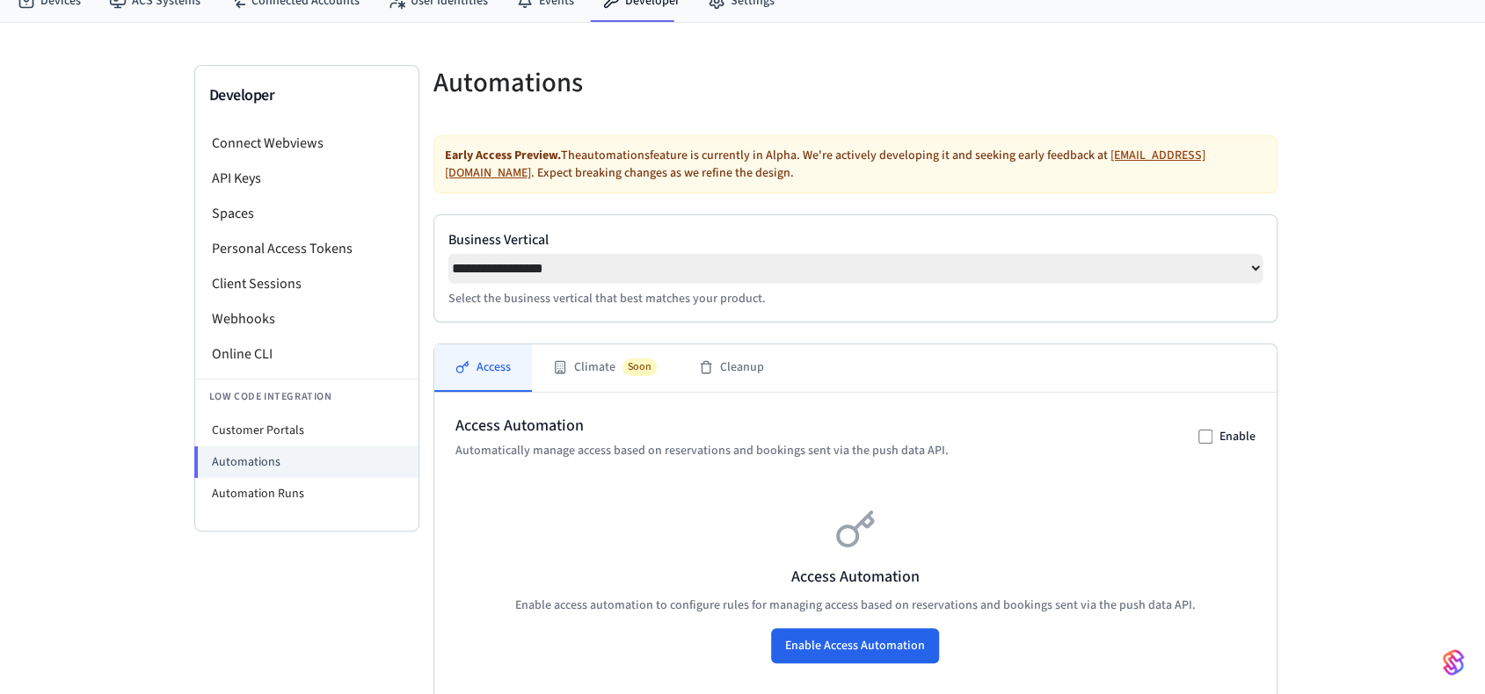
scroll to position [176, 0]
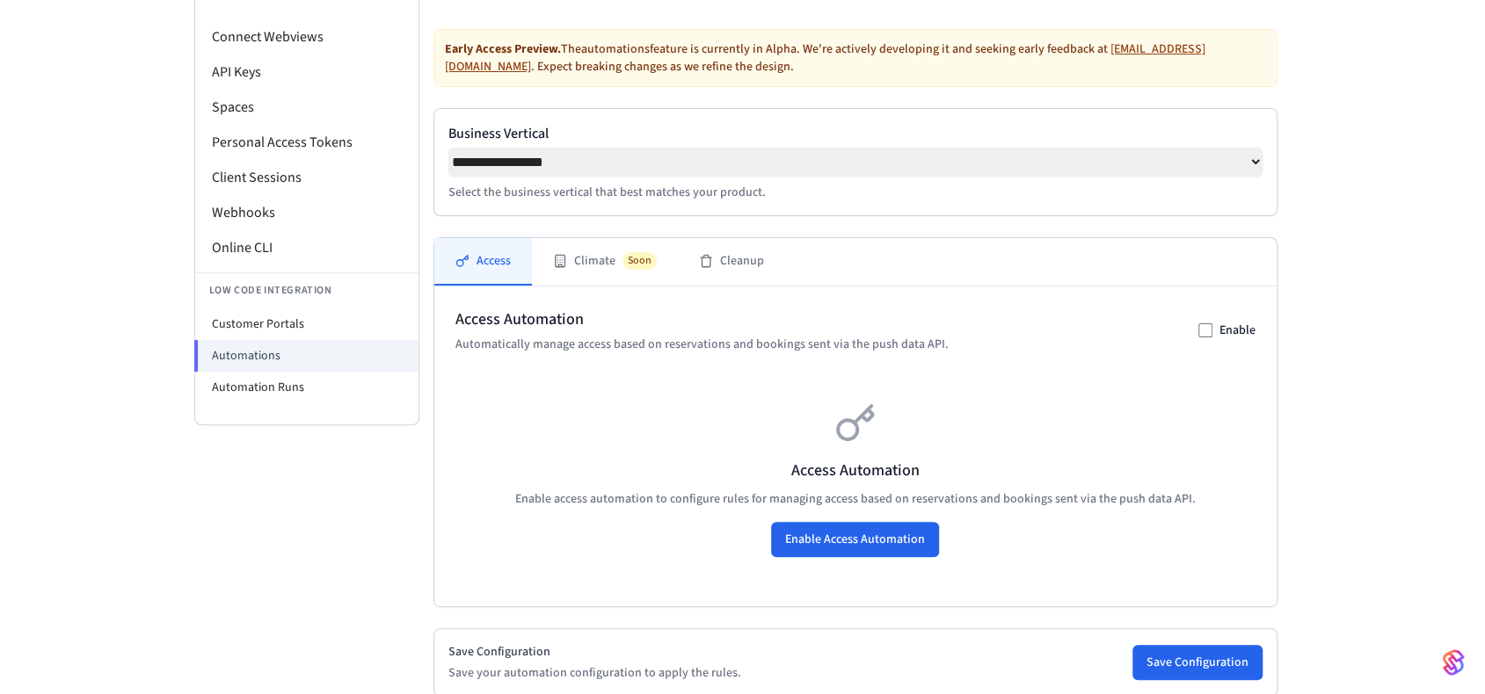
click at [586, 352] on p "Automatically manage access based on reservations and bookings sent via the pus…" at bounding box center [701, 345] width 493 height 18
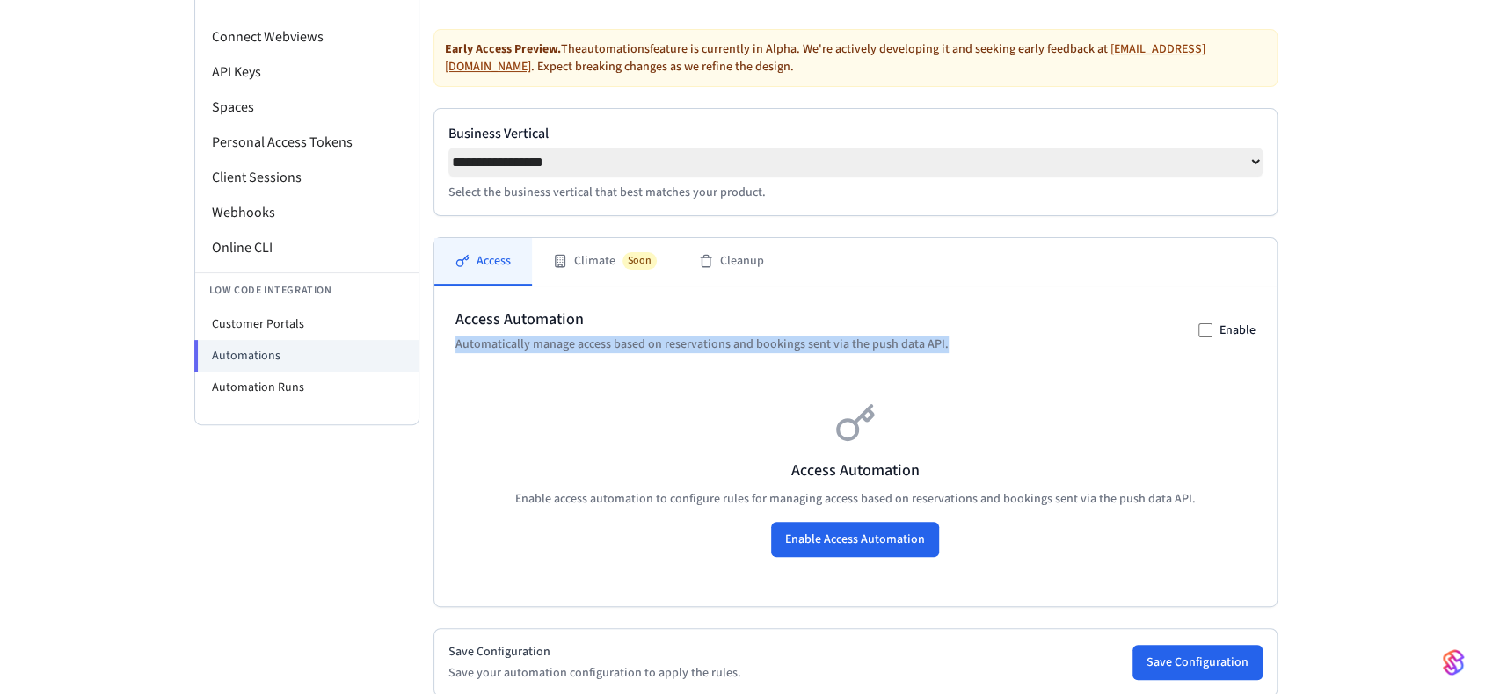
click at [586, 352] on p "Automatically manage access based on reservations and bookings sent via the pus…" at bounding box center [701, 345] width 493 height 18
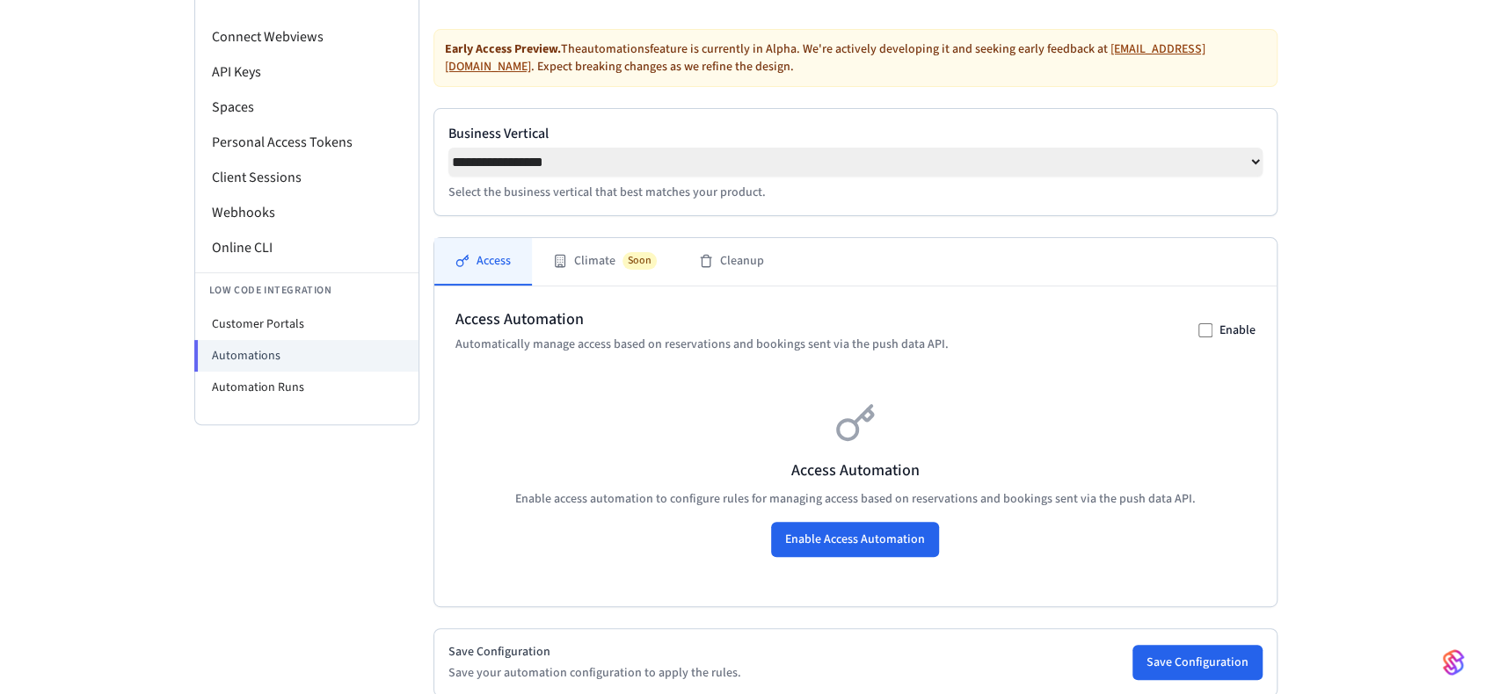
click at [563, 400] on div "Access Automation Enable access automation to configure rules for managing acce…" at bounding box center [855, 479] width 800 height 211
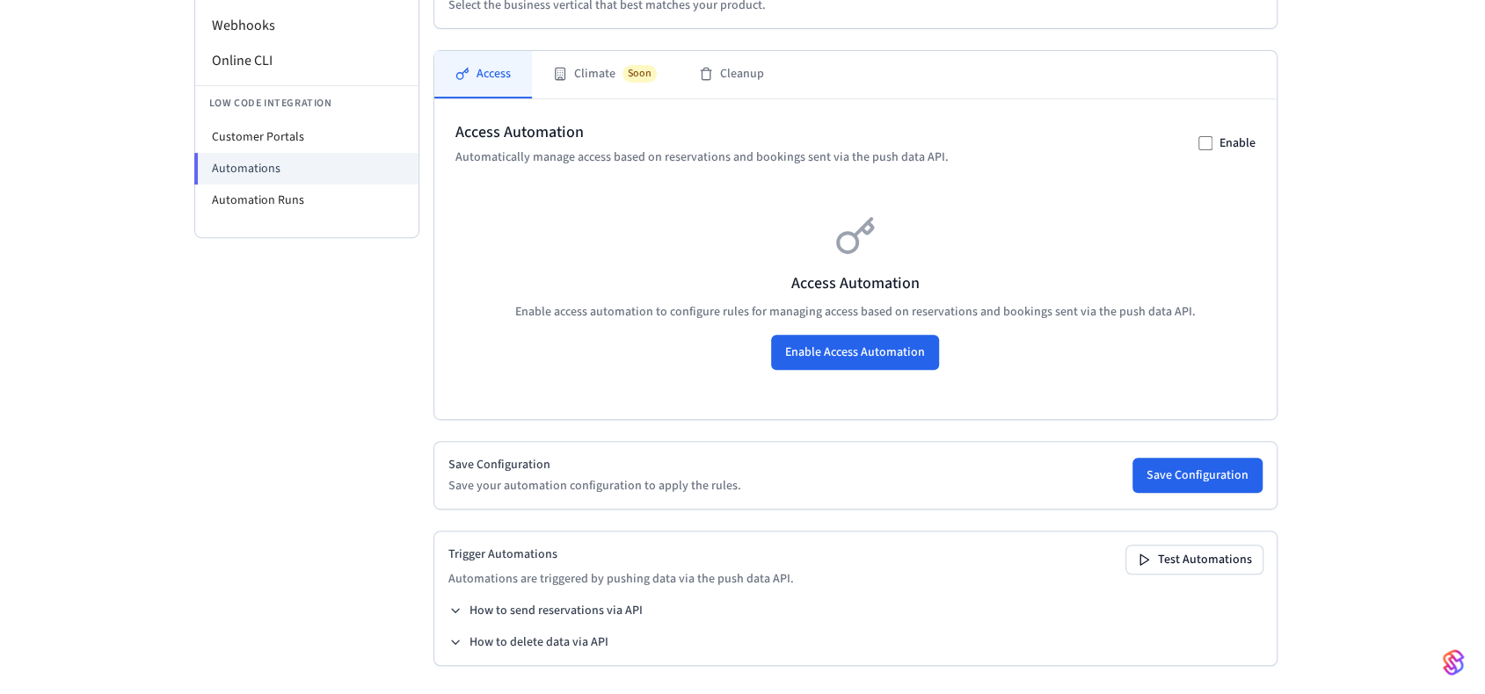
scroll to position [366, 0]
click at [276, 205] on li "Automation Runs" at bounding box center [306, 201] width 223 height 32
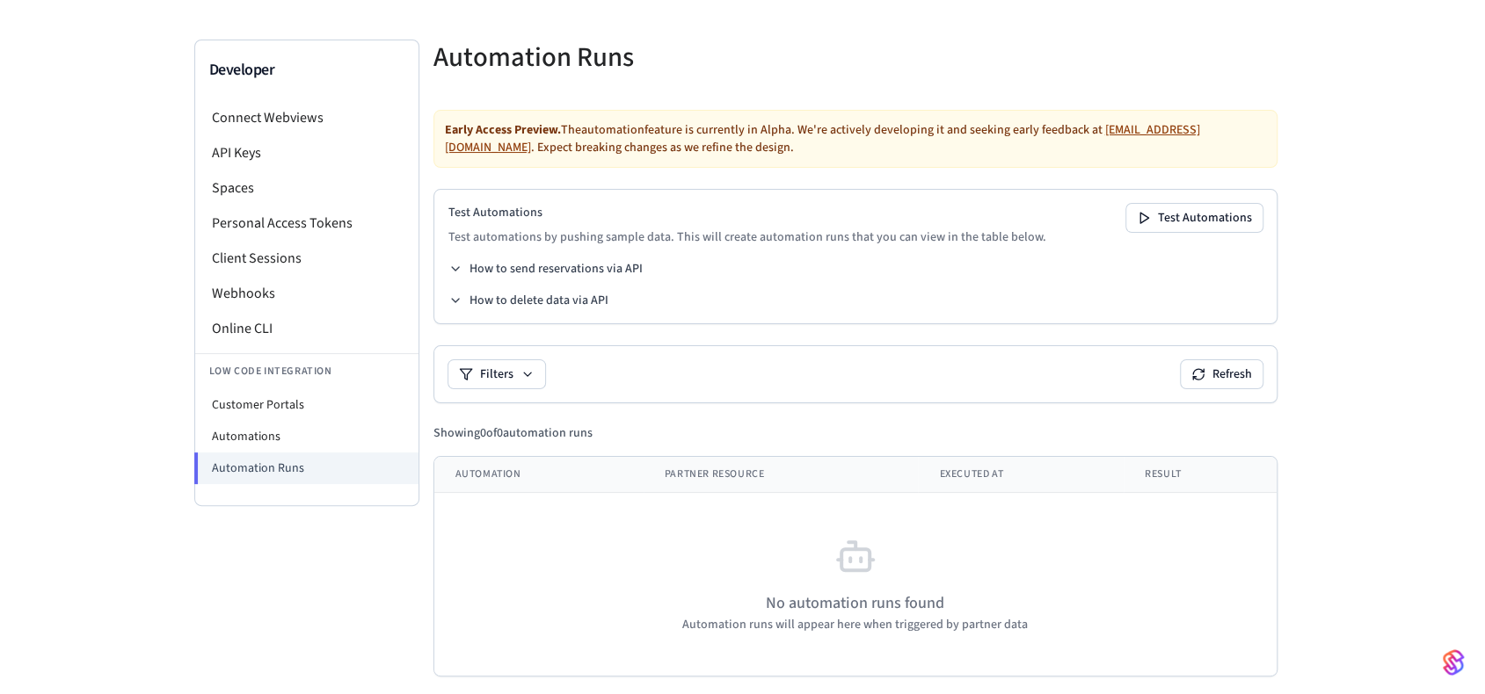
scroll to position [102, 0]
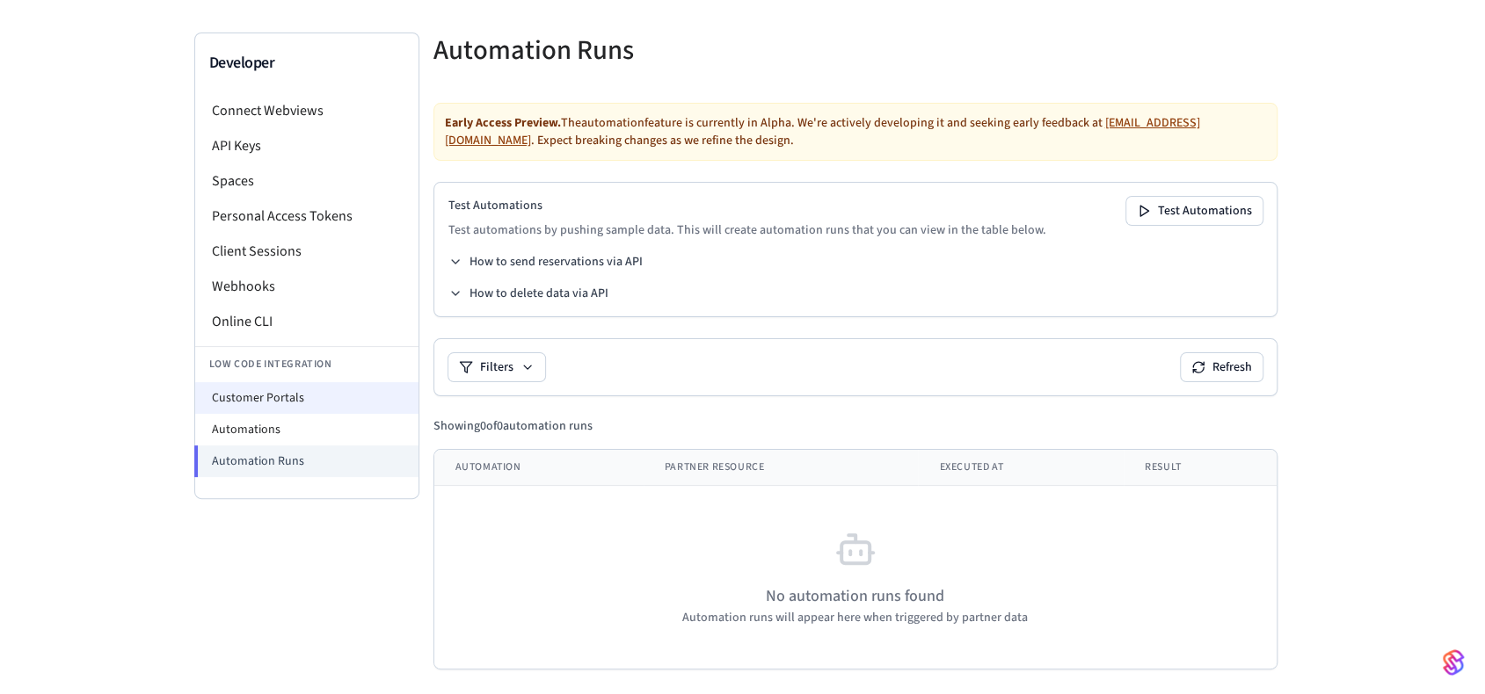
click at [316, 396] on li "Customer Portals" at bounding box center [306, 398] width 223 height 32
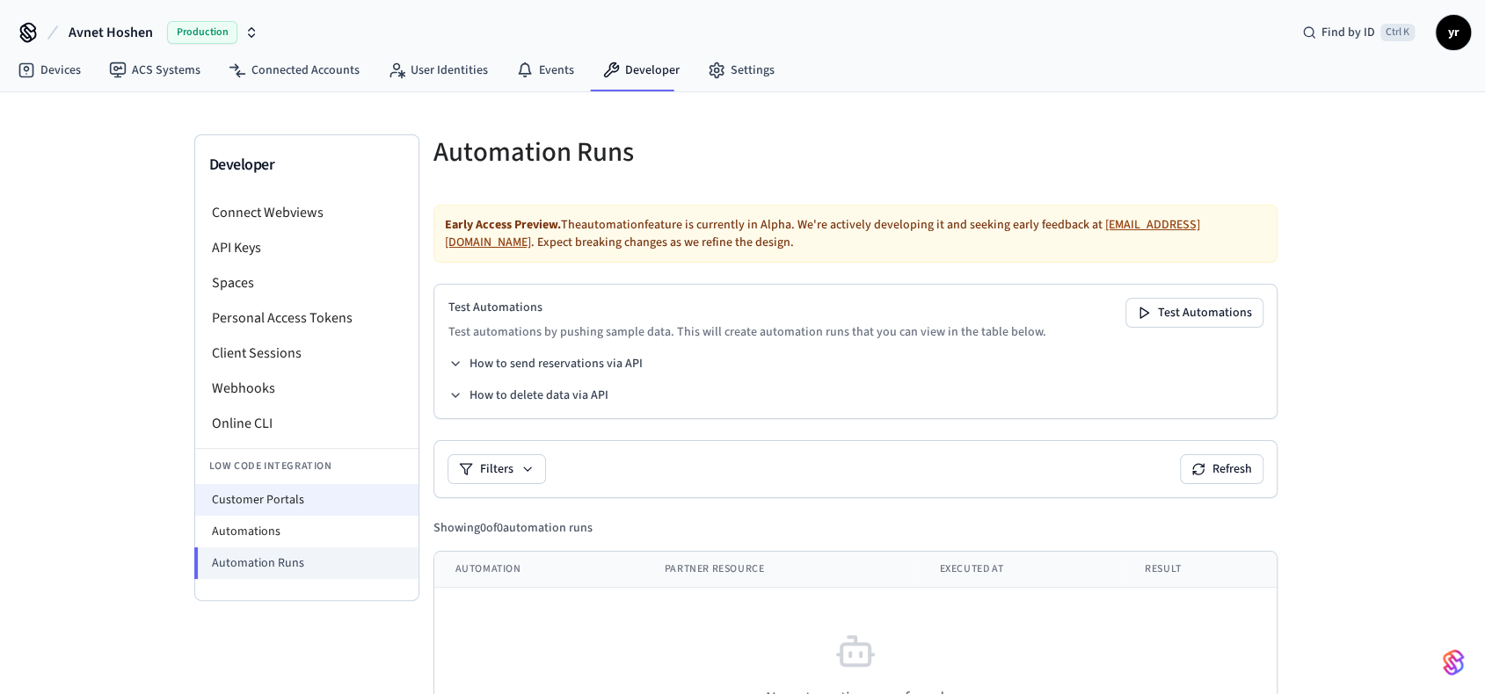
select select "**********"
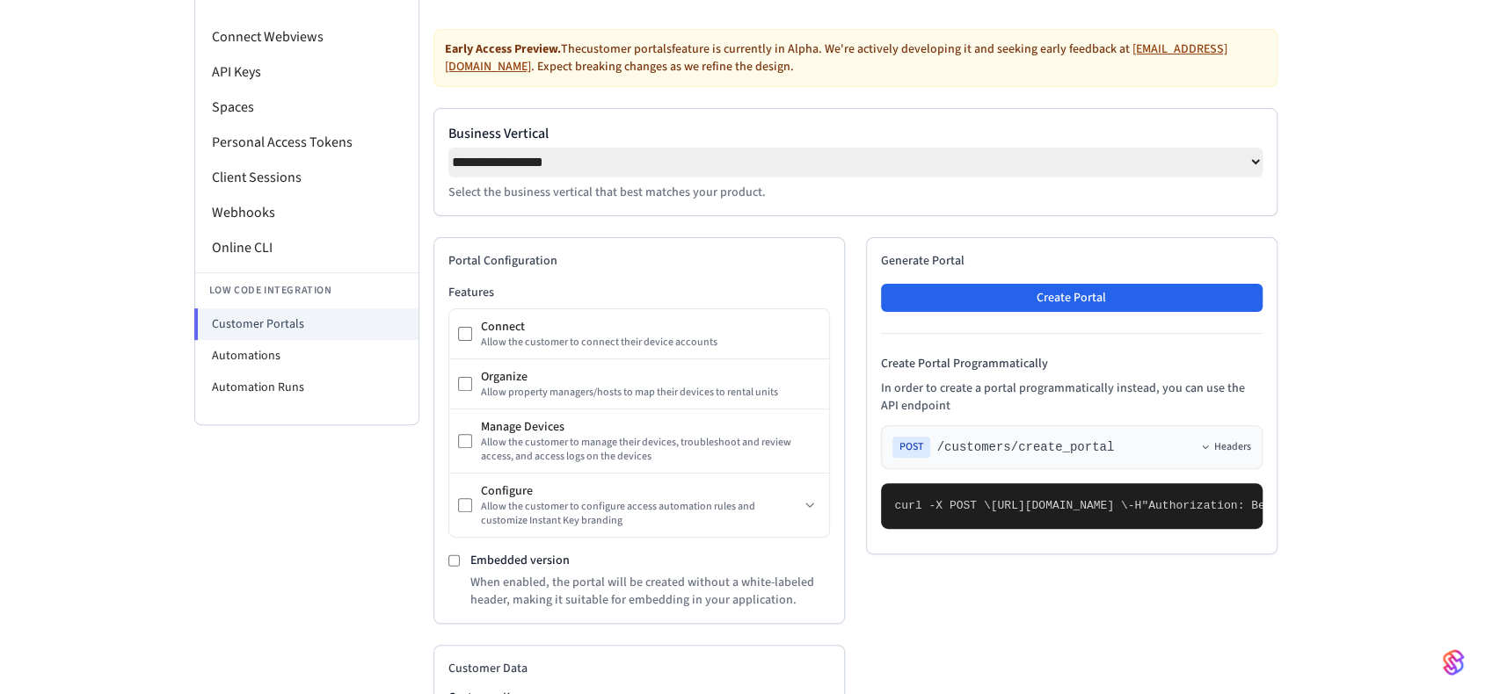
scroll to position [264, 0]
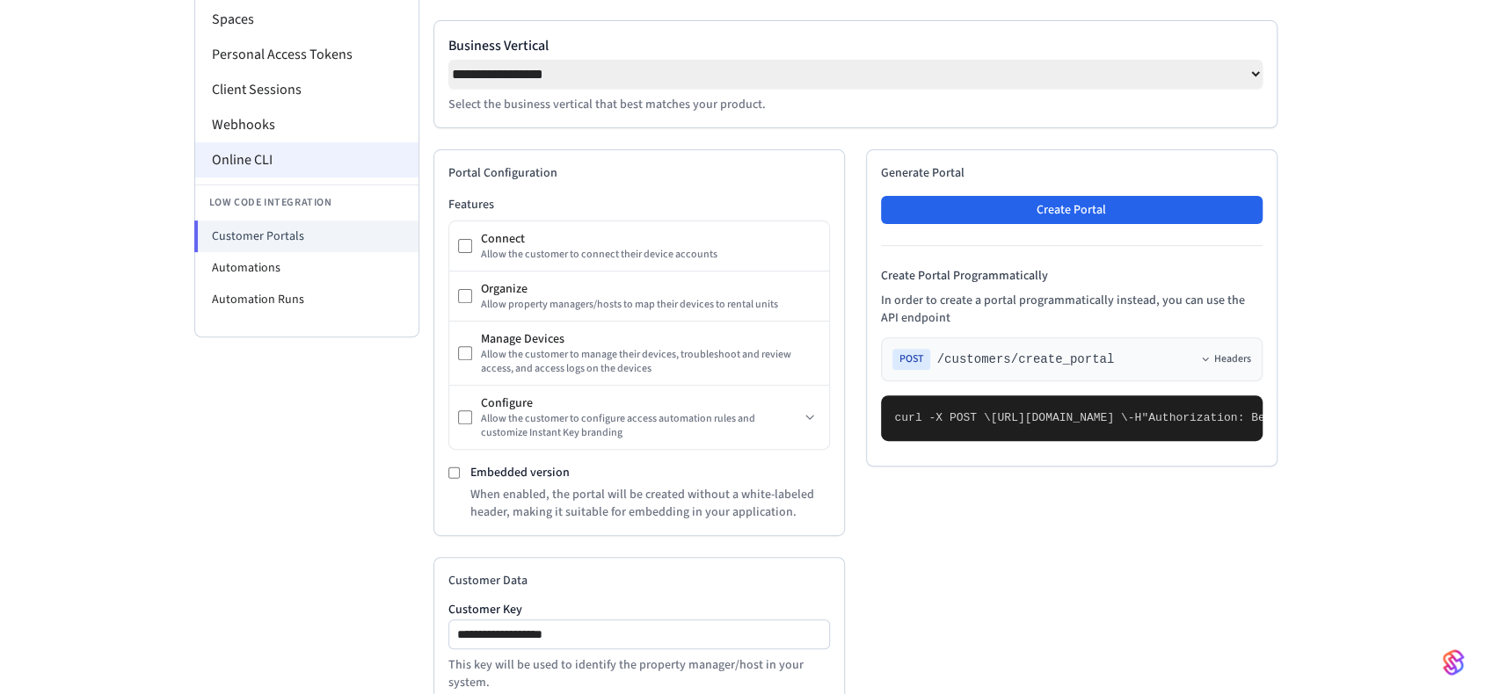
click at [237, 150] on li "Online CLI" at bounding box center [306, 159] width 223 height 35
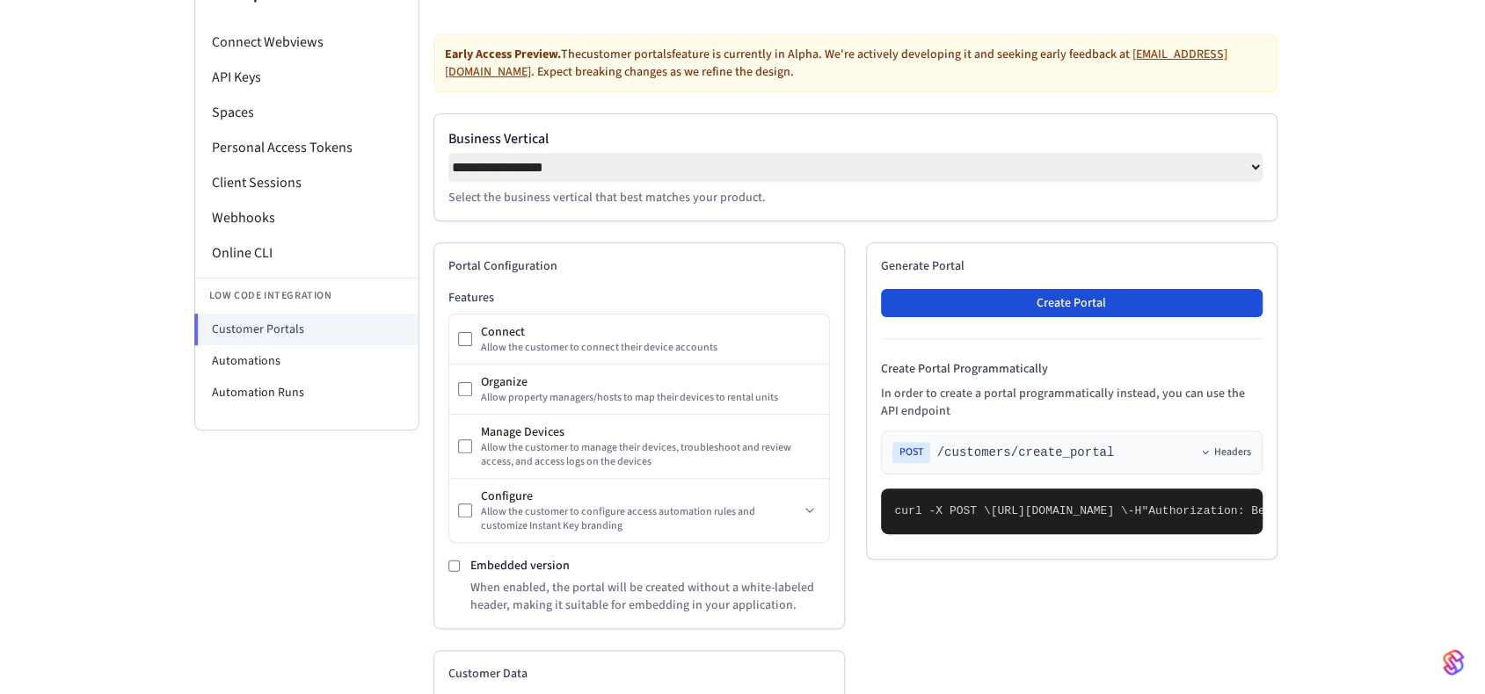
scroll to position [88, 0]
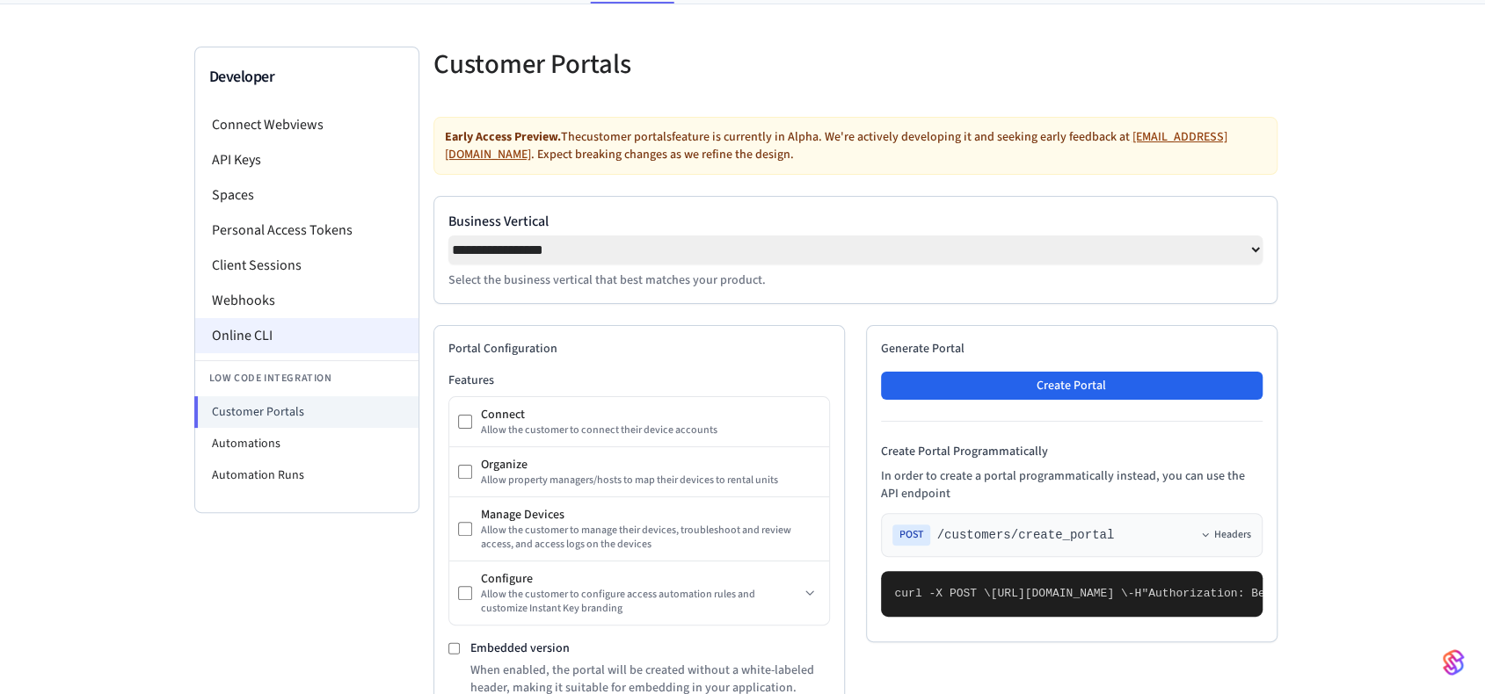
click at [283, 331] on li "Online CLI" at bounding box center [306, 335] width 223 height 35
click at [292, 302] on li "Webhooks" at bounding box center [306, 300] width 223 height 35
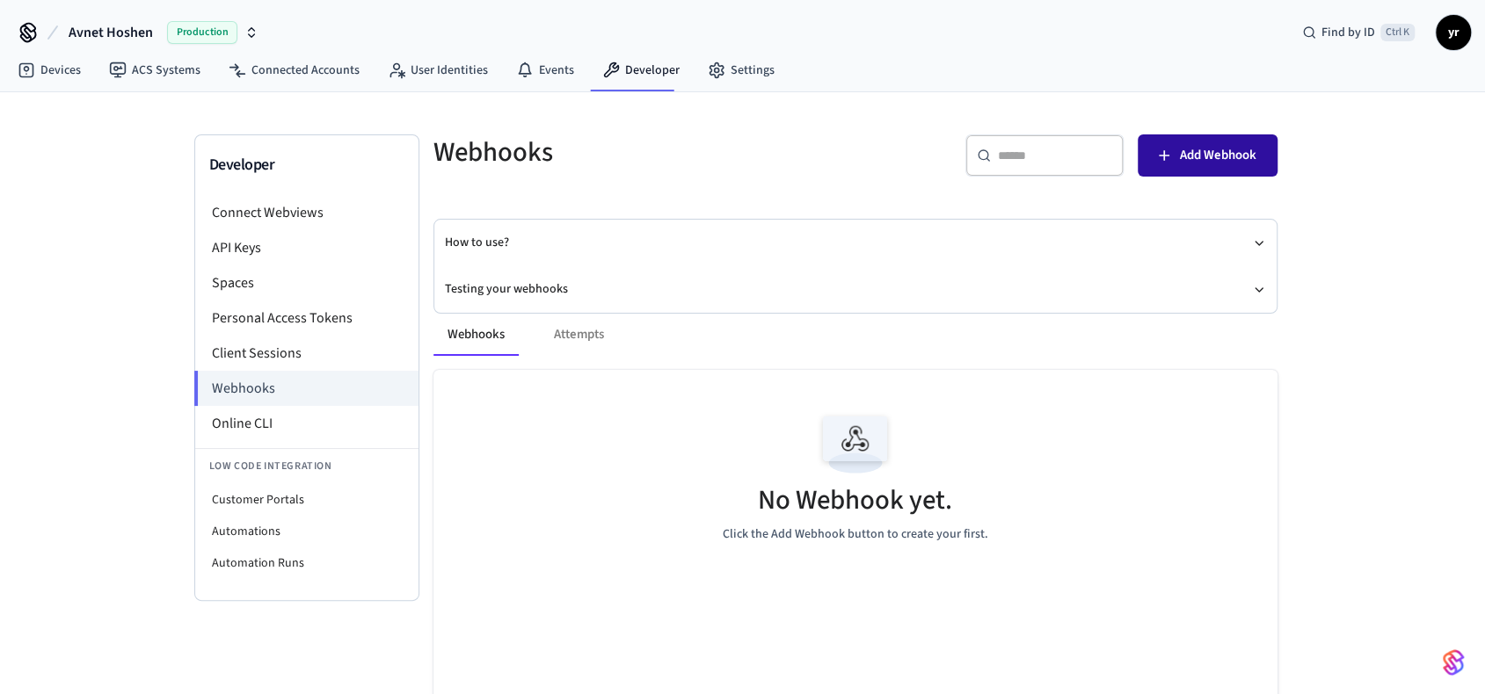
click at [1257, 153] on button "Add Webhook" at bounding box center [1208, 155] width 140 height 42
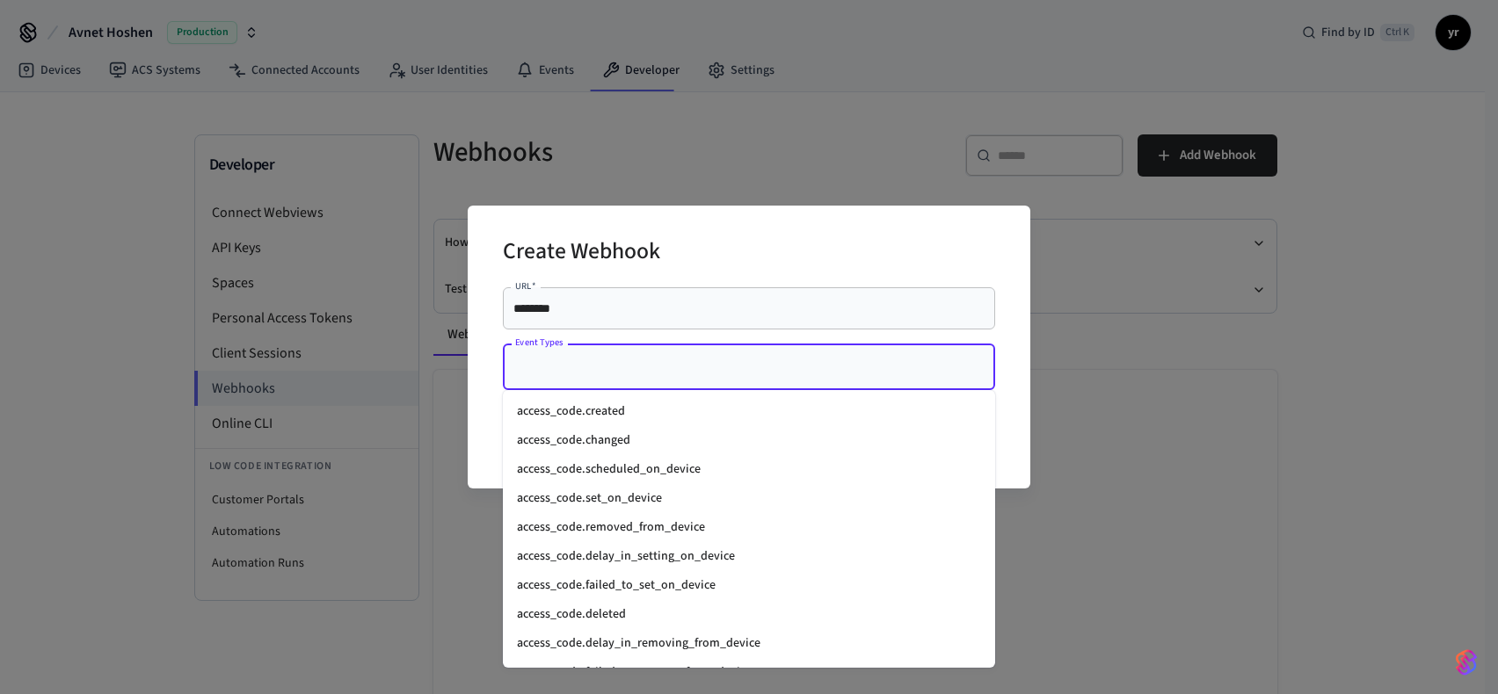
click at [765, 371] on input "Event Types" at bounding box center [736, 367] width 450 height 31
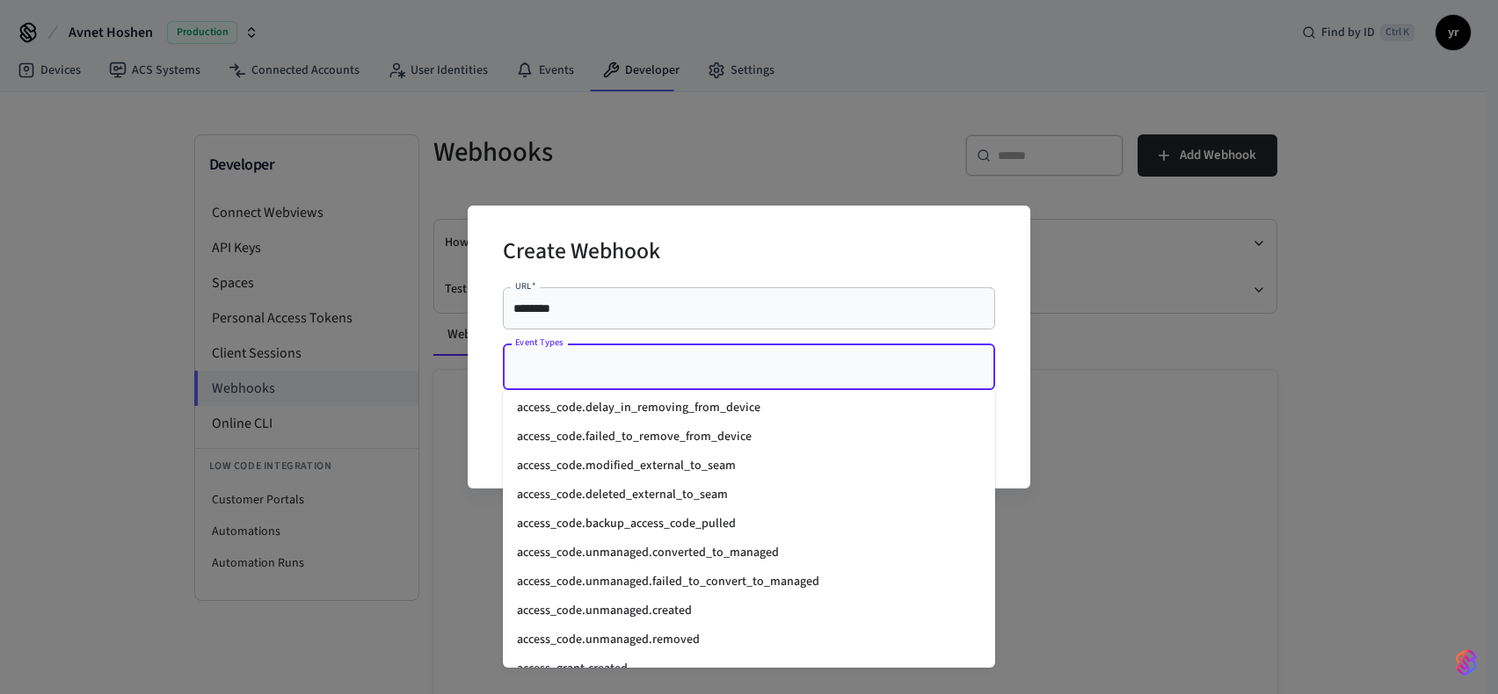
scroll to position [264, 0]
click at [752, 304] on input "********" at bounding box center [748, 309] width 471 height 18
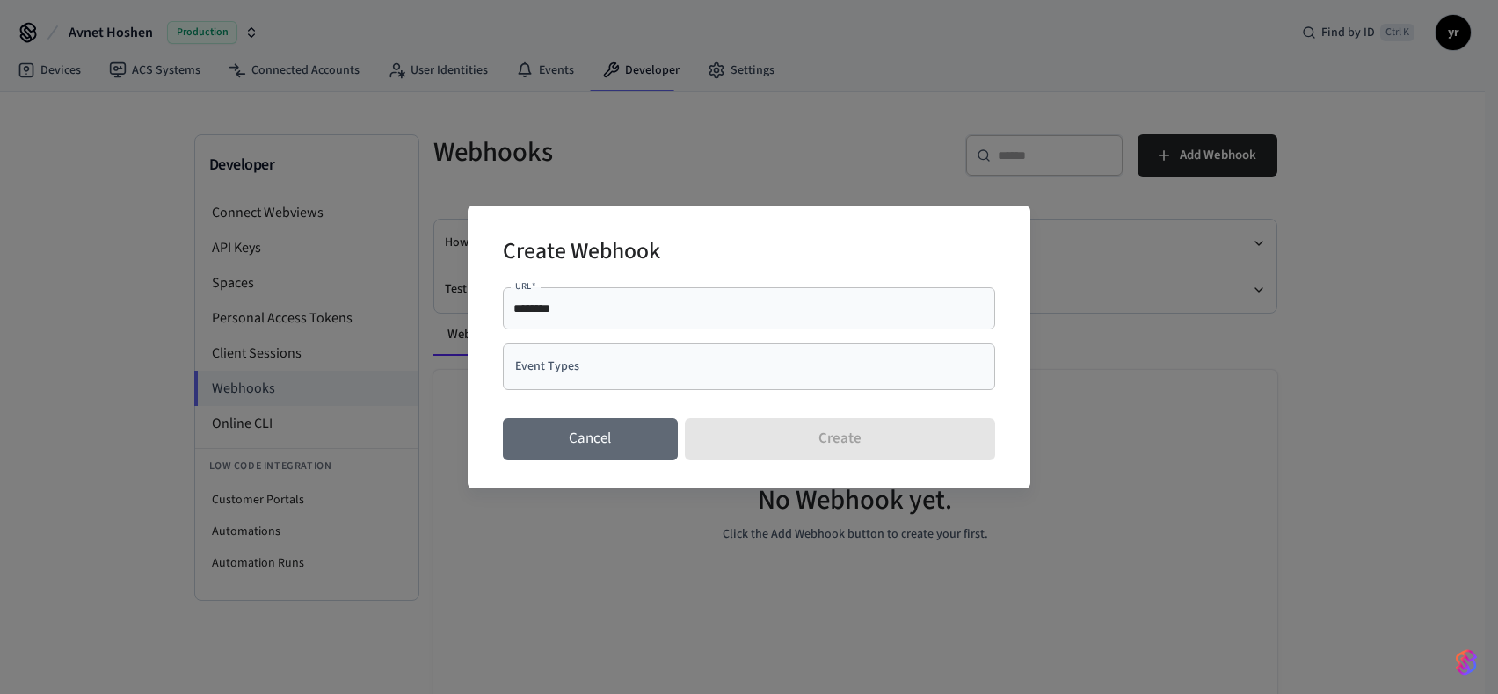
click at [613, 440] on button "Cancel" at bounding box center [590, 439] width 175 height 42
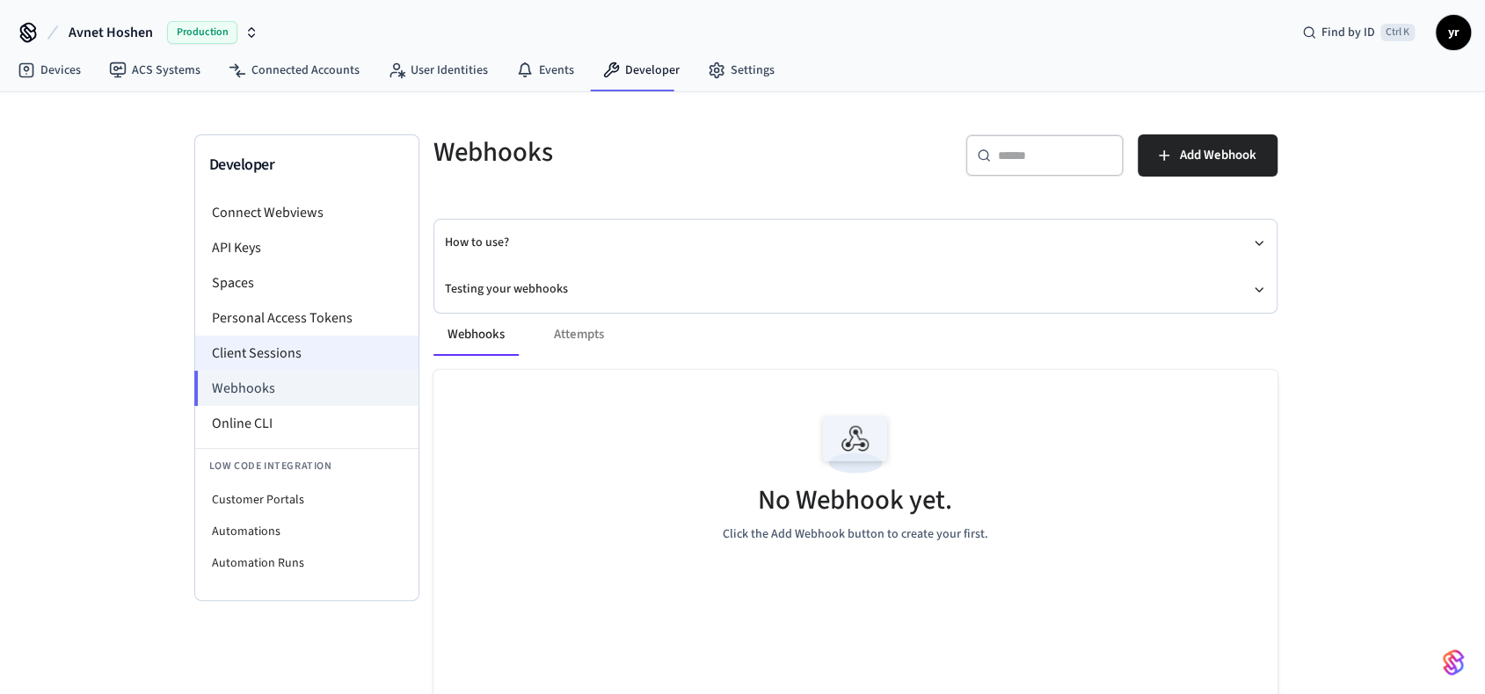
click at [269, 362] on li "Client Sessions" at bounding box center [306, 353] width 223 height 35
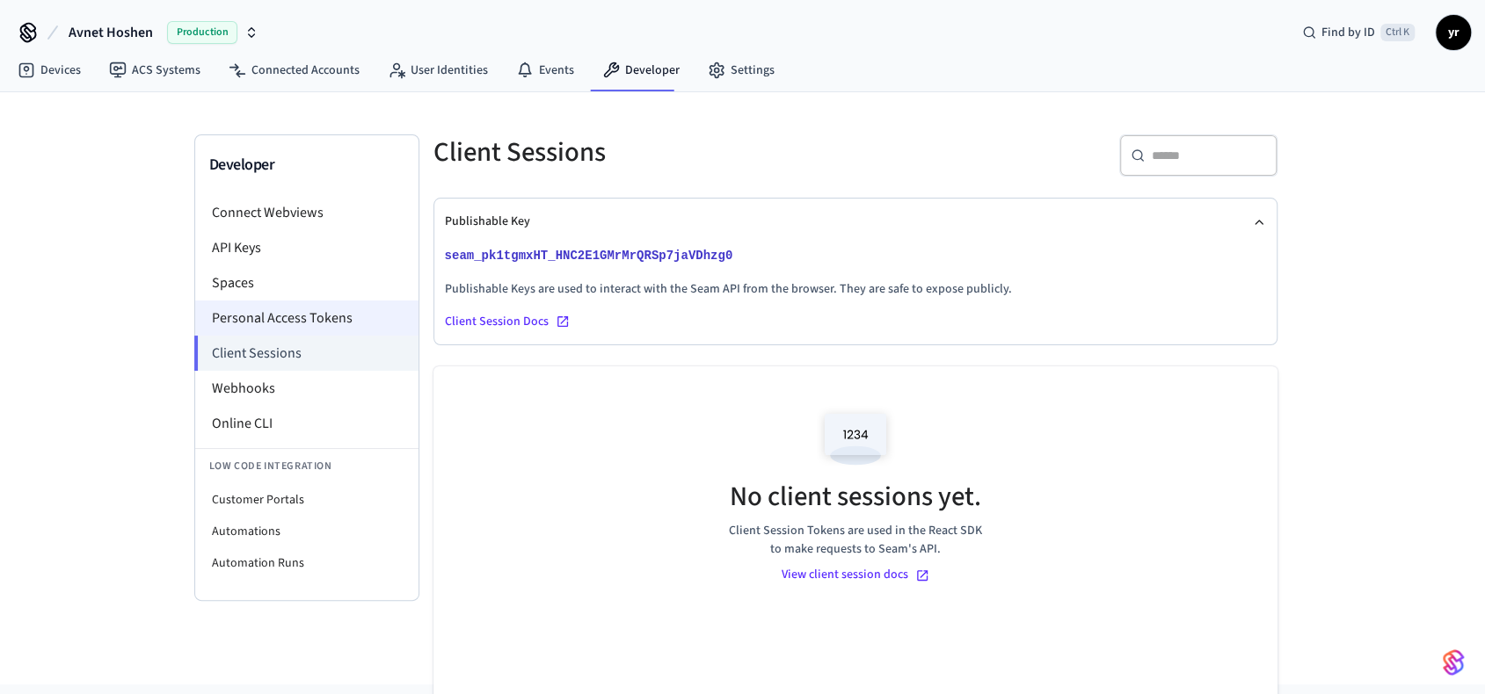
click at [365, 314] on li "Personal Access Tokens" at bounding box center [306, 318] width 223 height 35
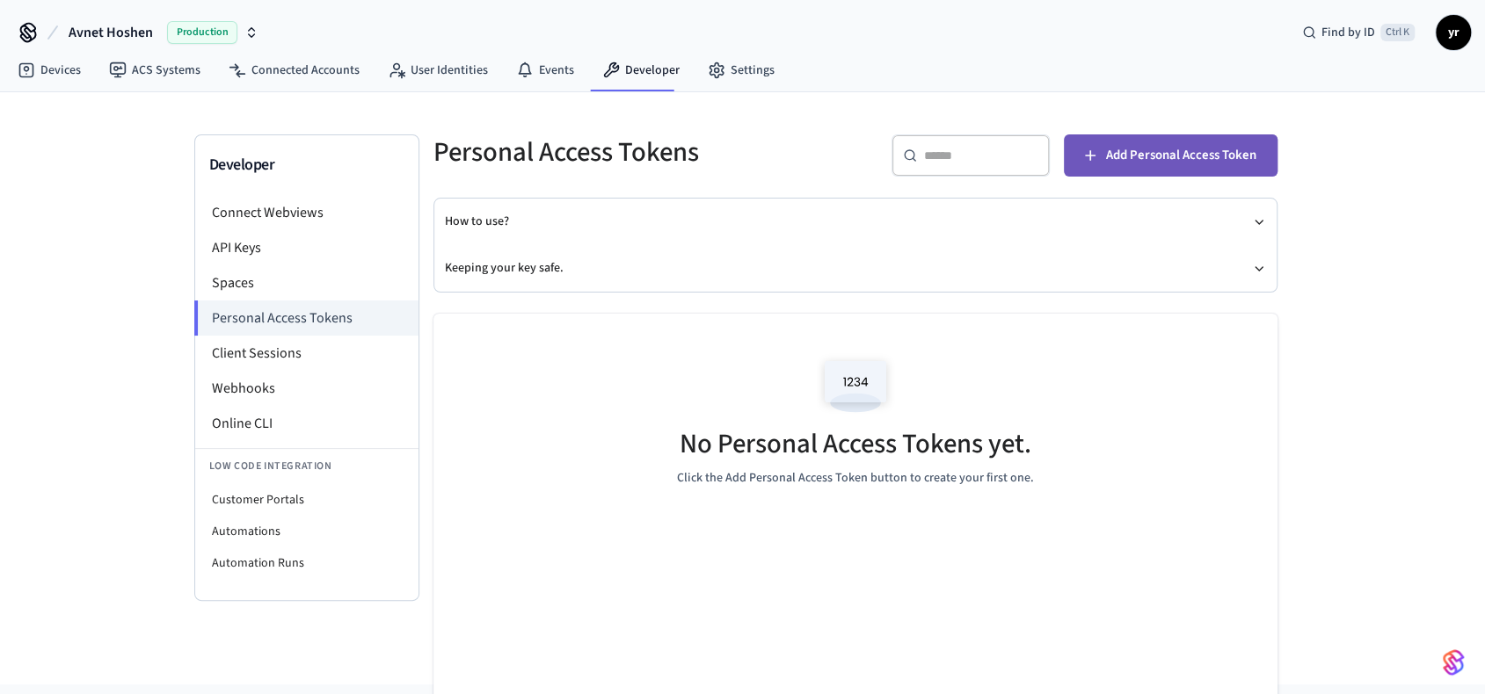
click at [1213, 156] on span "Add Personal Access Token" at bounding box center [1181, 155] width 150 height 23
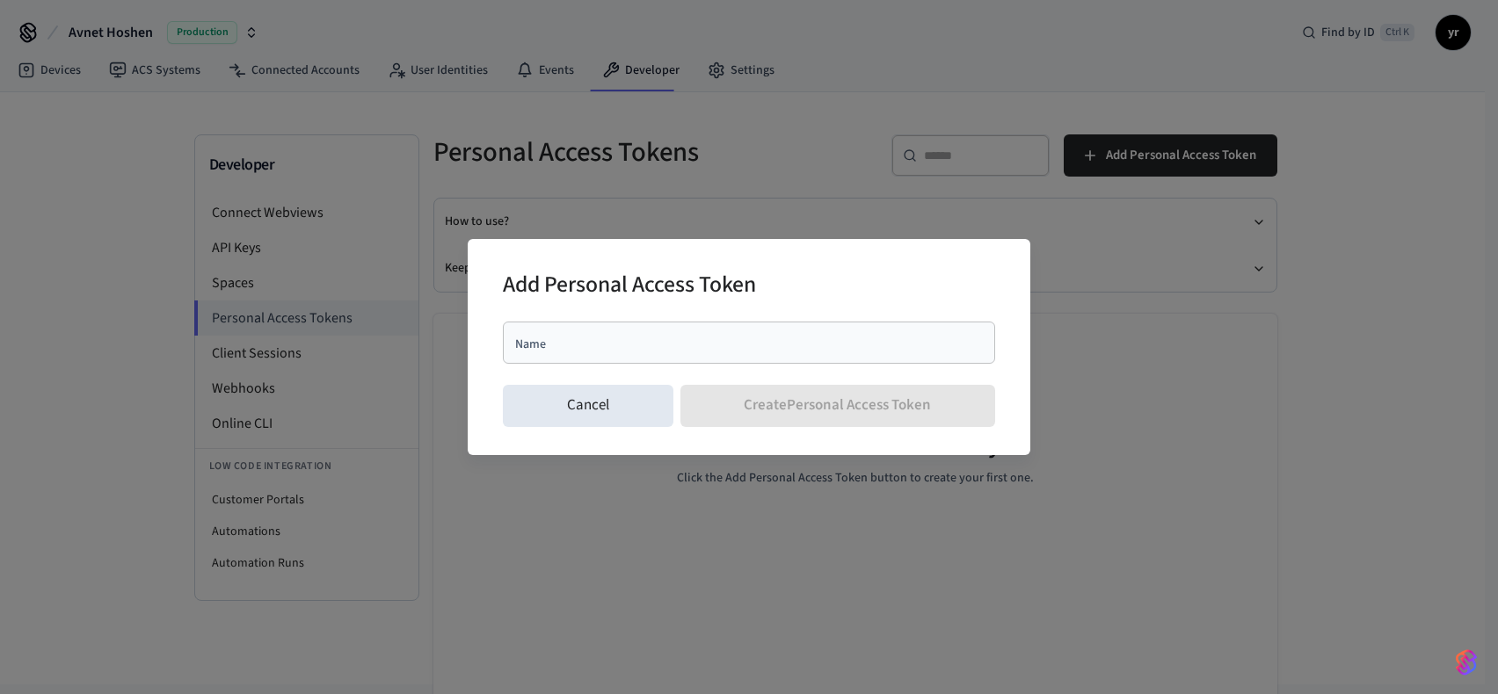
click at [658, 263] on h2 "Add Personal Access Token" at bounding box center [629, 287] width 253 height 54
click at [483, 252] on div "Add Personal Access Token Name Name Cancel Create Personal Access Token" at bounding box center [749, 346] width 563 height 215
click at [568, 418] on button "Cancel" at bounding box center [588, 406] width 171 height 42
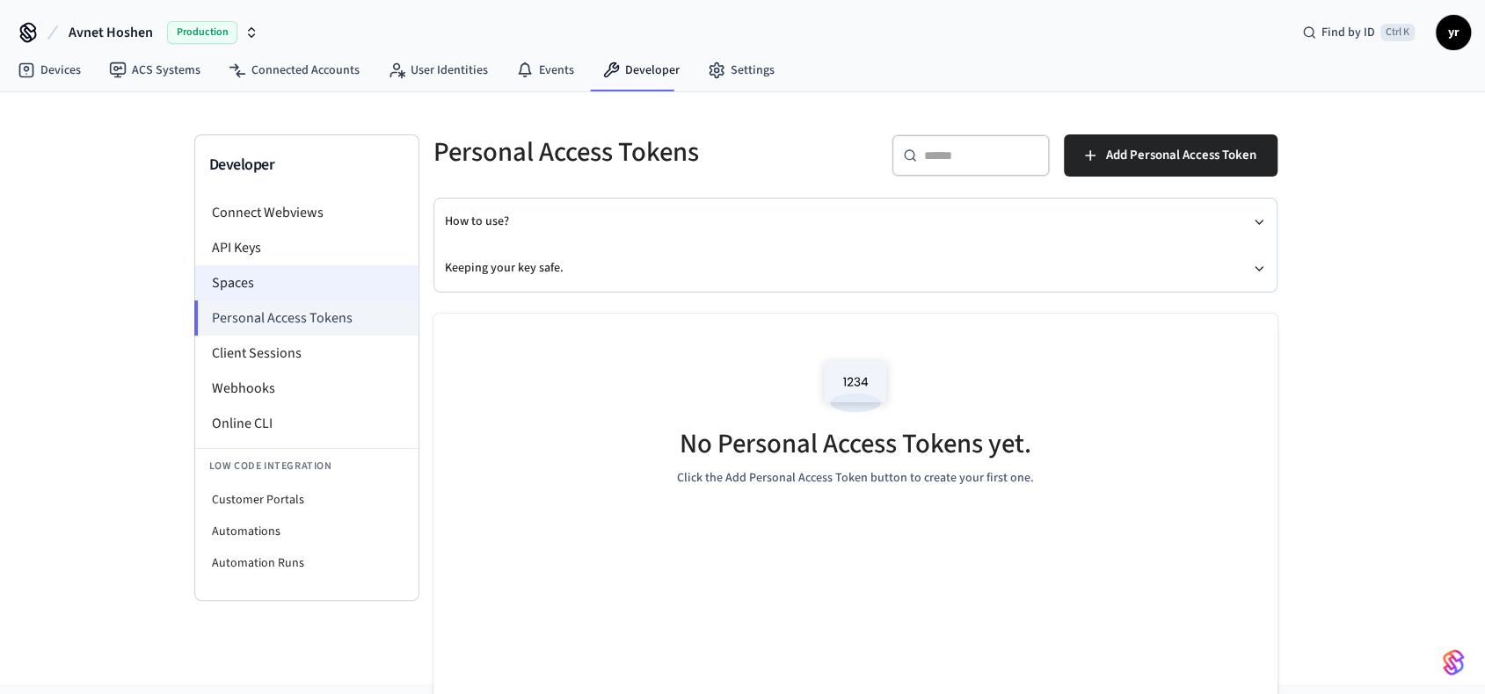
click at [278, 279] on li "Spaces" at bounding box center [306, 282] width 223 height 35
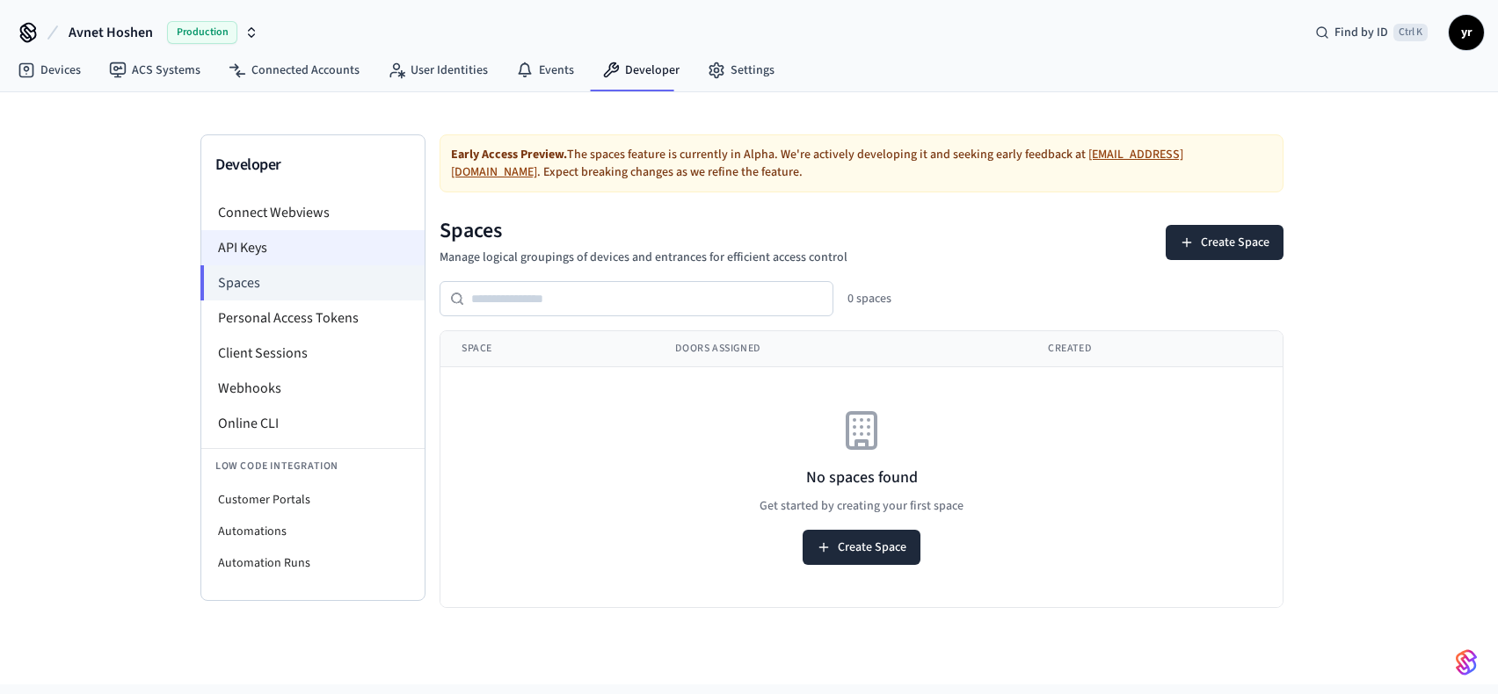
click at [297, 245] on li "API Keys" at bounding box center [312, 247] width 223 height 35
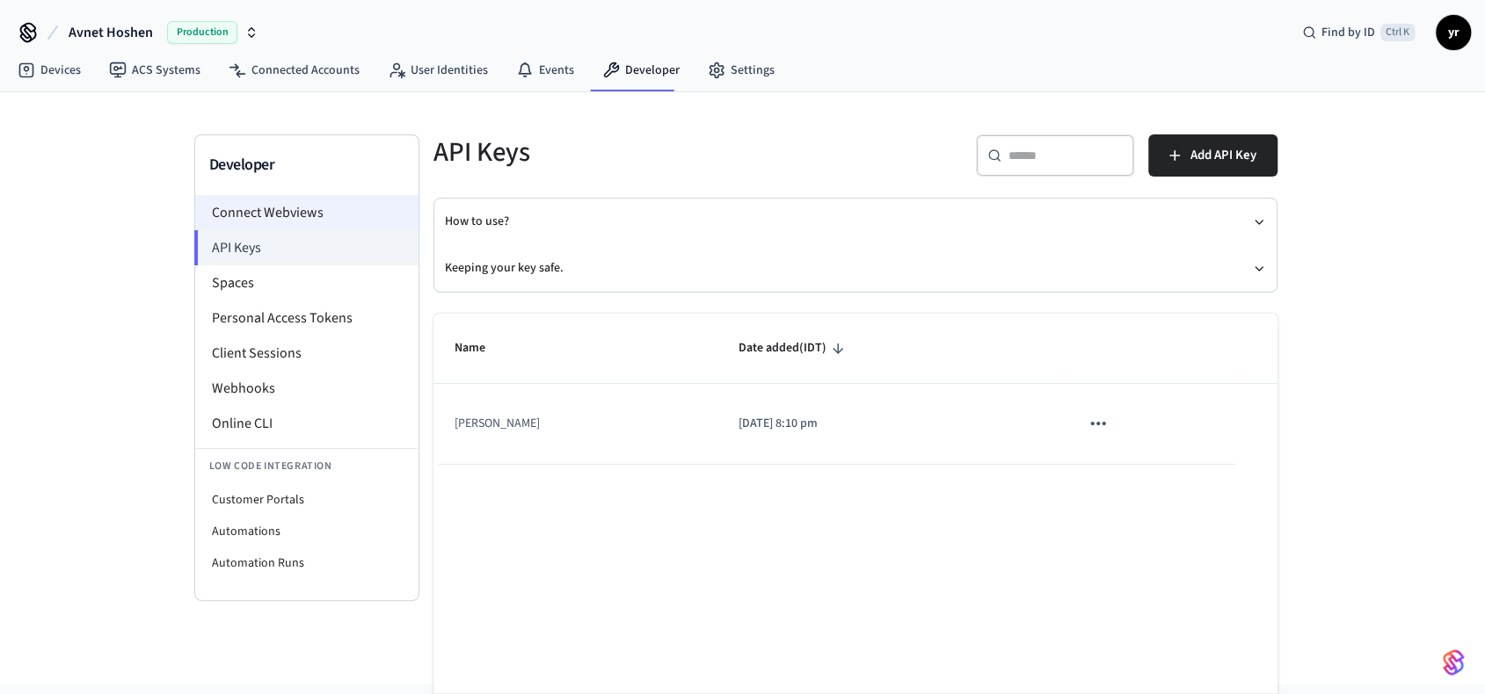
click at [313, 224] on li "Connect Webviews" at bounding box center [306, 212] width 223 height 35
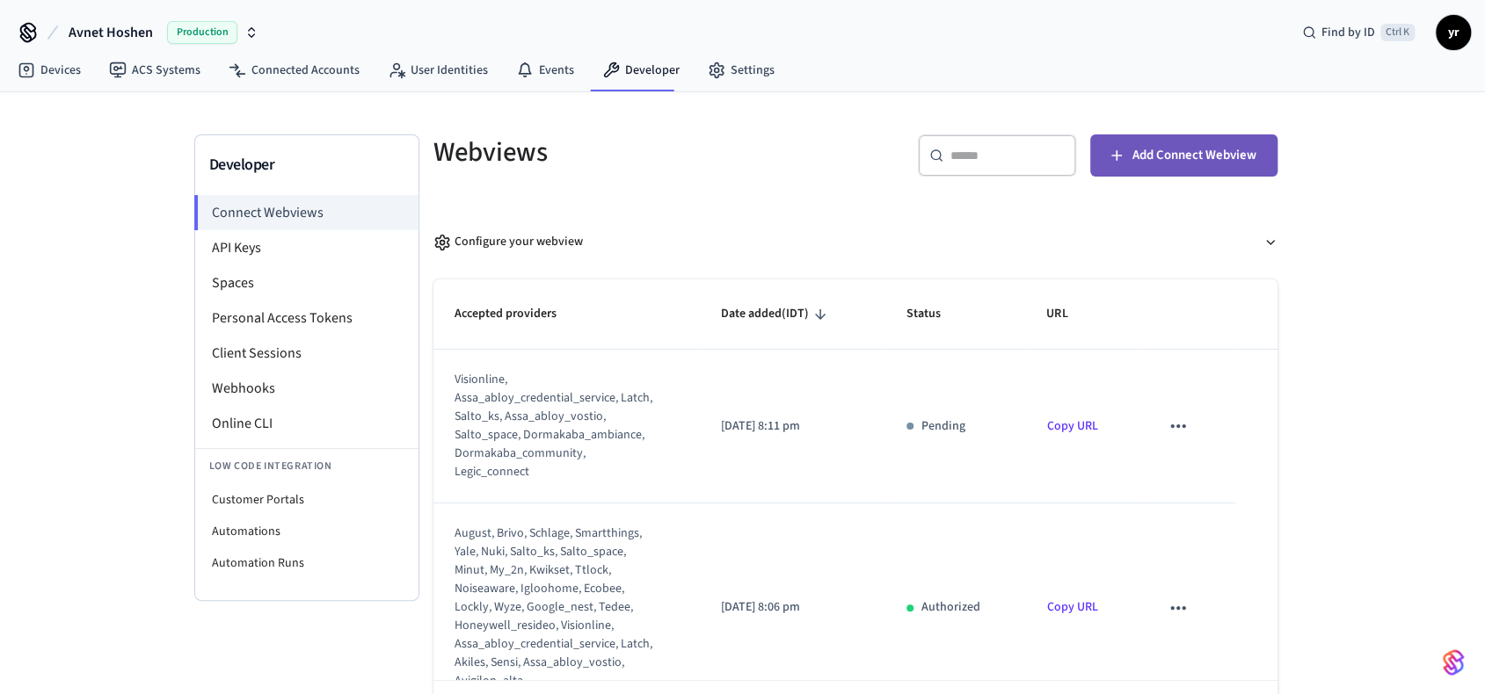
click at [1193, 153] on span "Add Connect Webview" at bounding box center [1194, 155] width 124 height 23
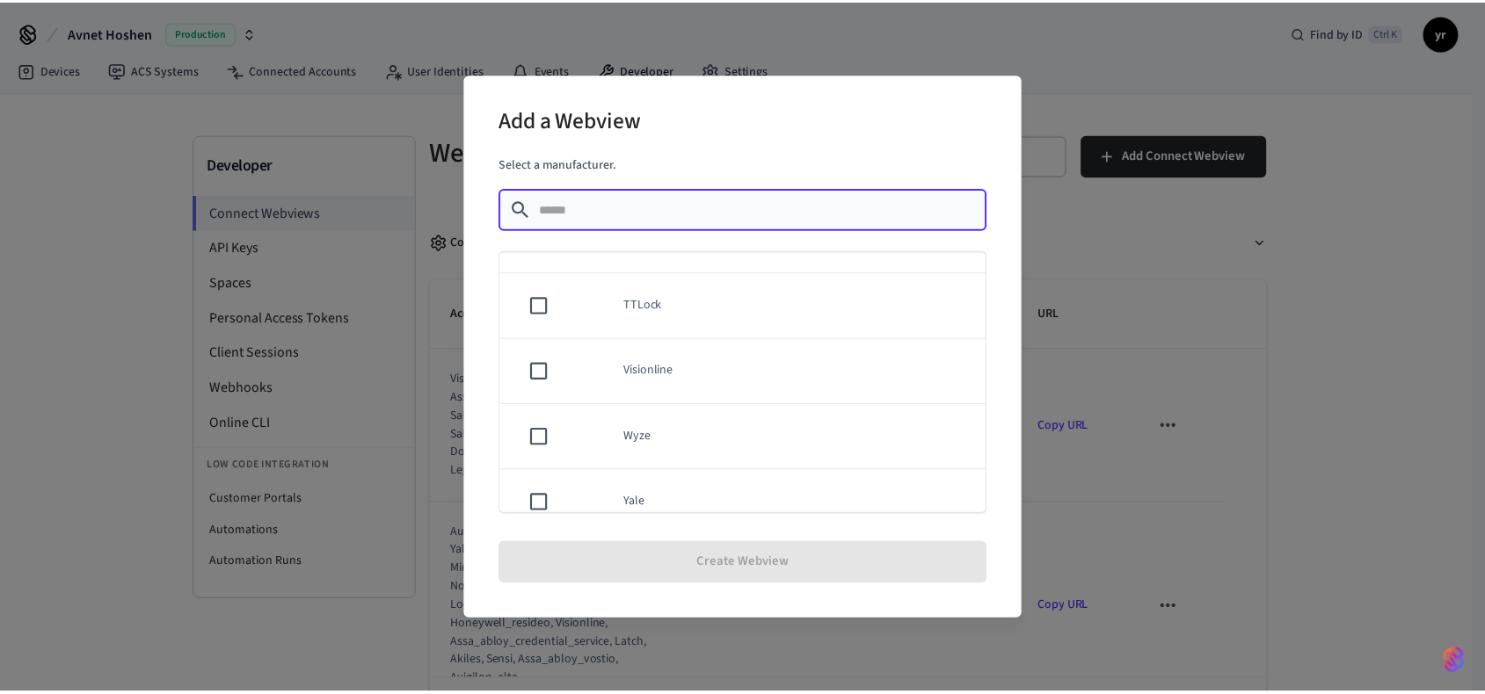
scroll to position [1526, 0]
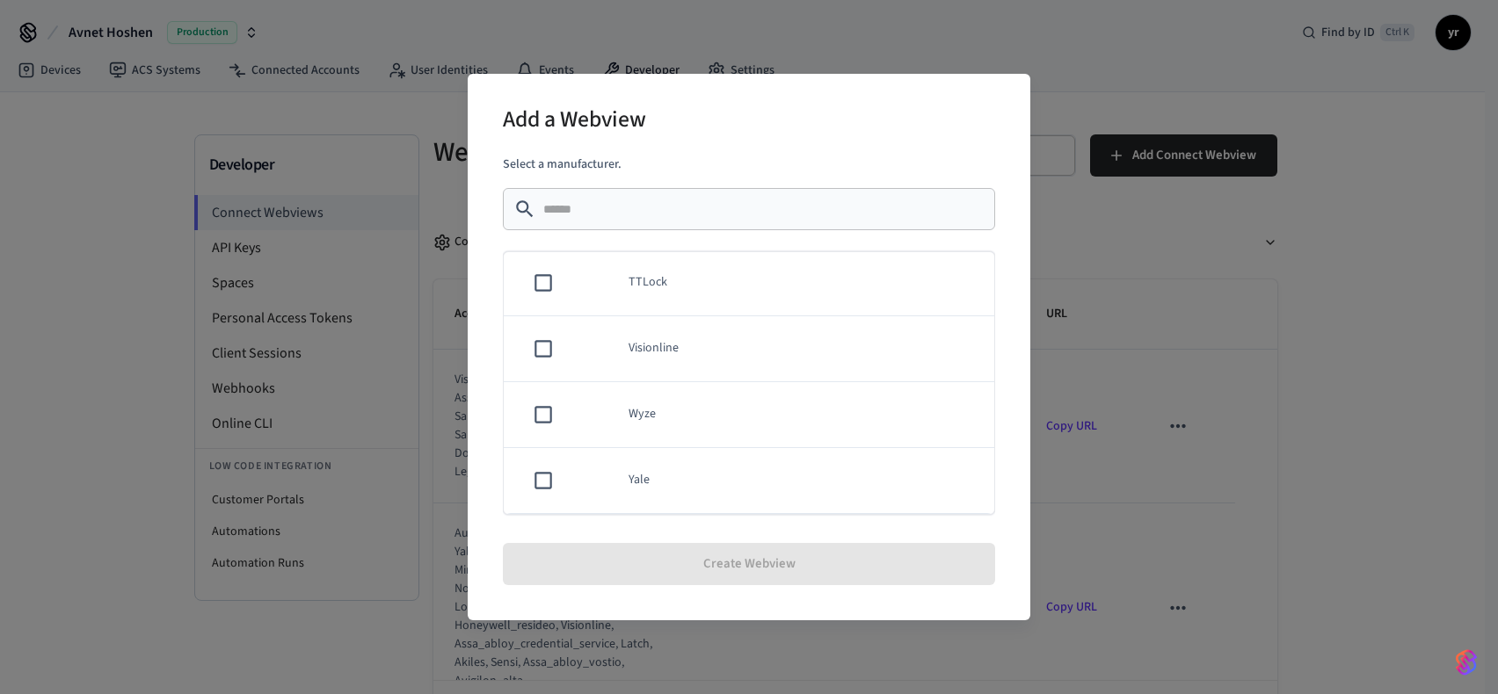
click at [729, 462] on td "Yale" at bounding box center [800, 481] width 387 height 66
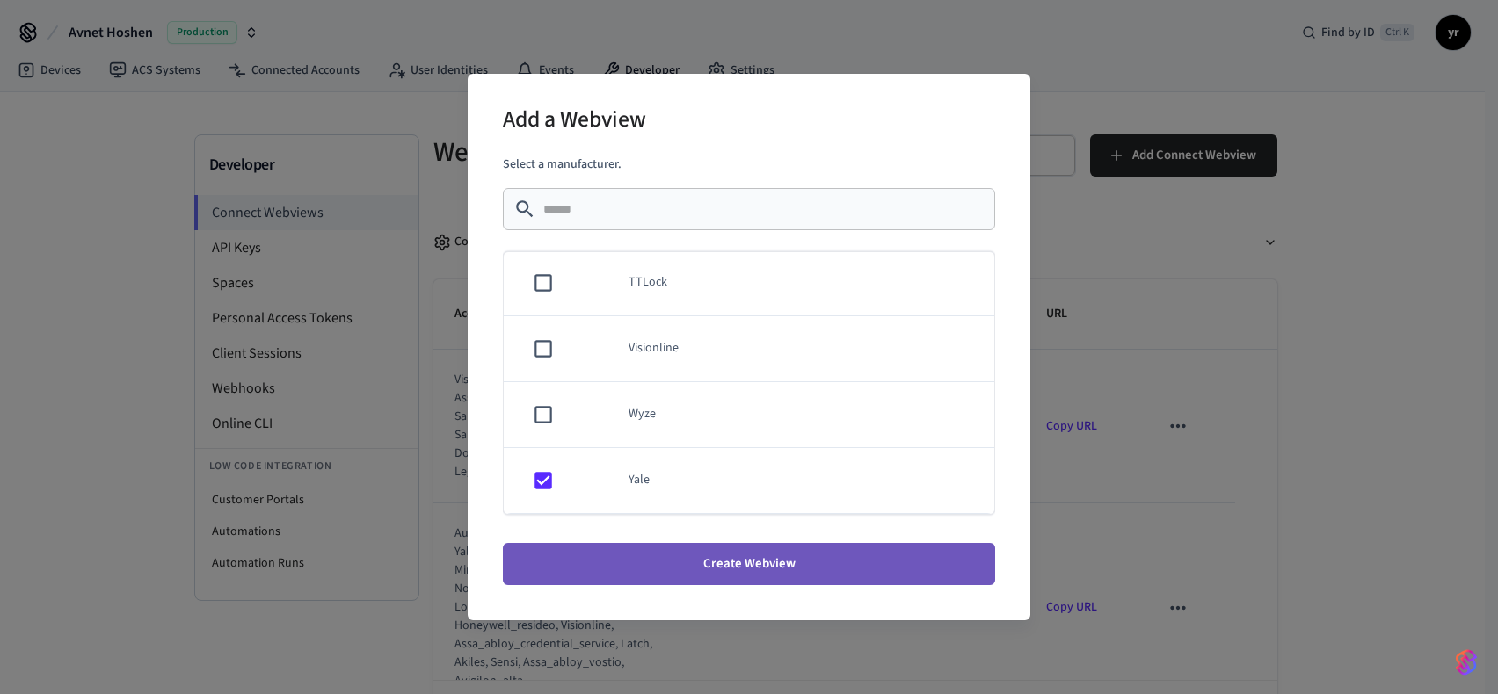
click at [723, 561] on button "Create Webview" at bounding box center [749, 564] width 492 height 42
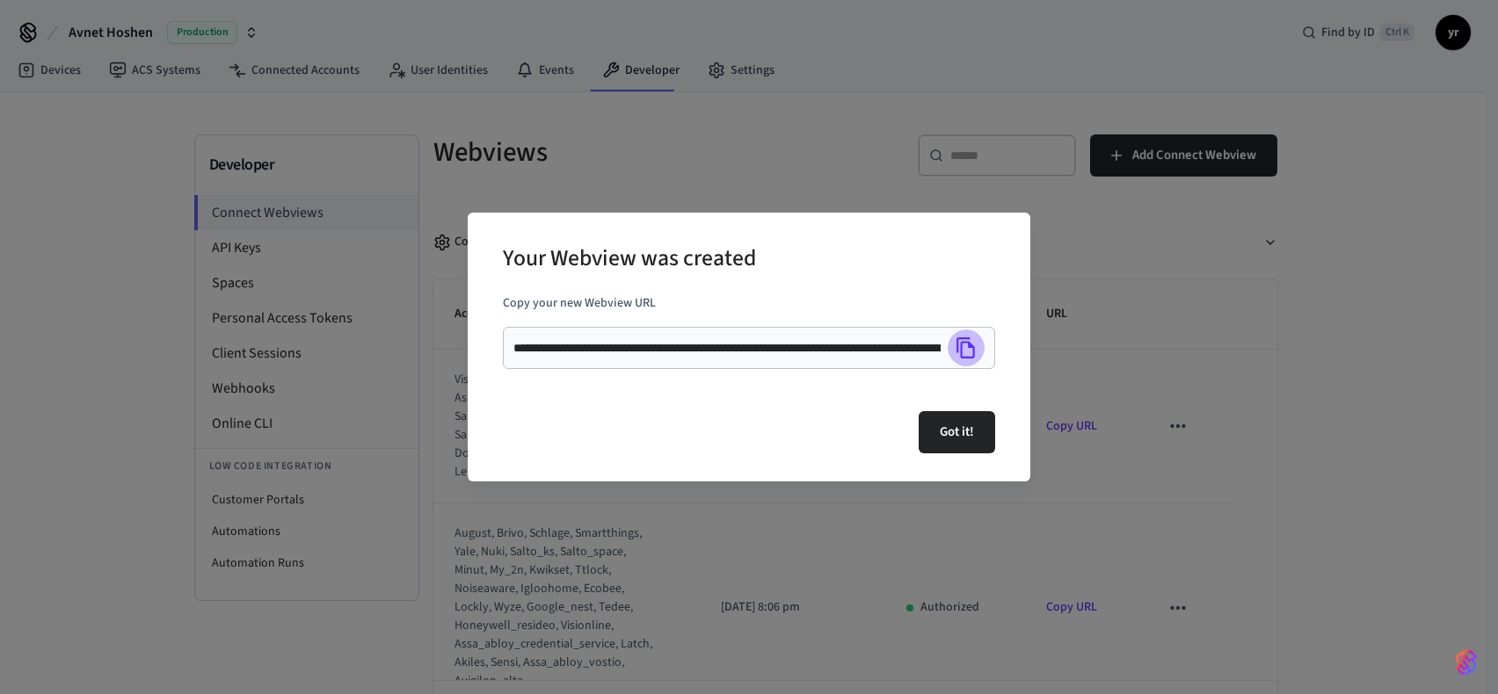
click at [970, 349] on icon "Copy" at bounding box center [966, 348] width 23 height 23
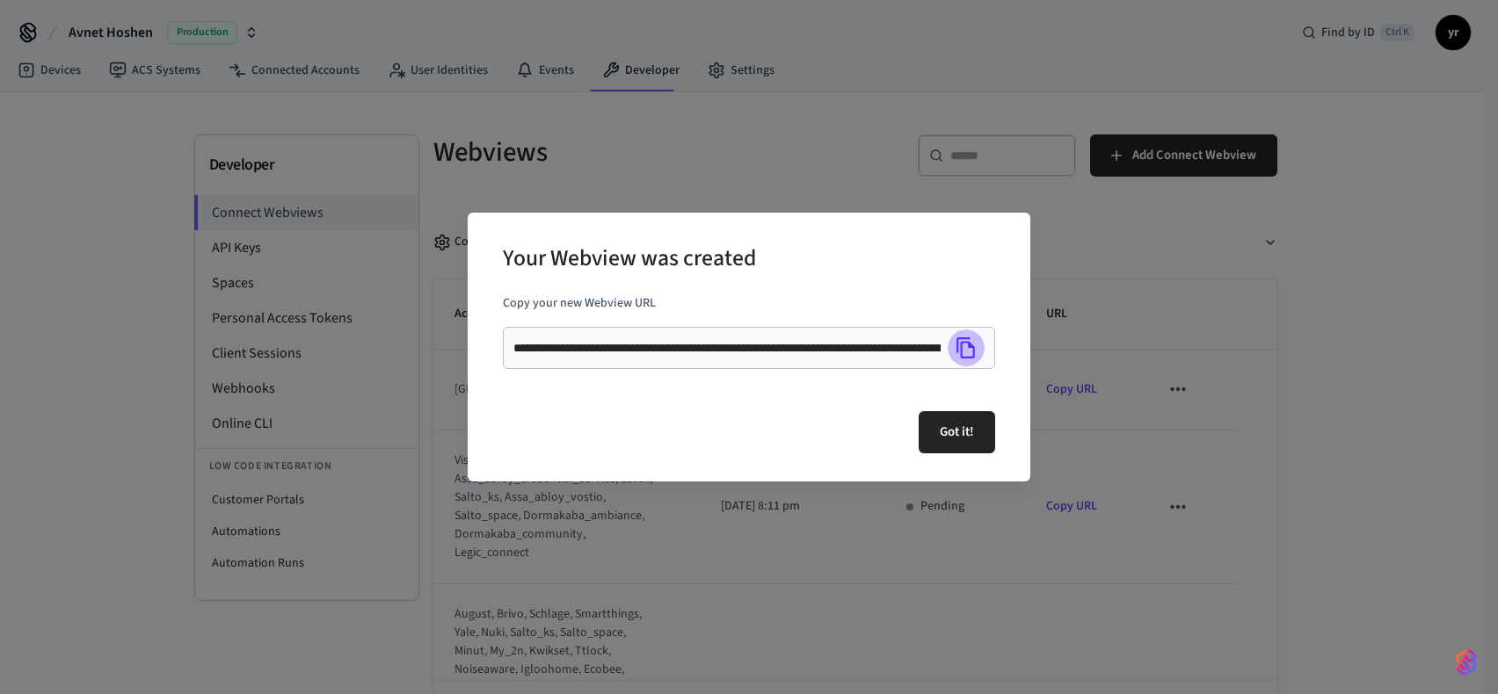
click at [971, 345] on icon "Copy" at bounding box center [965, 348] width 18 height 21
click at [956, 436] on button "Got it!" at bounding box center [957, 432] width 76 height 42
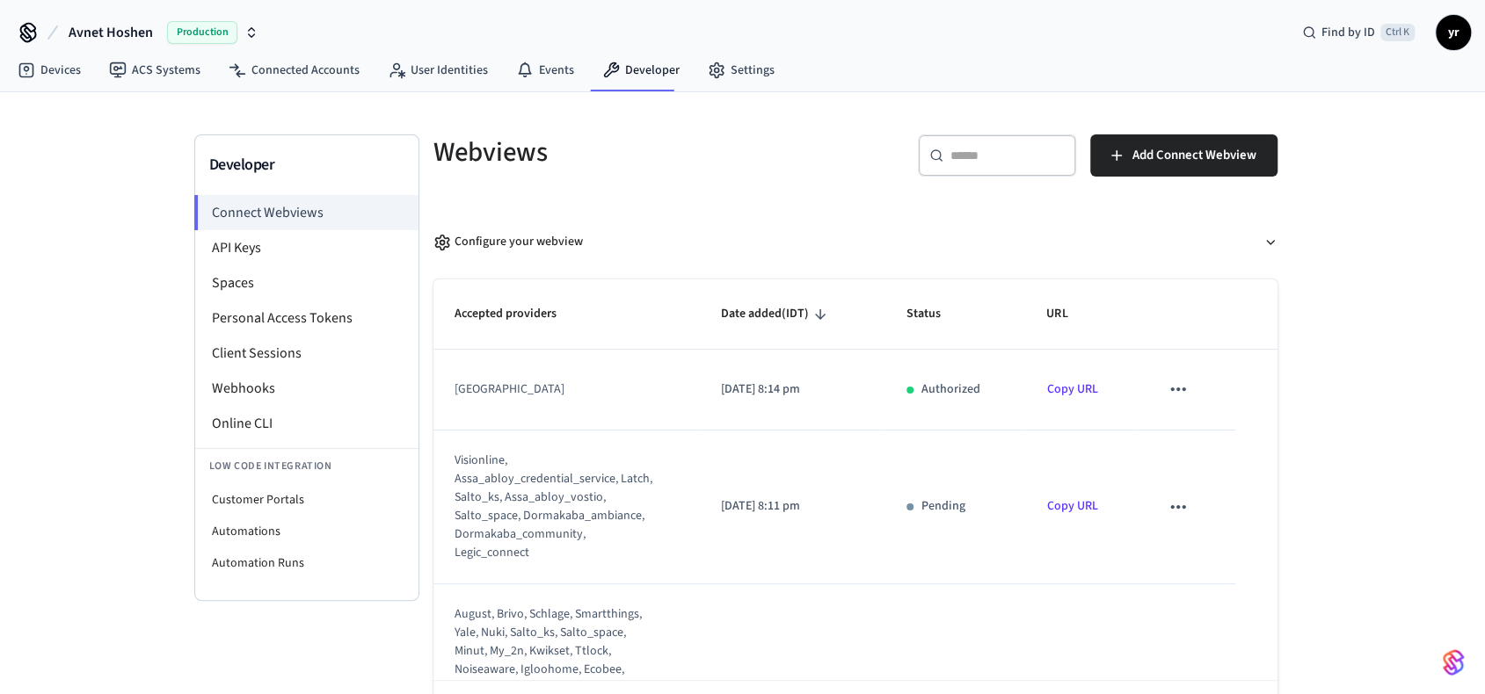
click at [1167, 392] on icon "sticky table" at bounding box center [1178, 389] width 23 height 23
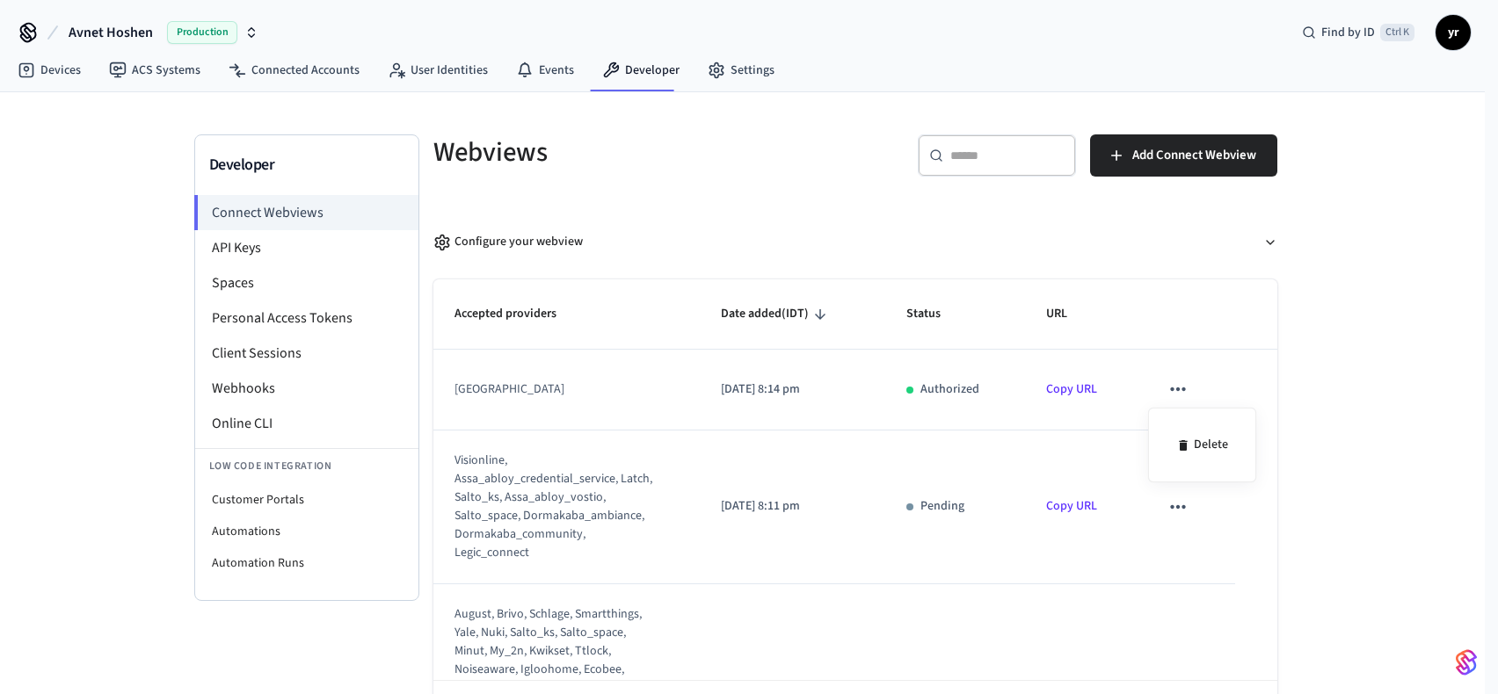
click at [250, 236] on div at bounding box center [749, 347] width 1498 height 694
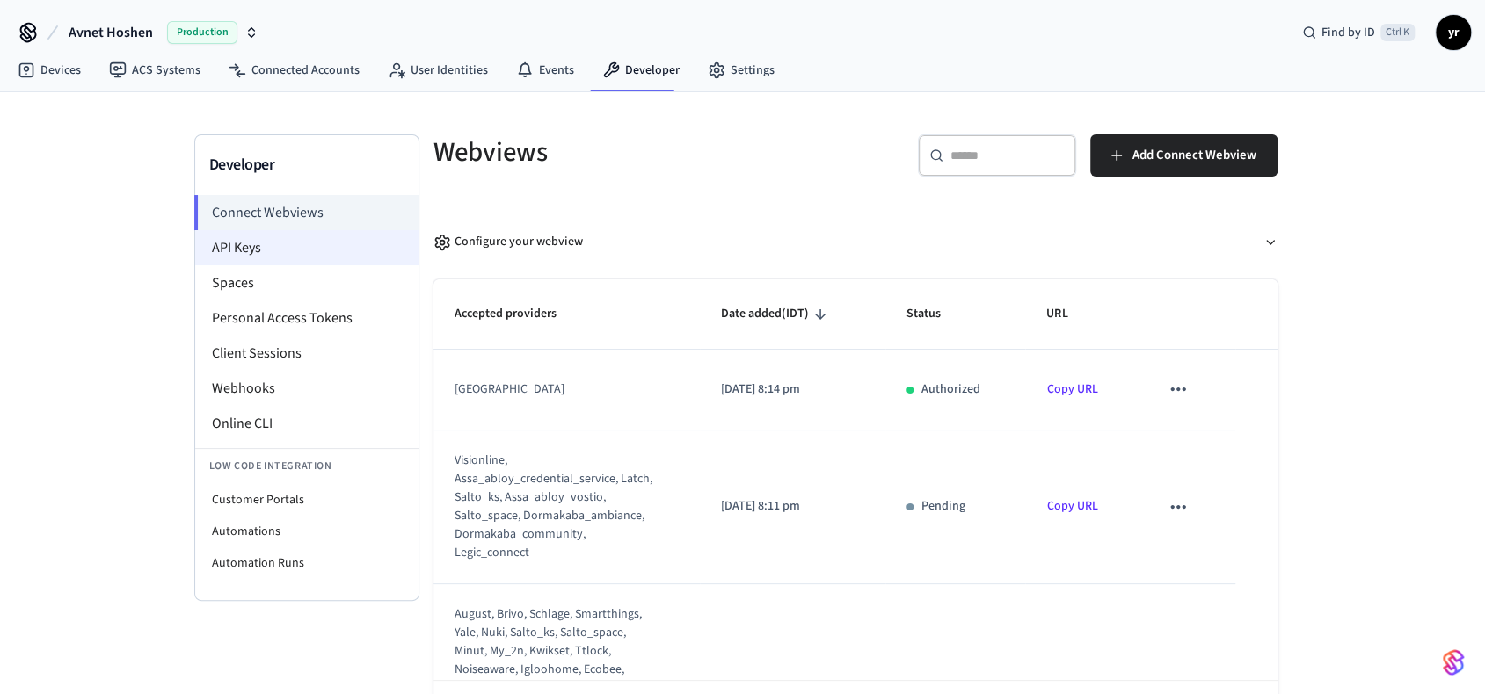
click at [250, 240] on li "API Keys" at bounding box center [306, 247] width 223 height 35
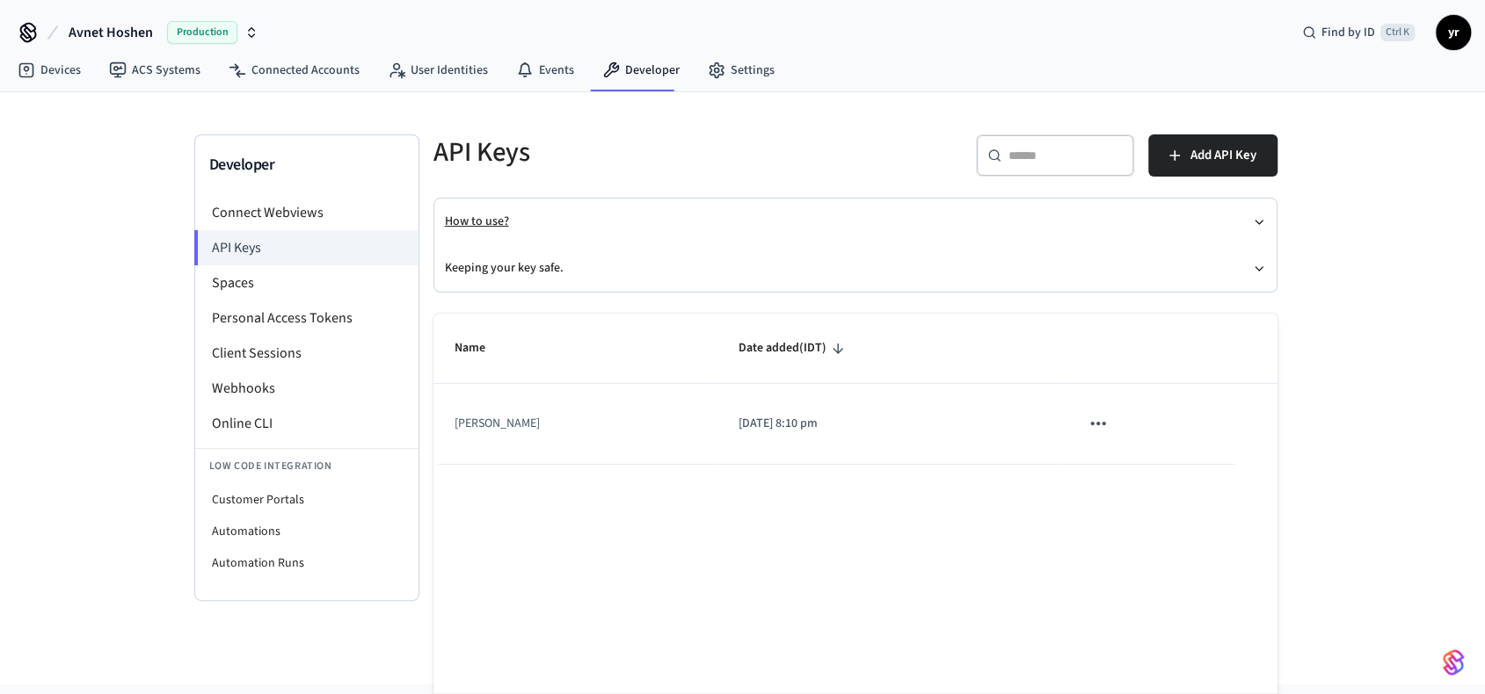
click at [1156, 215] on button "How to use?" at bounding box center [855, 222] width 821 height 47
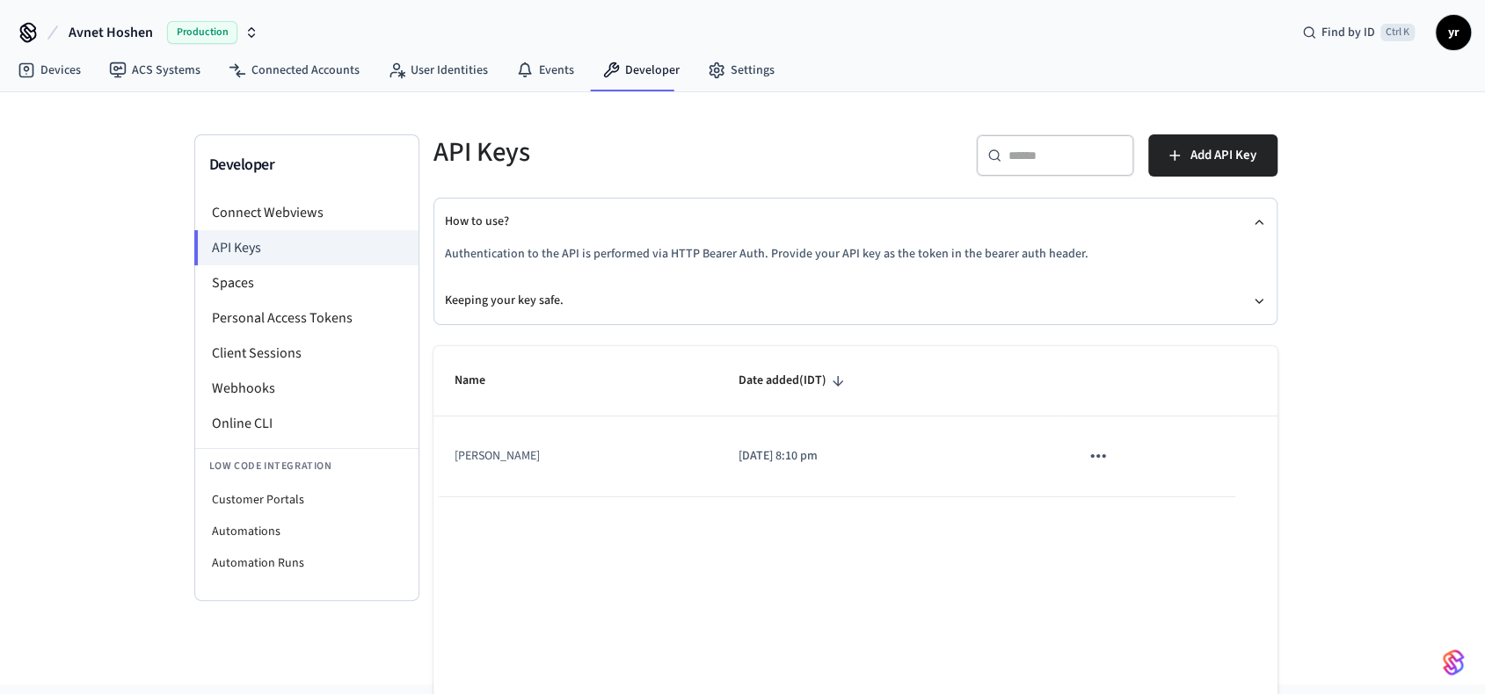
click at [744, 259] on p "Authentication to the API is performed via HTTP Bearer Auth. Provide your API k…" at bounding box center [855, 254] width 821 height 18
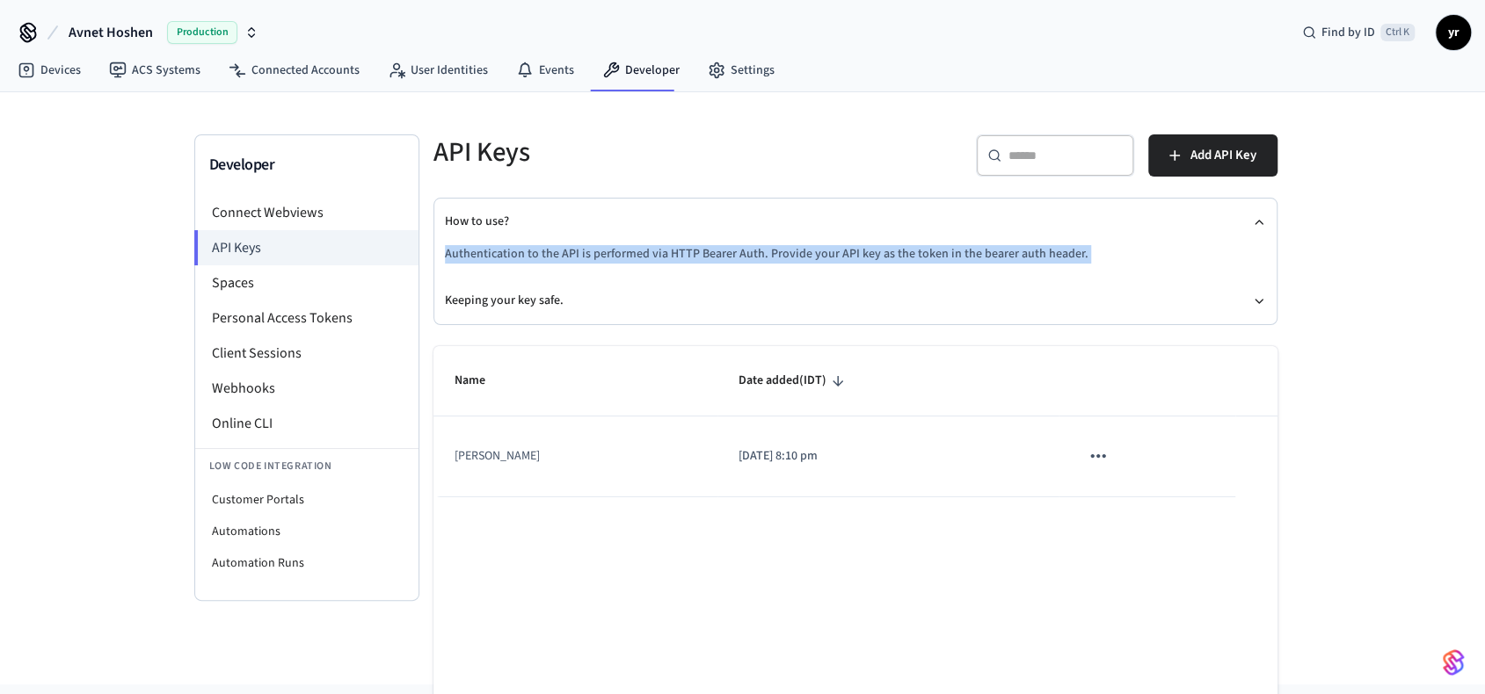
click at [744, 259] on p "Authentication to the API is performed via HTTP Bearer Auth. Provide your API k…" at bounding box center [855, 254] width 821 height 18
click at [769, 226] on button "How to use?" at bounding box center [855, 222] width 821 height 47
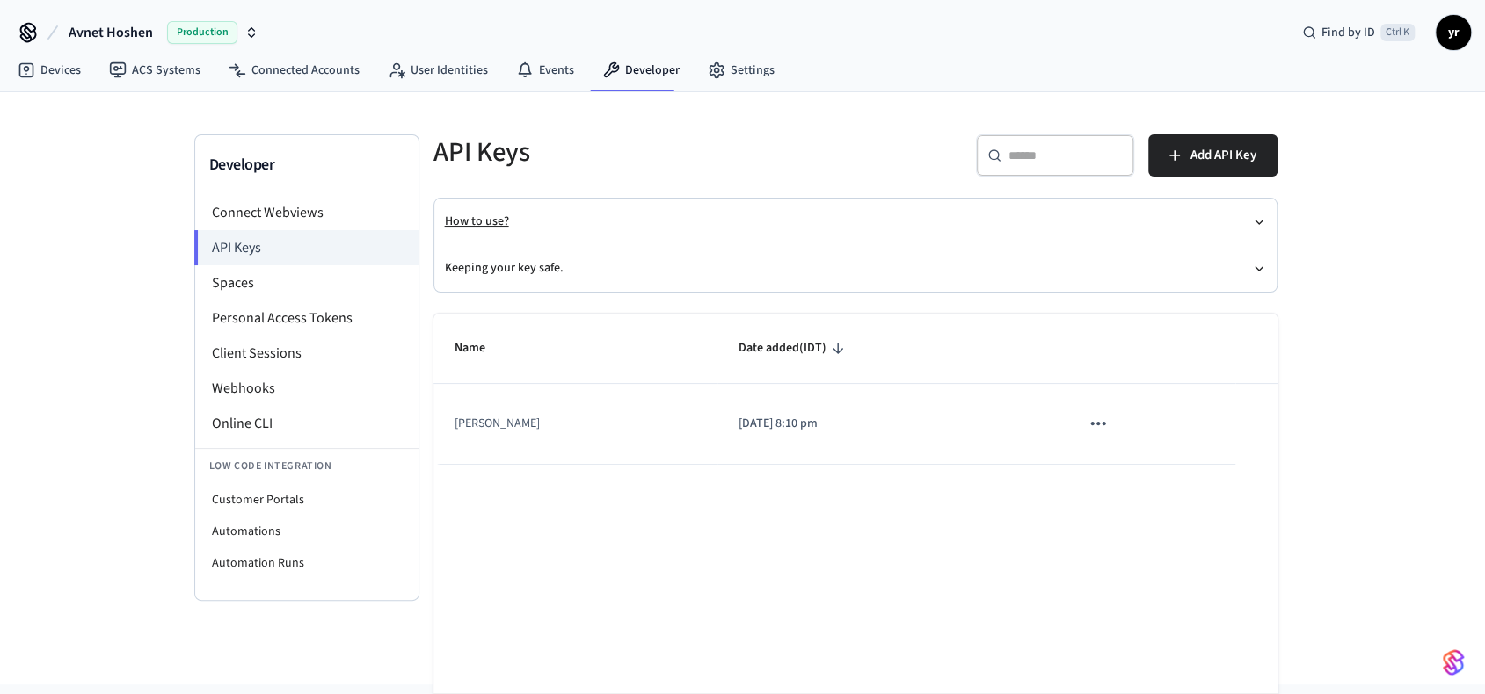
click at [769, 226] on button "How to use?" at bounding box center [855, 222] width 821 height 47
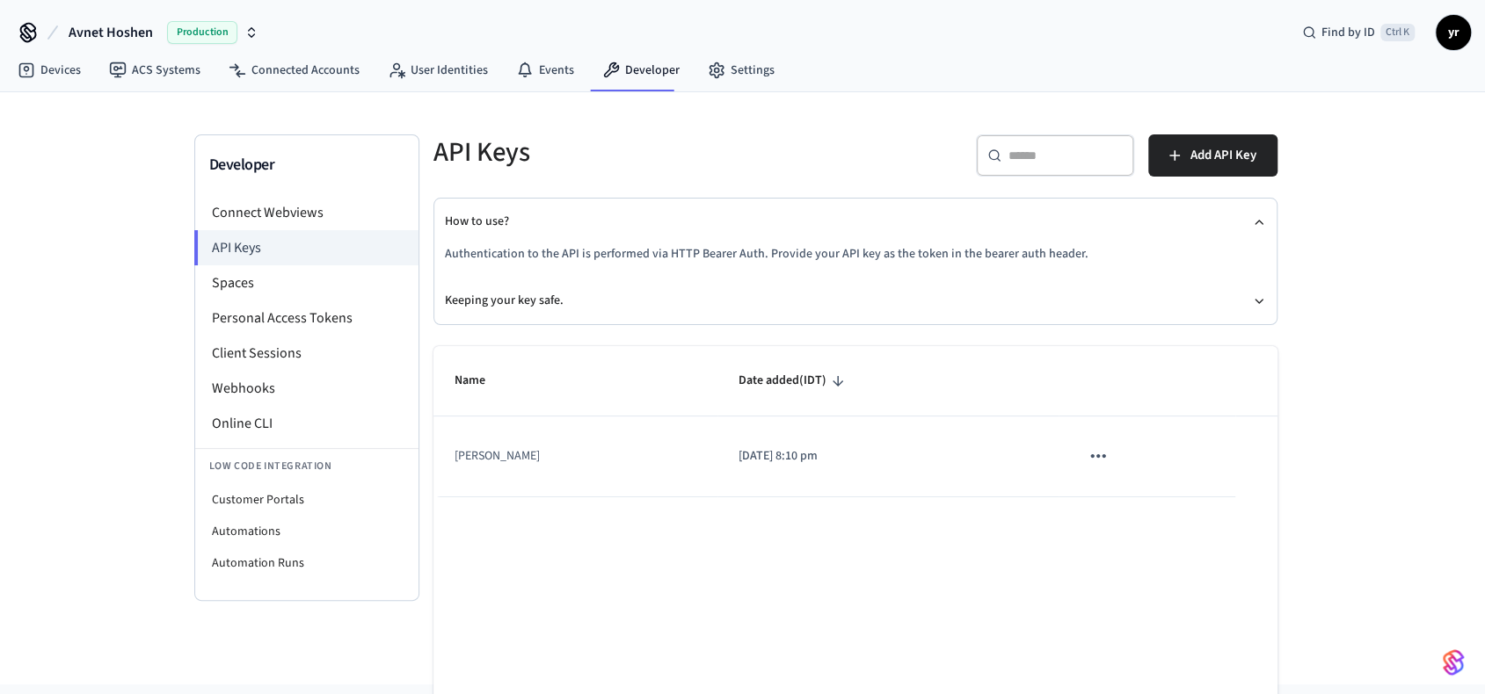
click at [563, 166] on h5 "API Keys" at bounding box center [638, 152] width 411 height 36
